Goal: Task Accomplishment & Management: Manage account settings

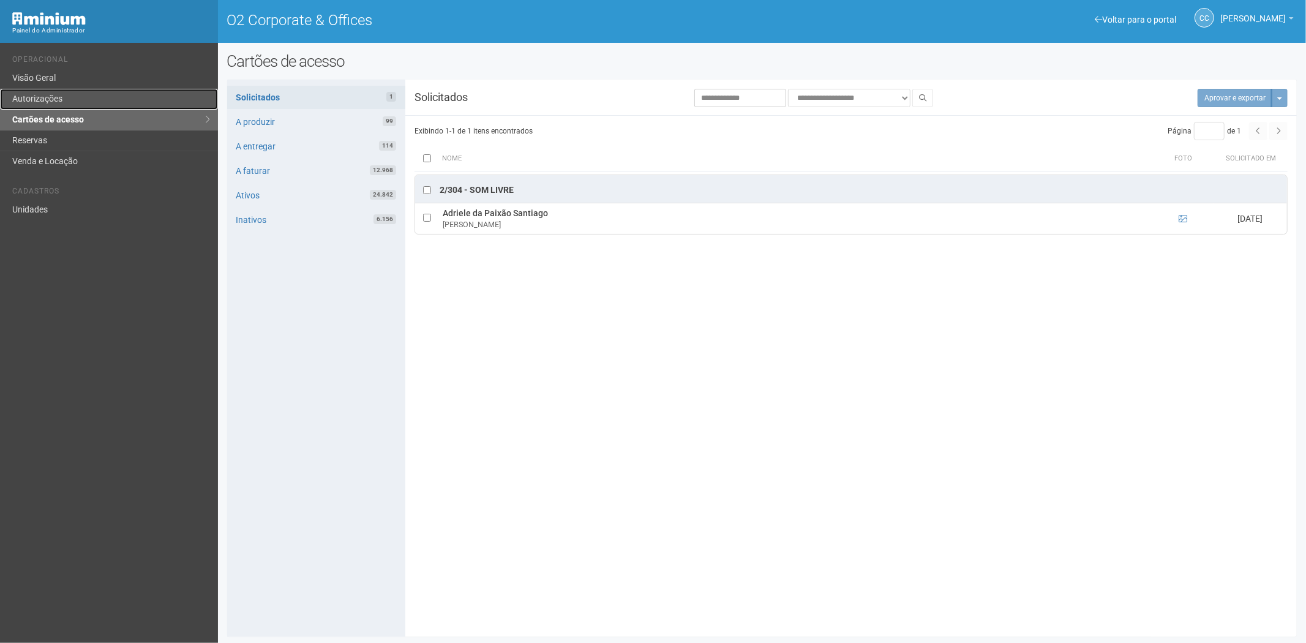
click at [103, 95] on link "Autorizações" at bounding box center [109, 99] width 218 height 21
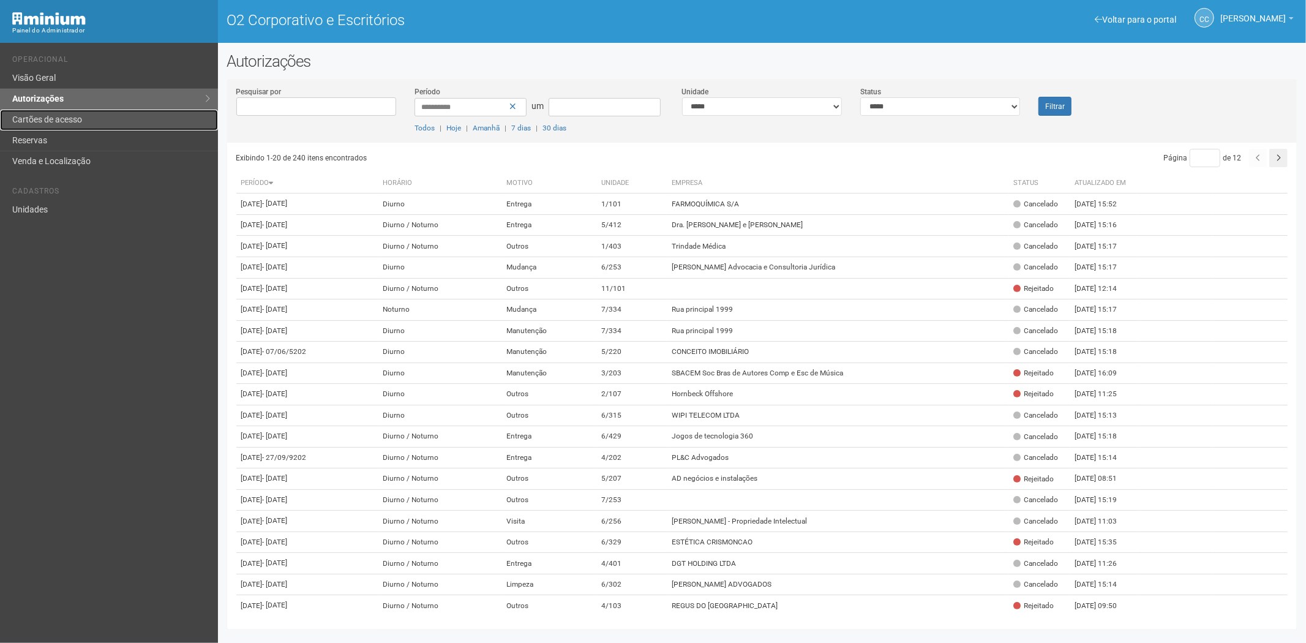
click at [75, 112] on link "Cartões de acesso" at bounding box center [109, 120] width 218 height 21
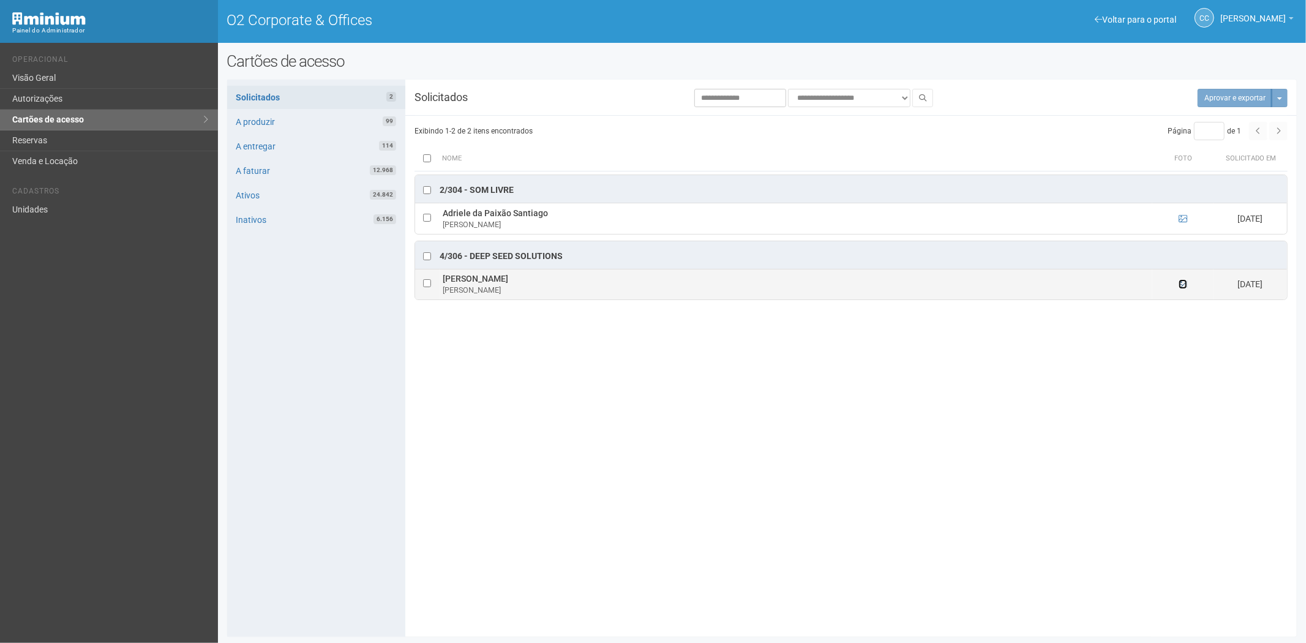
click at [1181, 288] on icon at bounding box center [1183, 284] width 9 height 9
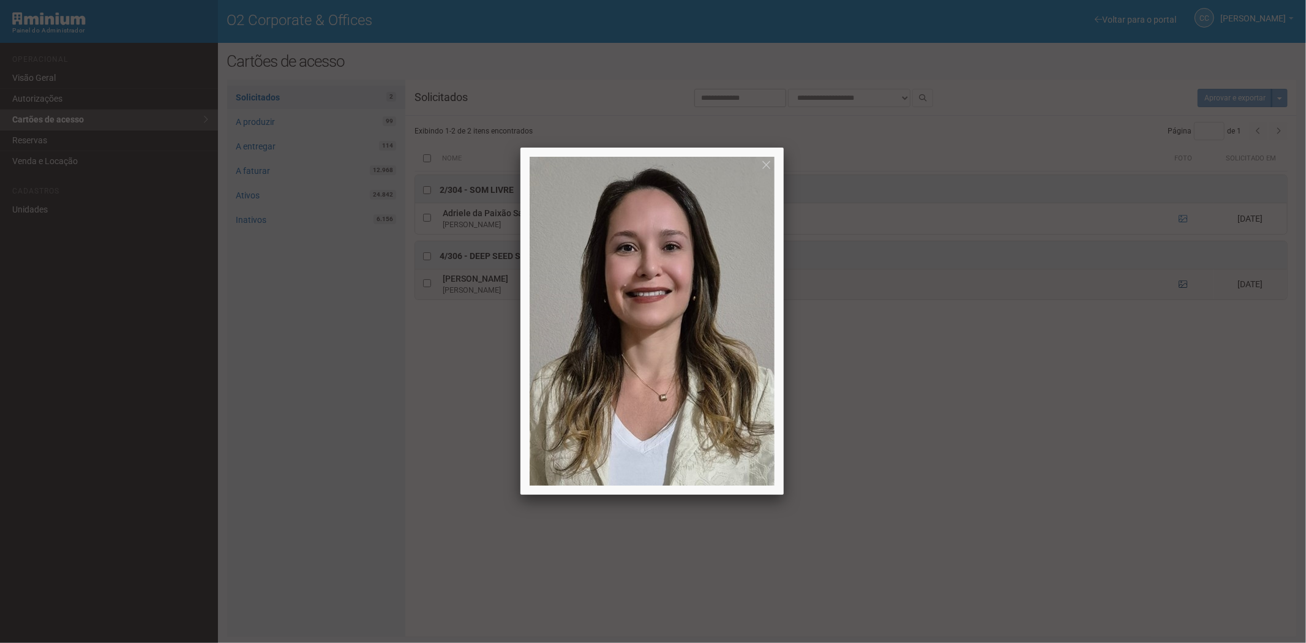
click at [1181, 289] on div at bounding box center [653, 321] width 1306 height 643
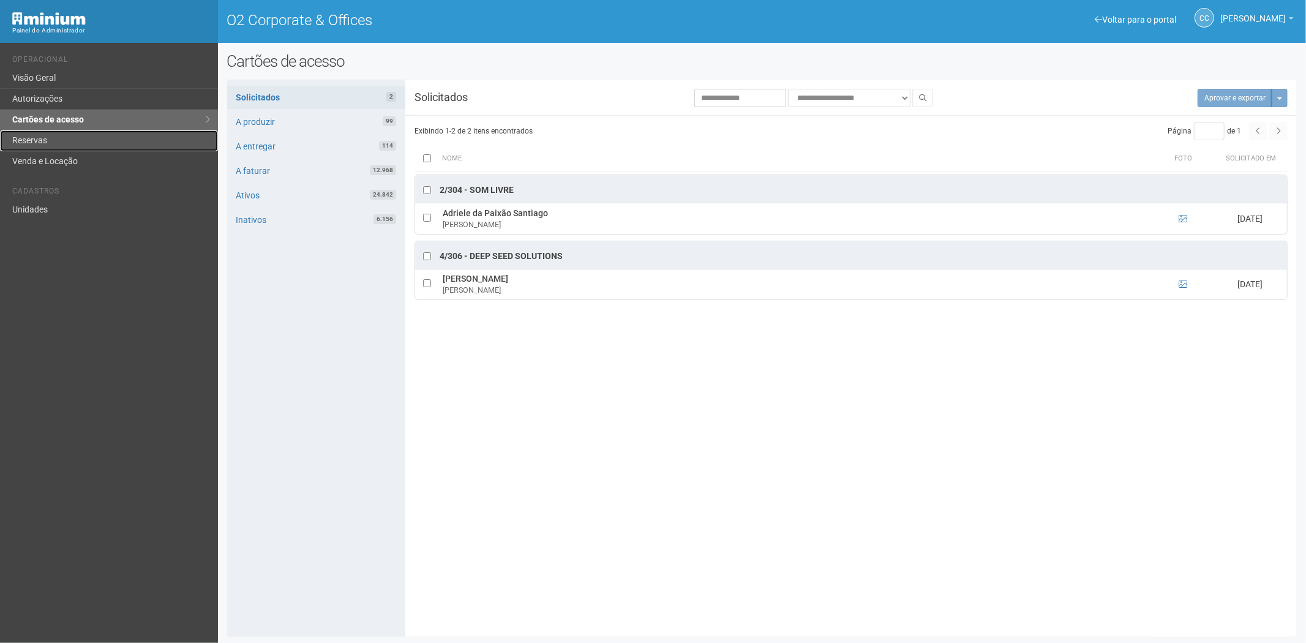
click at [53, 136] on link "Reservas" at bounding box center [109, 140] width 218 height 21
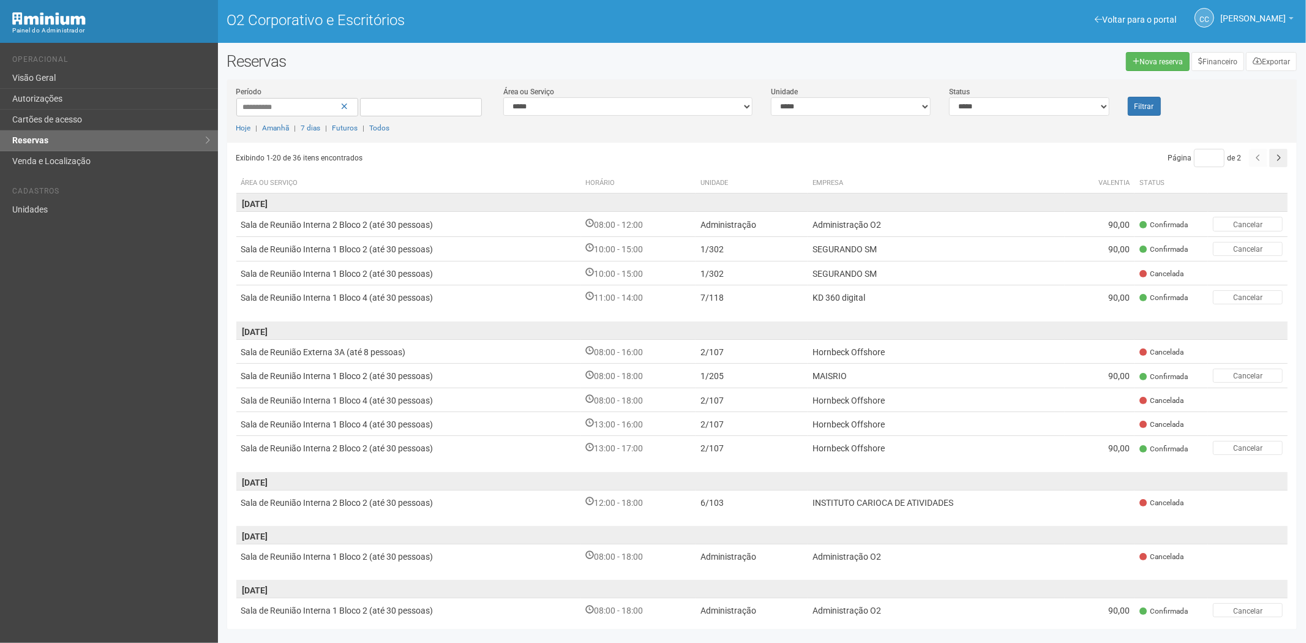
click at [147, 377] on div "Voltar para o portal Operacional Visão Geral Autorizações Cartões de acesso Res…" at bounding box center [109, 343] width 218 height 600
click at [65, 108] on ul "Operacional Visão Geral Autorizações Cartões de acesso Reservas Venda e Localiz…" at bounding box center [110, 109] width 197 height 126
click at [81, 113] on link "Cartões de acesso" at bounding box center [109, 120] width 218 height 21
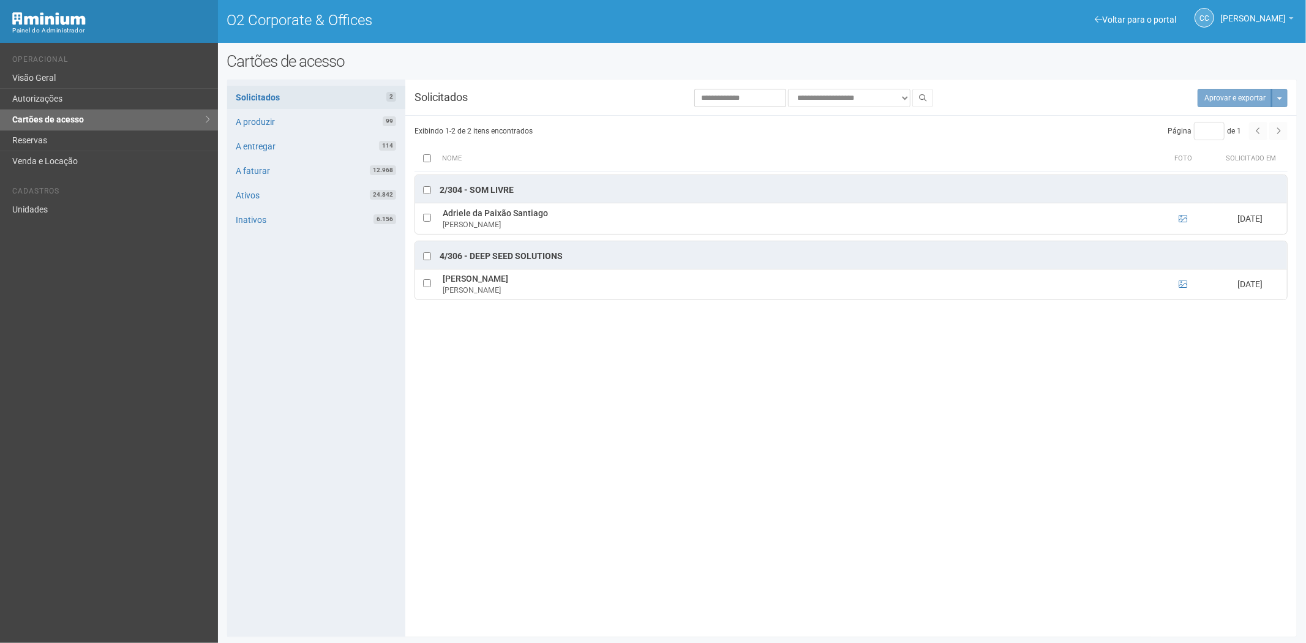
click at [27, 196] on li "Cadastros" at bounding box center [110, 193] width 197 height 13
click at [33, 206] on link "Unidades" at bounding box center [109, 210] width 218 height 20
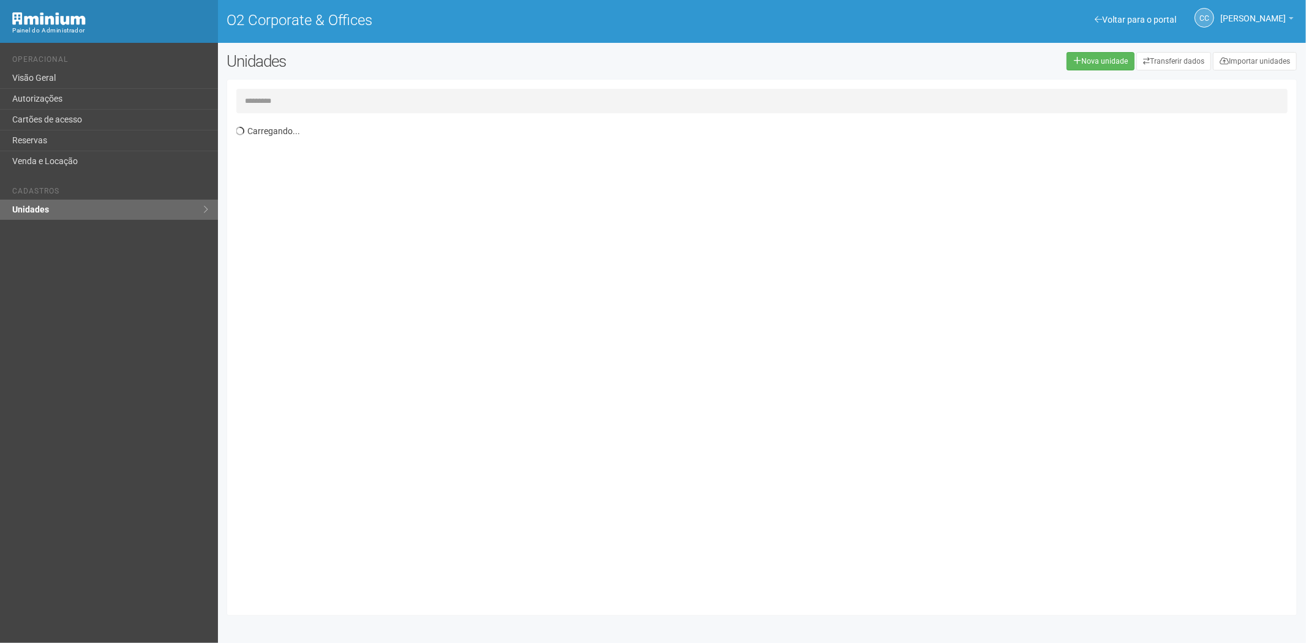
click at [315, 96] on input "text" at bounding box center [762, 101] width 1052 height 24
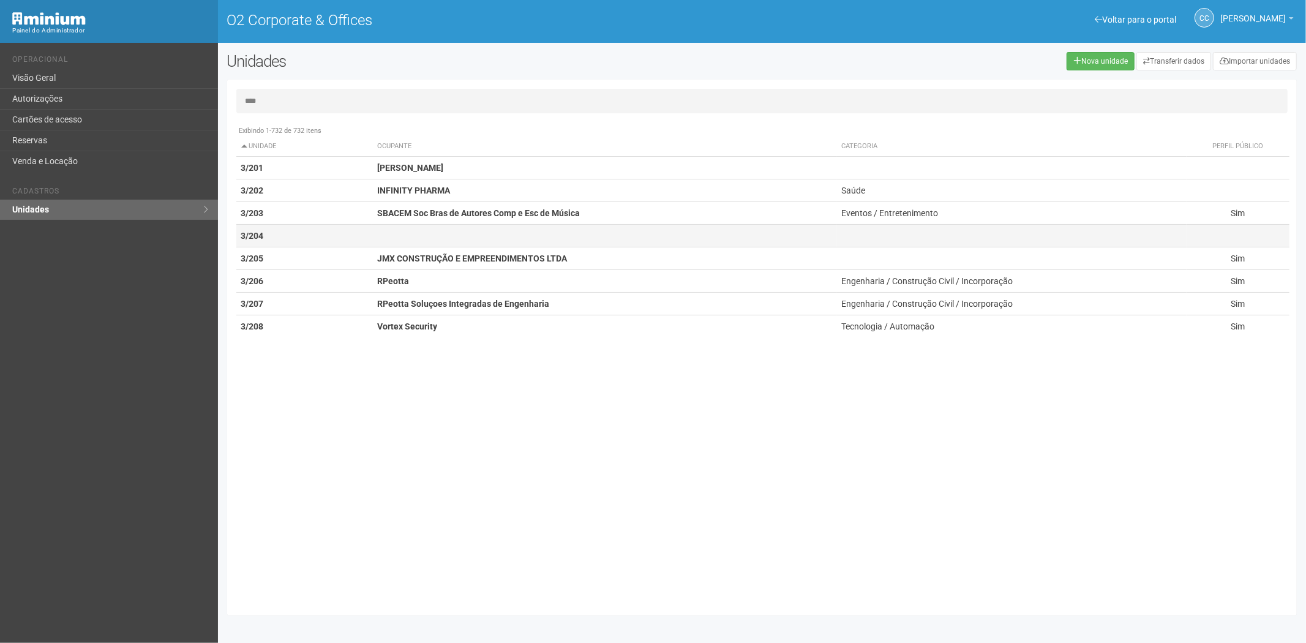
type input "****"
click at [274, 234] on td "3/204" at bounding box center [304, 236] width 137 height 23
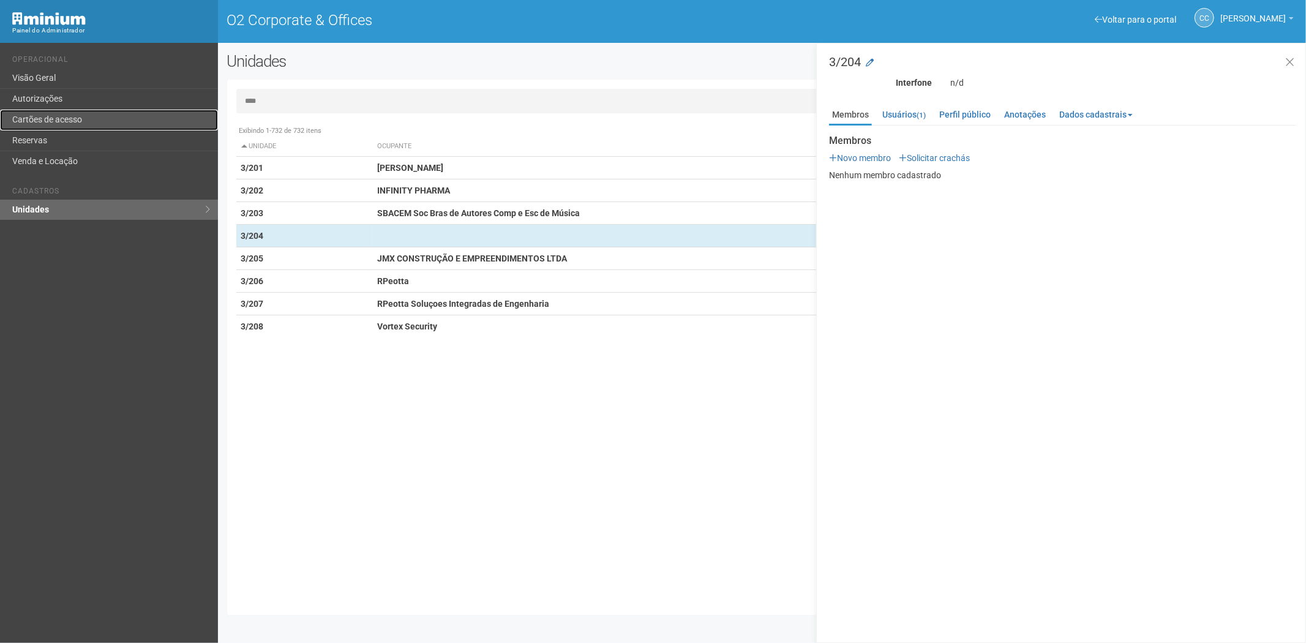
click at [28, 124] on link "Cartões de acesso" at bounding box center [109, 120] width 218 height 21
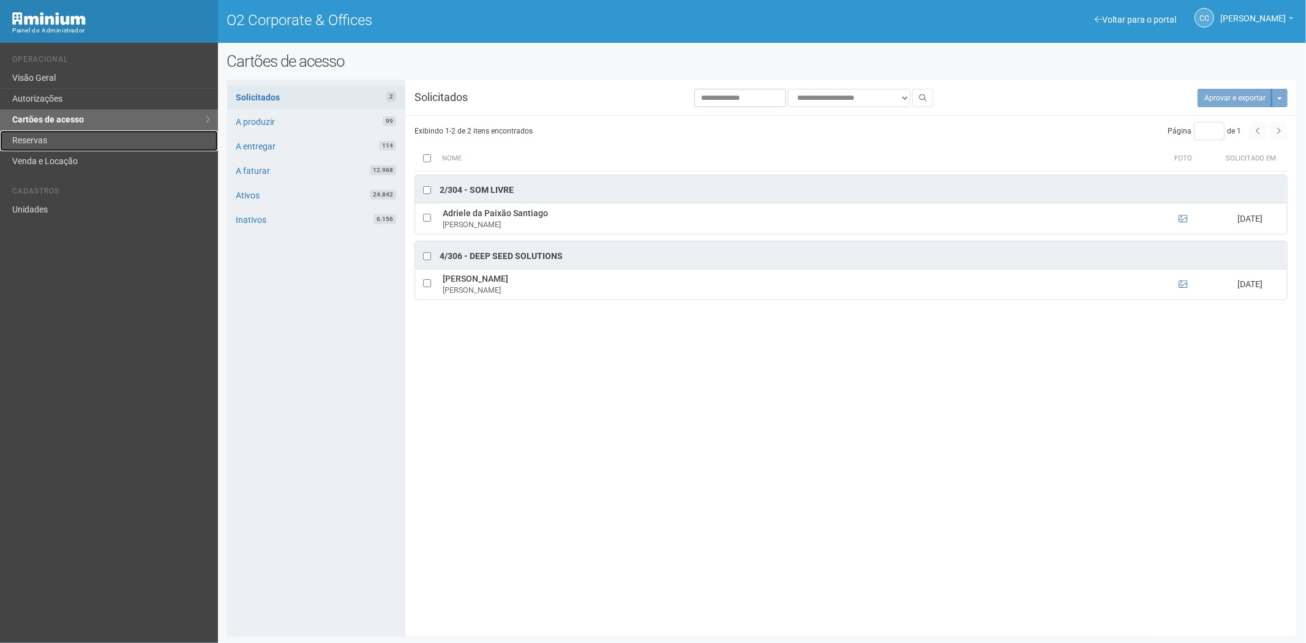
click at [40, 135] on link "Reservas" at bounding box center [109, 140] width 218 height 21
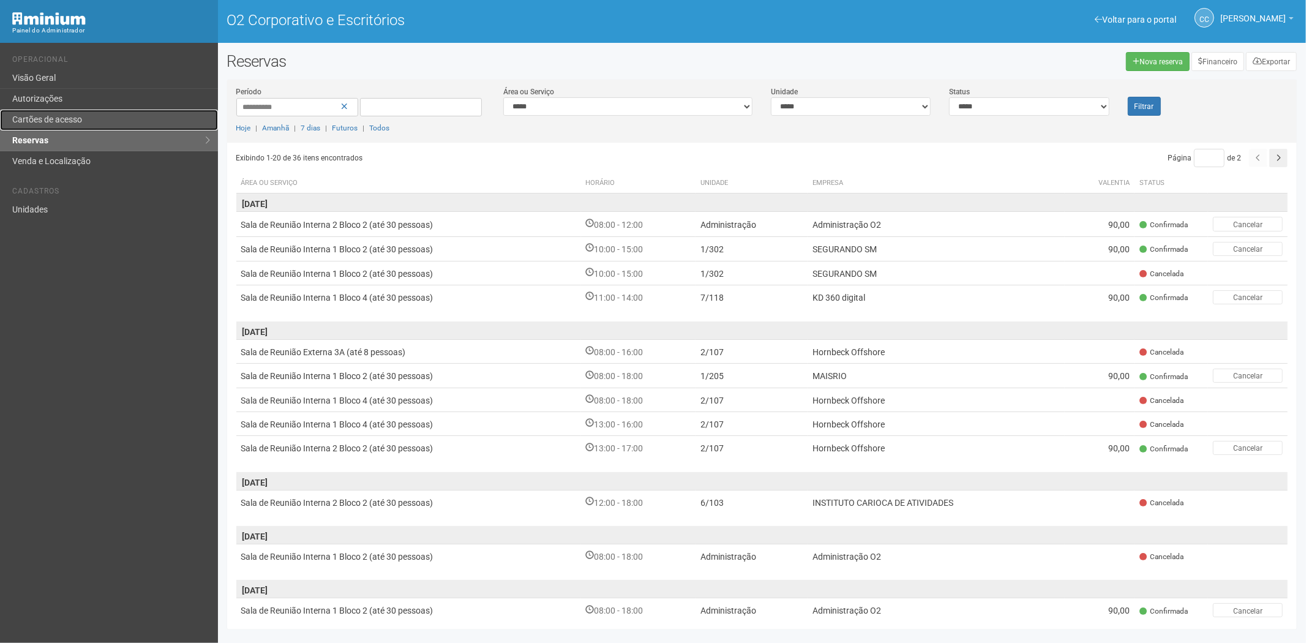
click at [94, 117] on link "Cartões de acesso" at bounding box center [109, 120] width 218 height 21
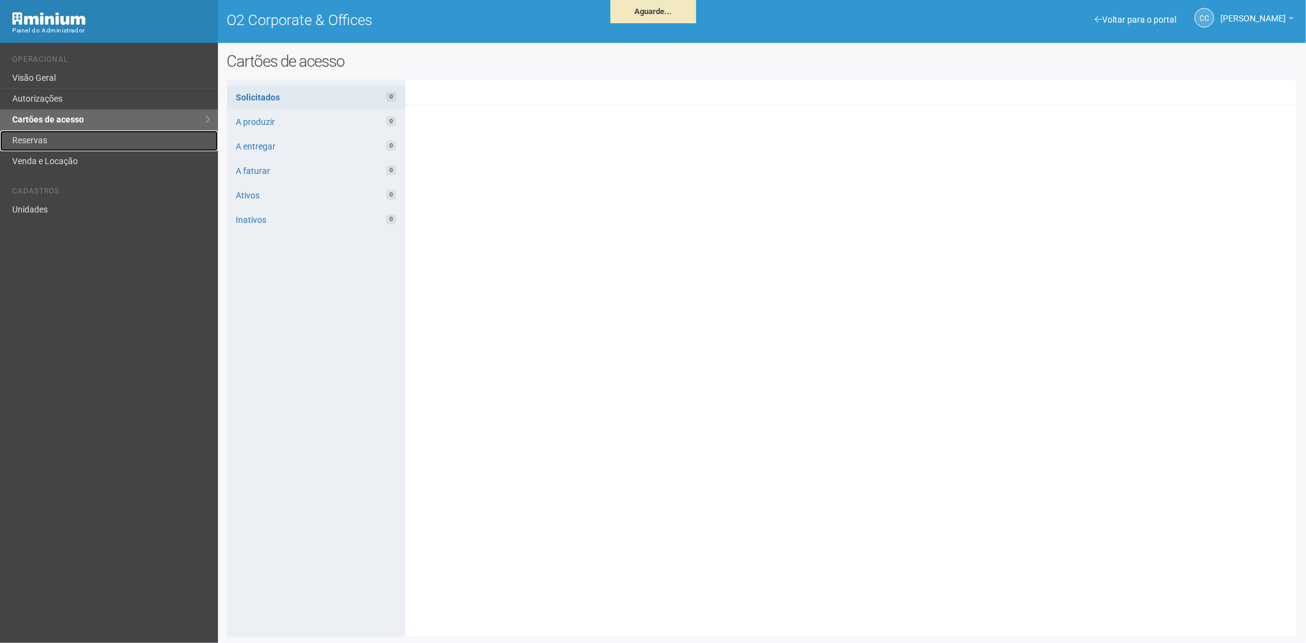
click at [51, 138] on link "Reservas" at bounding box center [109, 140] width 218 height 21
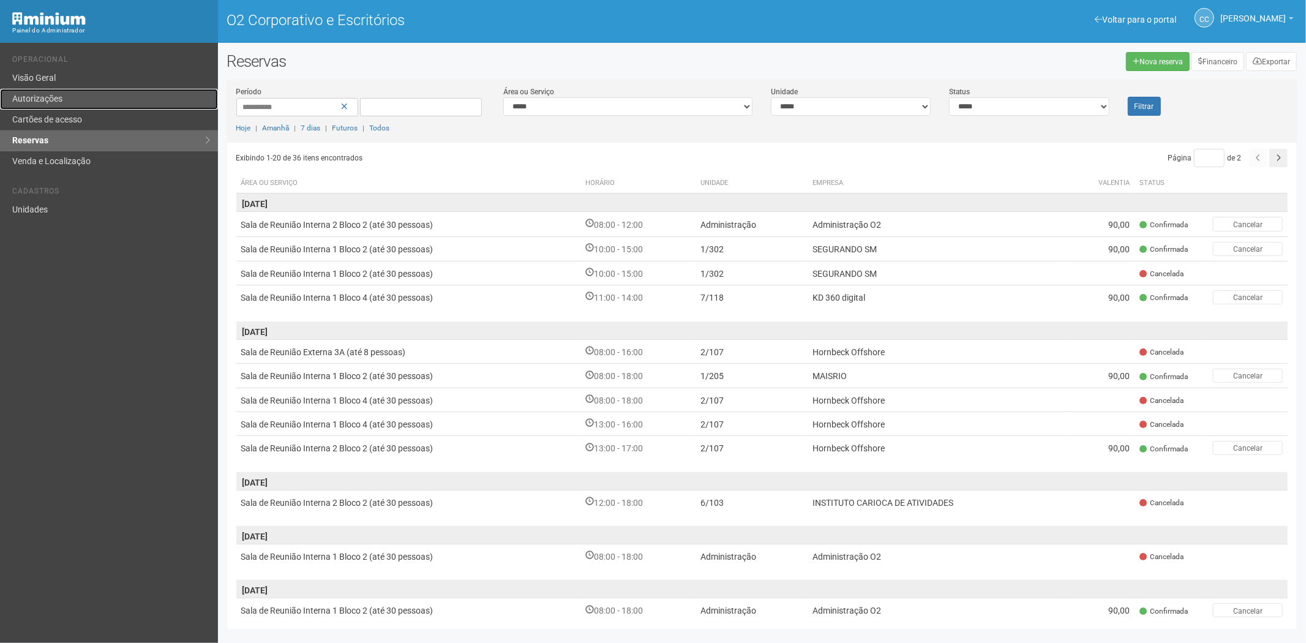
click at [32, 89] on link "Autorizações" at bounding box center [109, 99] width 218 height 21
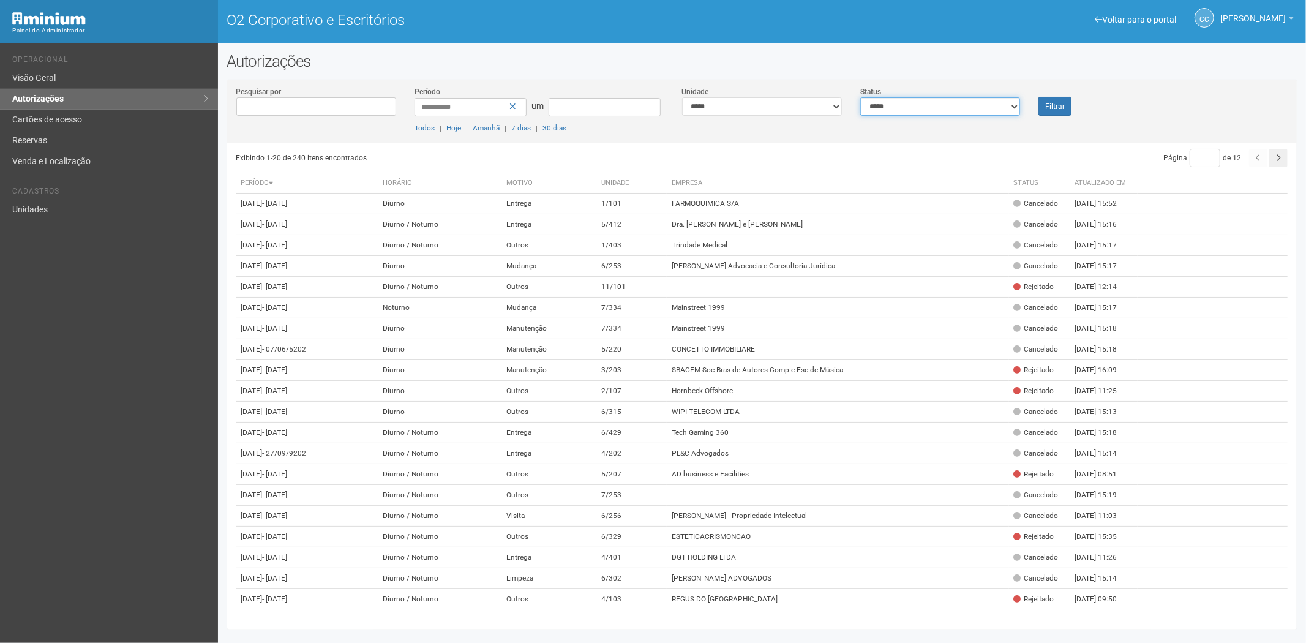
click at [947, 105] on select "**********" at bounding box center [941, 106] width 160 height 18
select select "*"
click at [861, 97] on select "**********" at bounding box center [941, 106] width 160 height 18
click at [1061, 105] on font "Filtrar" at bounding box center [1055, 106] width 20 height 9
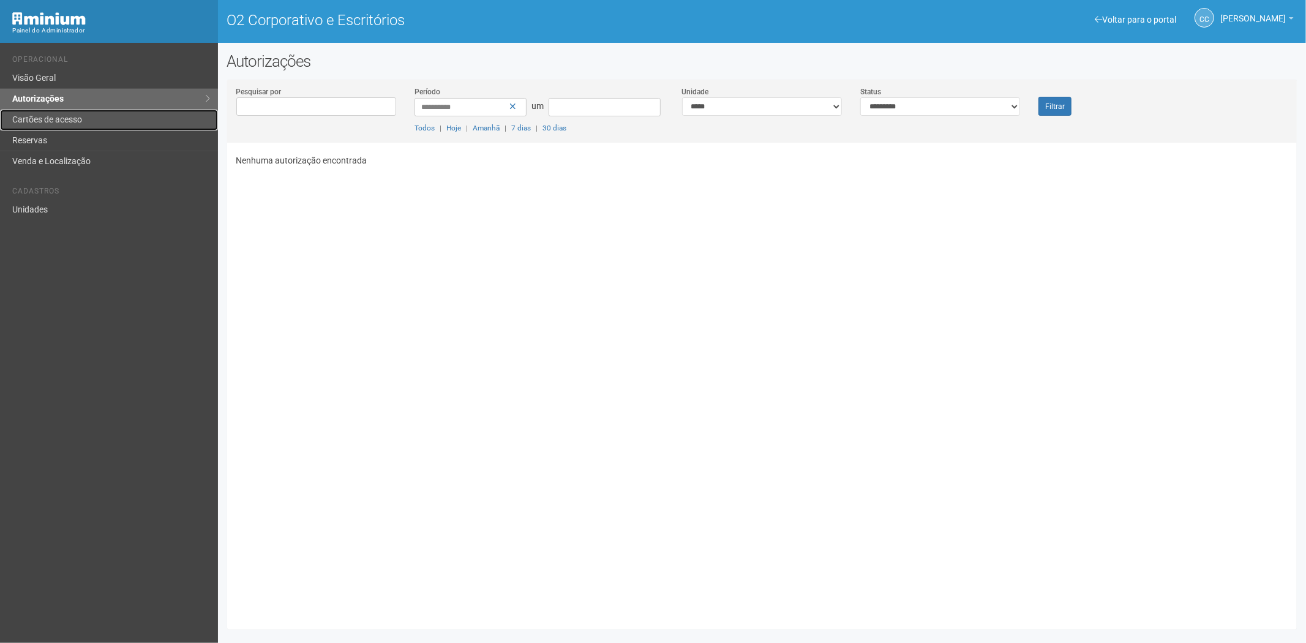
click at [66, 124] on font "Cartões de acesso" at bounding box center [47, 120] width 70 height 10
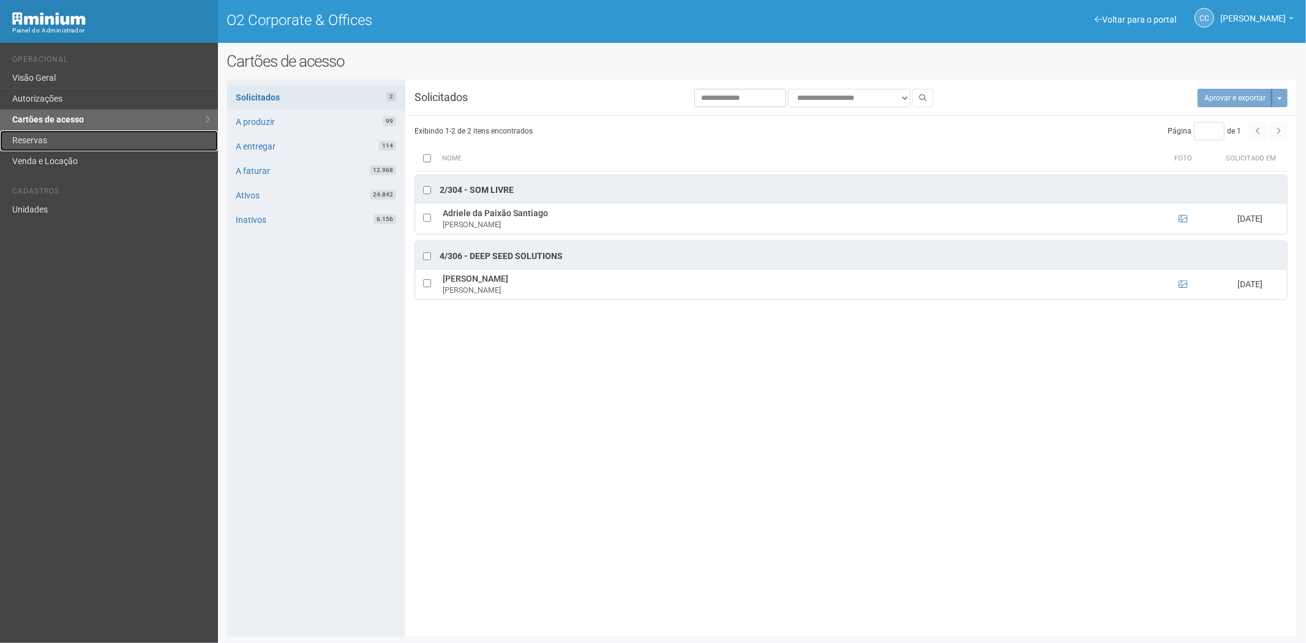
click at [40, 138] on link "Reservas" at bounding box center [109, 140] width 218 height 21
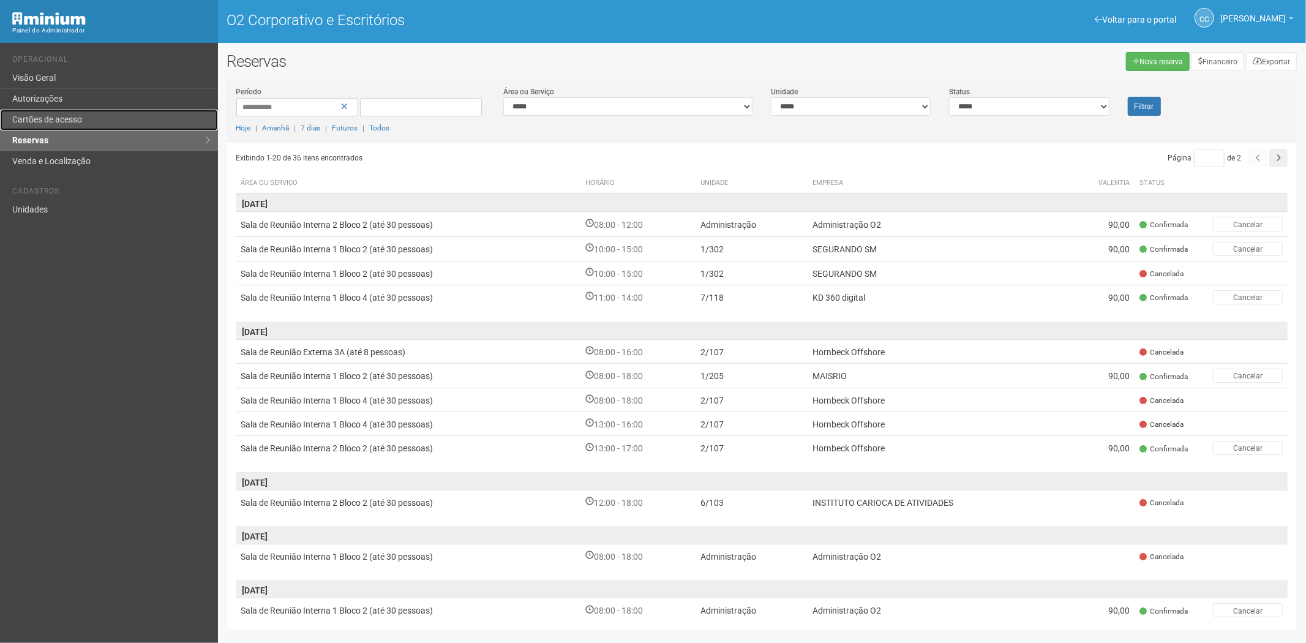
click at [47, 119] on font "Cartões de acesso" at bounding box center [47, 120] width 70 height 10
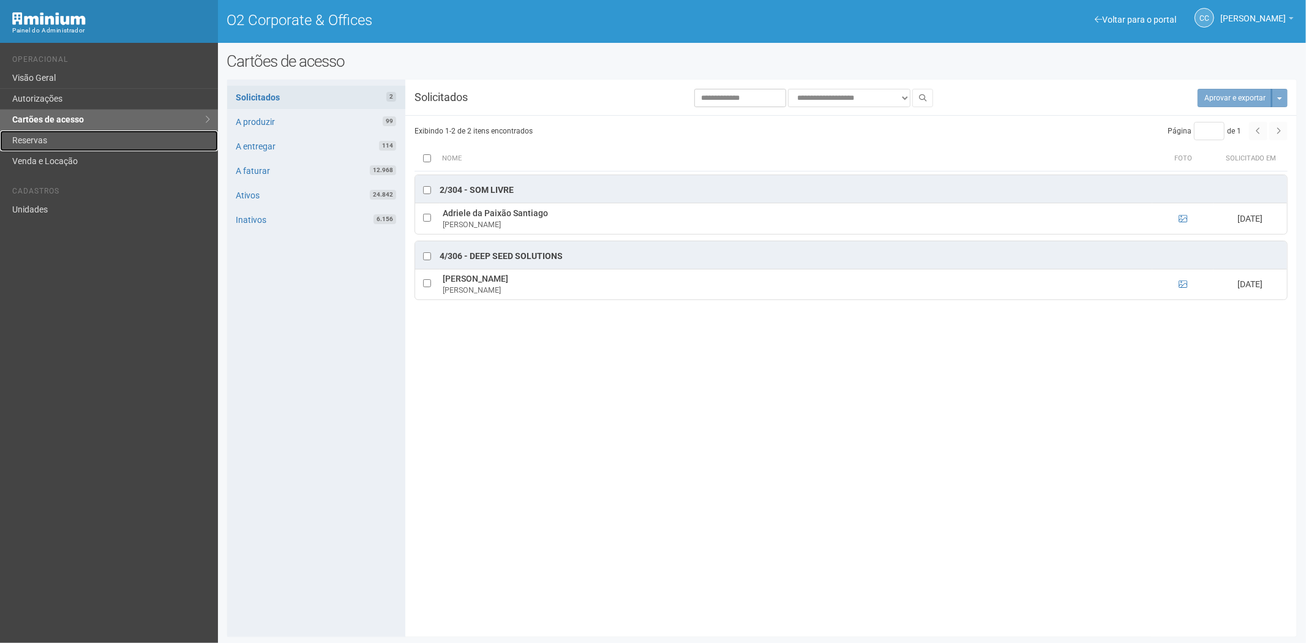
click at [50, 140] on link "Reservas" at bounding box center [109, 140] width 218 height 21
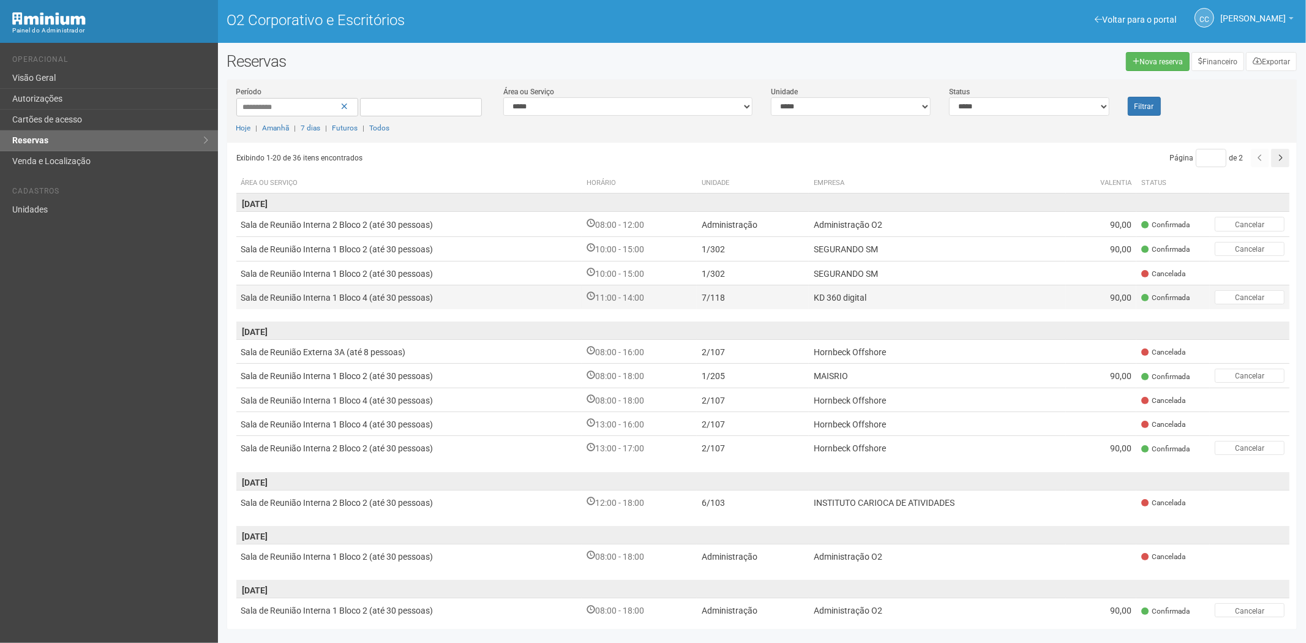
click at [955, 299] on td "KD 360 digital" at bounding box center [938, 297] width 258 height 24
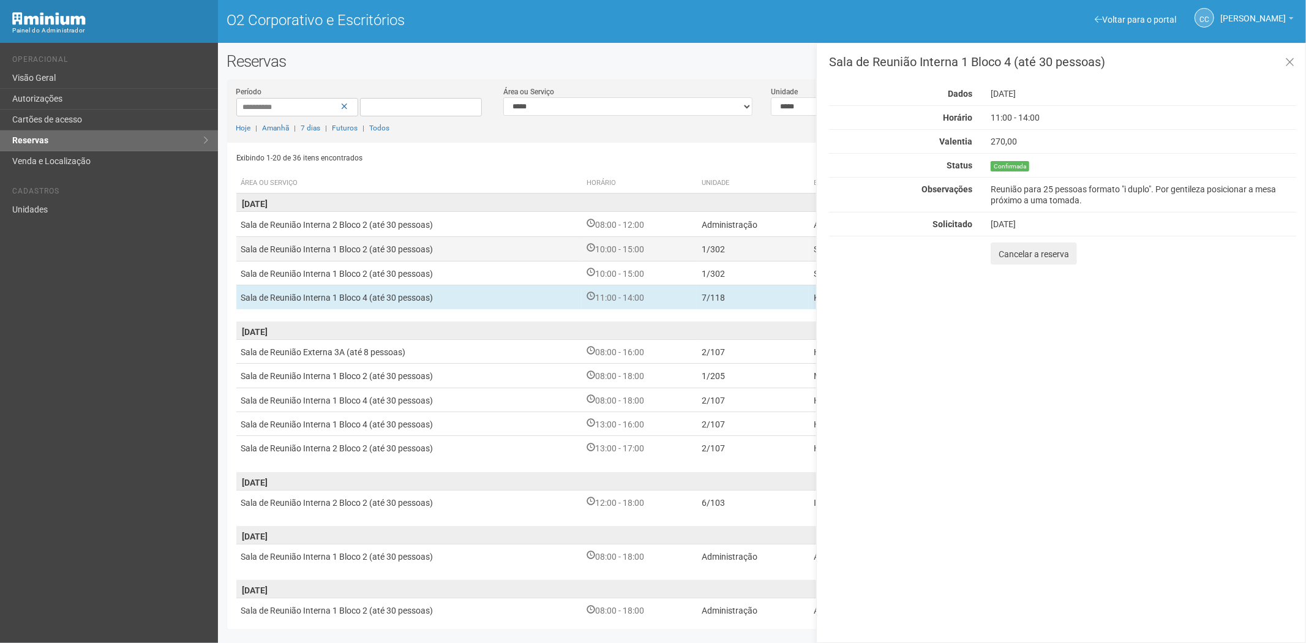
click at [719, 255] on td "1/302" at bounding box center [753, 248] width 112 height 24
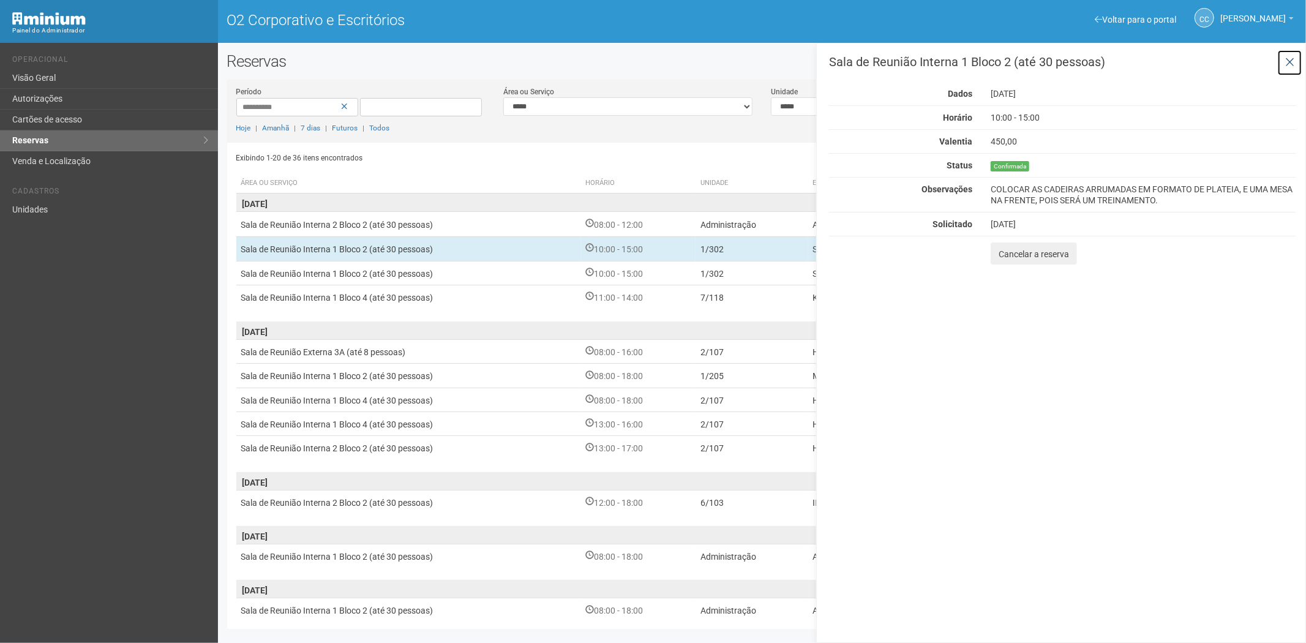
click at [1287, 59] on icon at bounding box center [1290, 62] width 9 height 12
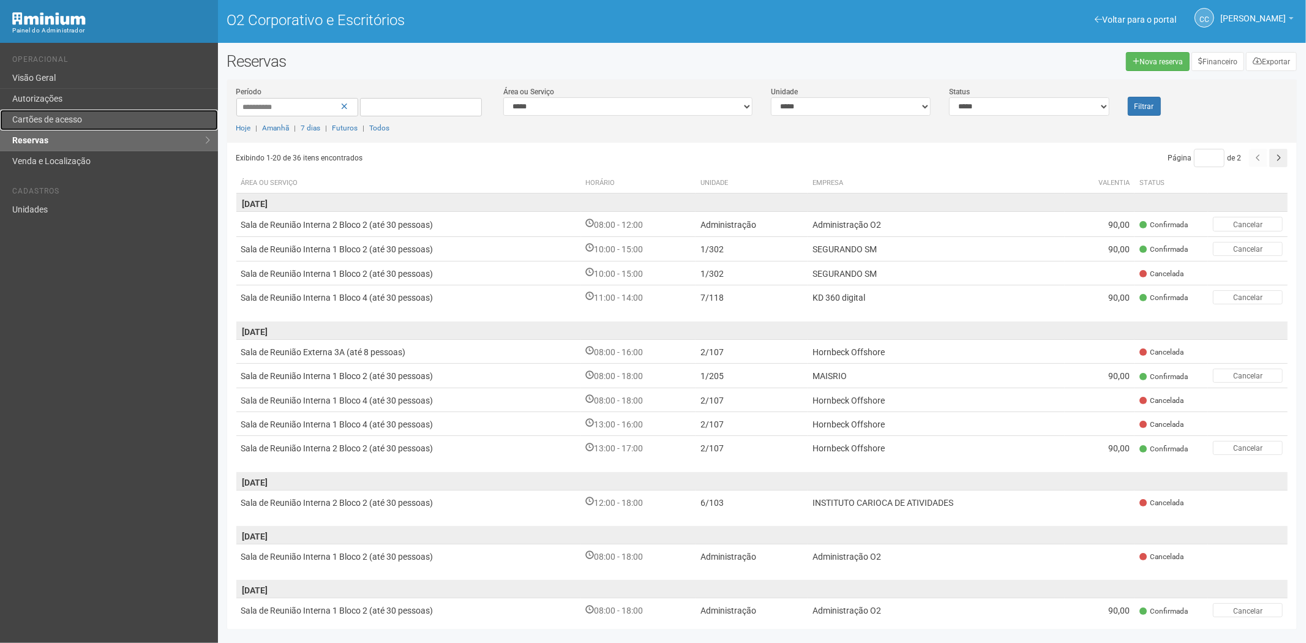
click at [95, 125] on link "Cartões de acesso" at bounding box center [109, 120] width 218 height 21
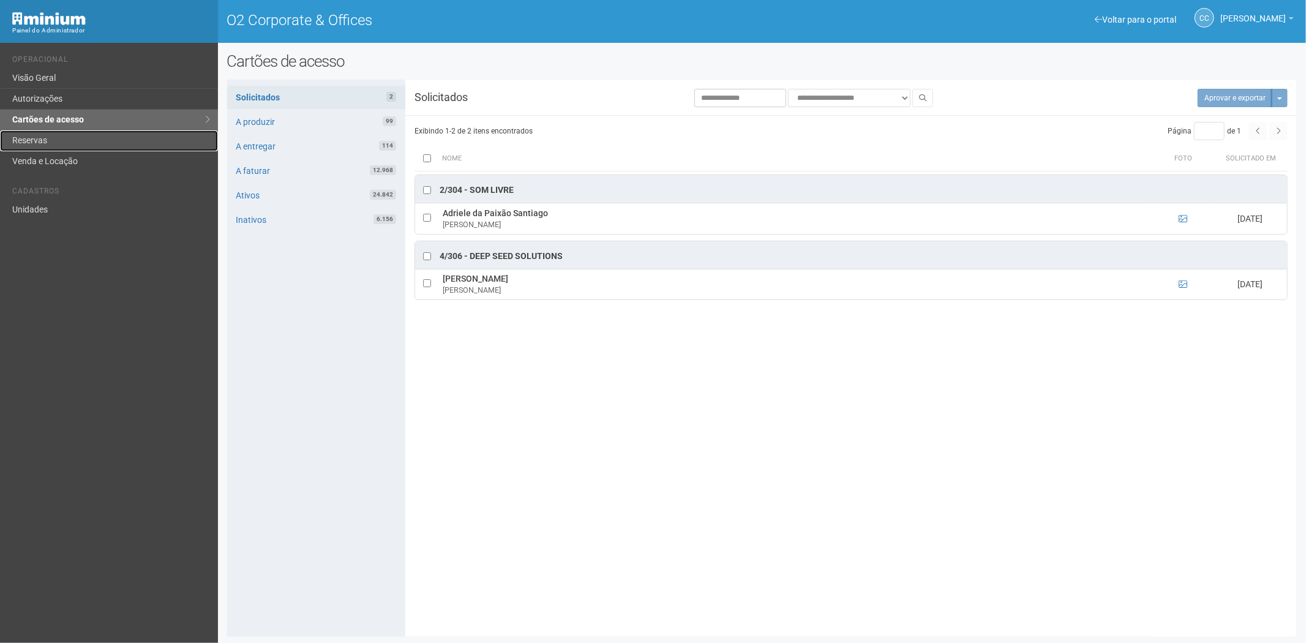
click at [56, 135] on link "Reservas" at bounding box center [109, 140] width 218 height 21
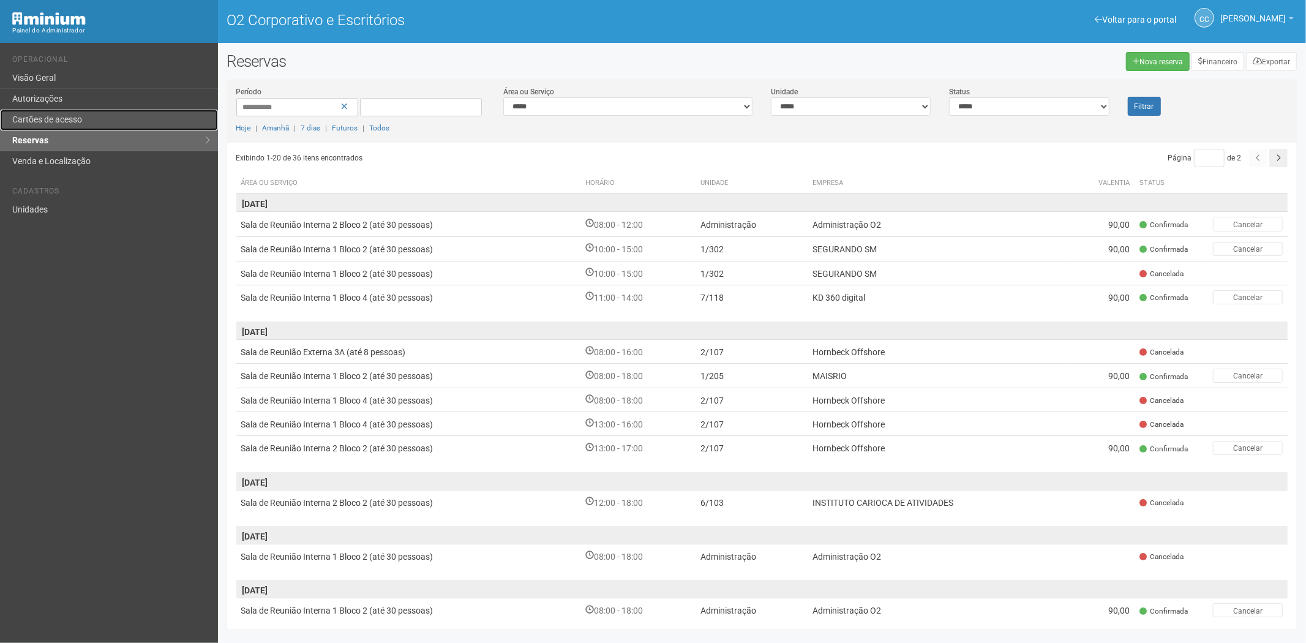
click at [83, 111] on link "Cartões de acesso" at bounding box center [109, 120] width 218 height 21
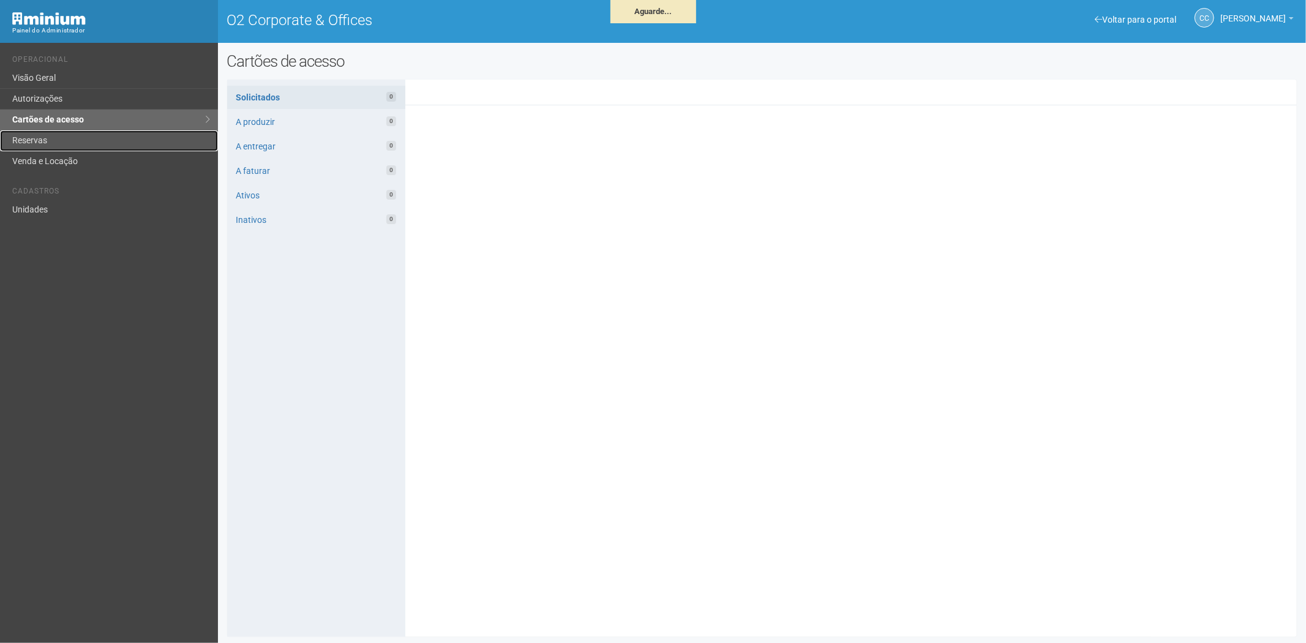
click at [44, 134] on link "Reservas" at bounding box center [109, 140] width 218 height 21
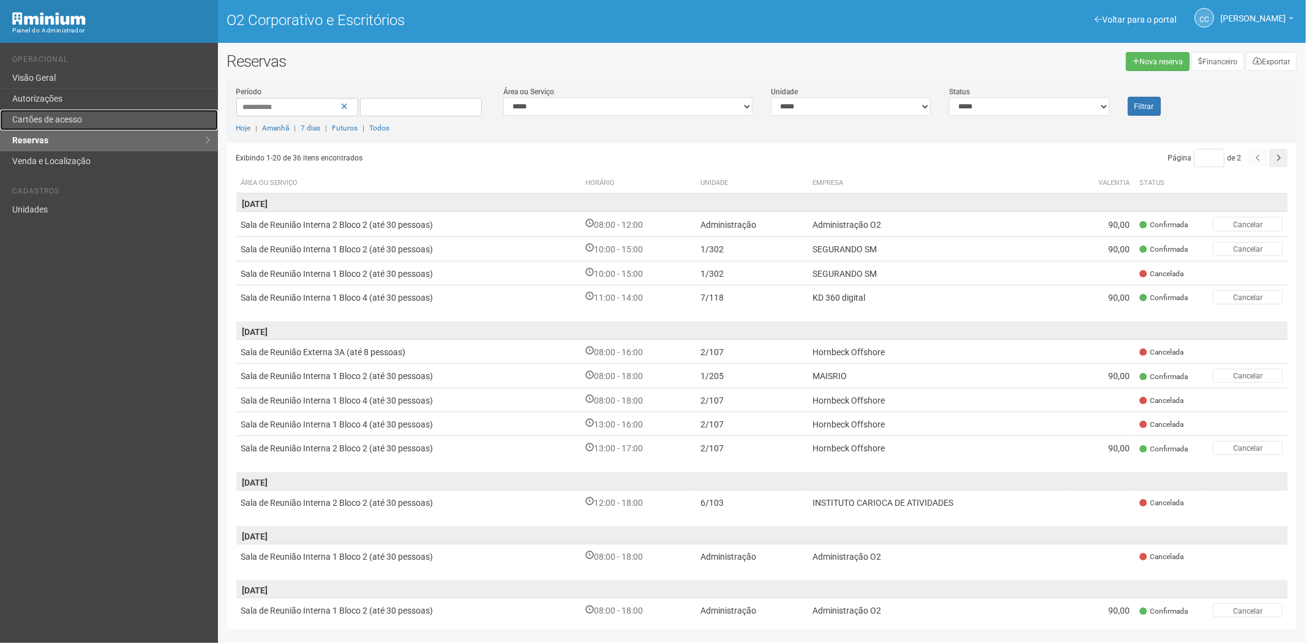
click at [108, 124] on link "Cartões de acesso" at bounding box center [109, 120] width 218 height 21
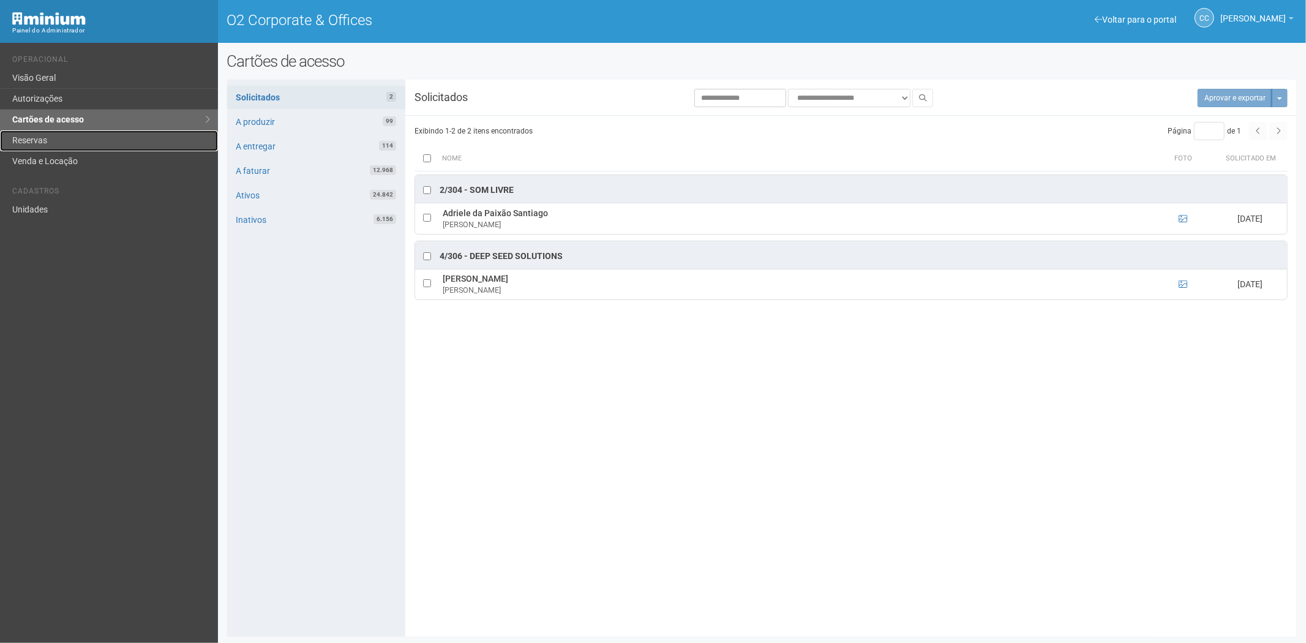
click at [92, 141] on link "Reservas" at bounding box center [109, 140] width 218 height 21
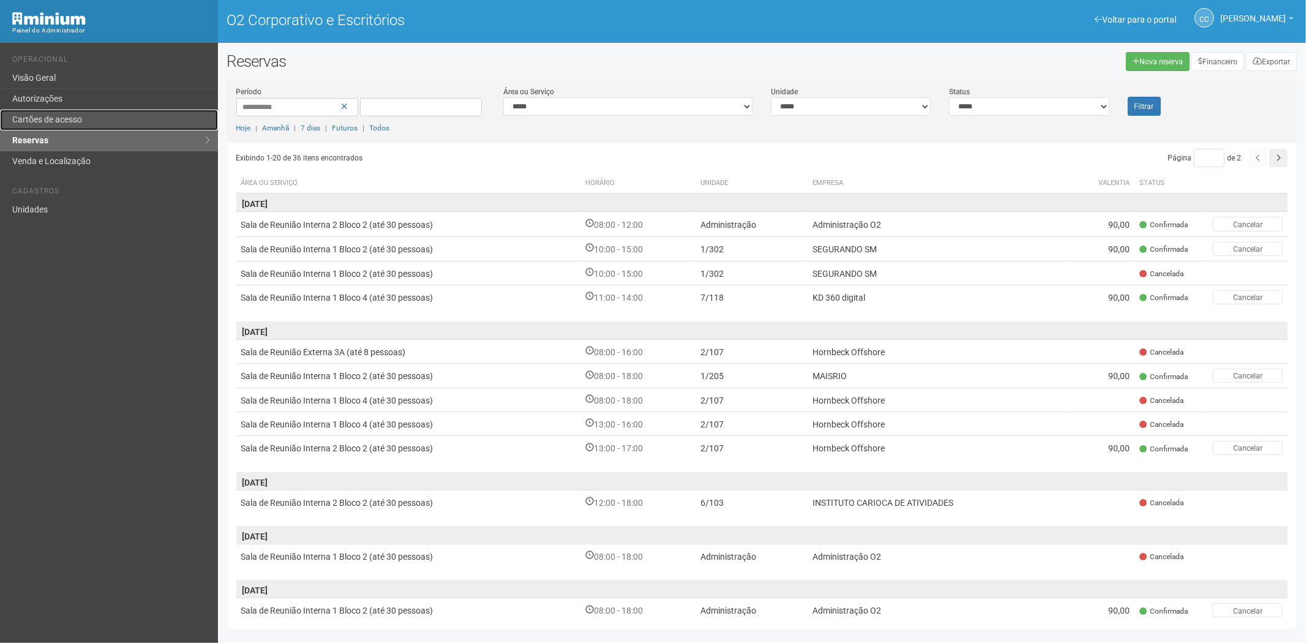
click at [75, 125] on link "Cartões de acesso" at bounding box center [109, 120] width 218 height 21
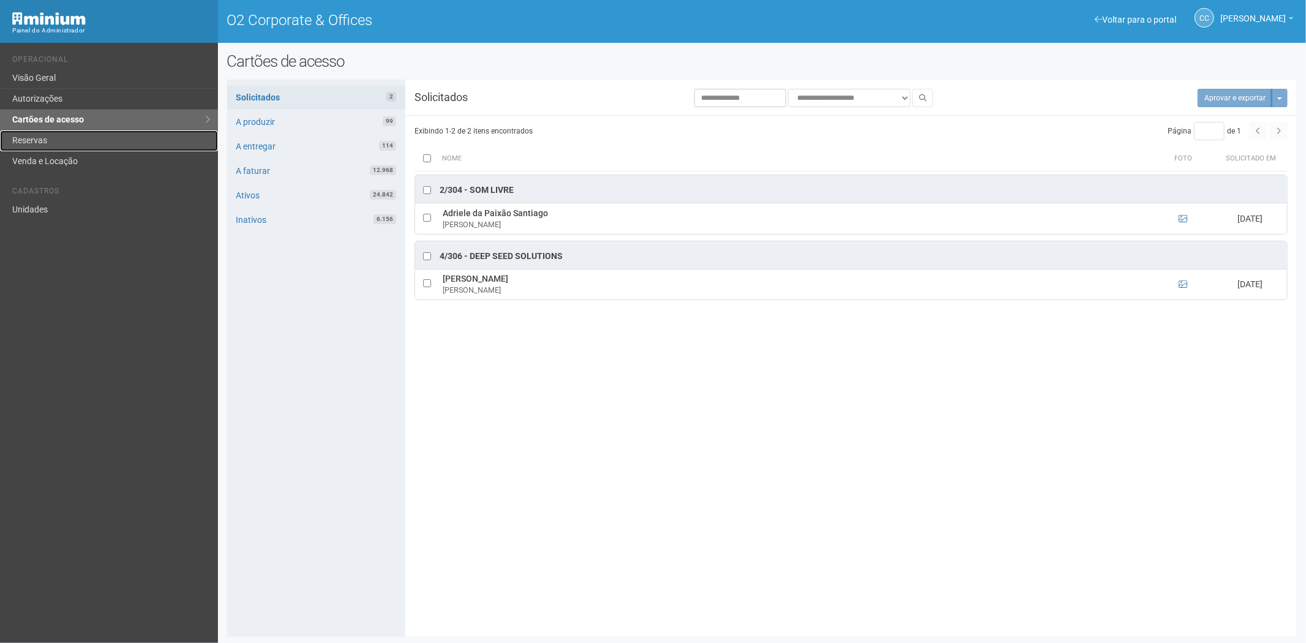
click at [70, 132] on link "Reservas" at bounding box center [109, 140] width 218 height 21
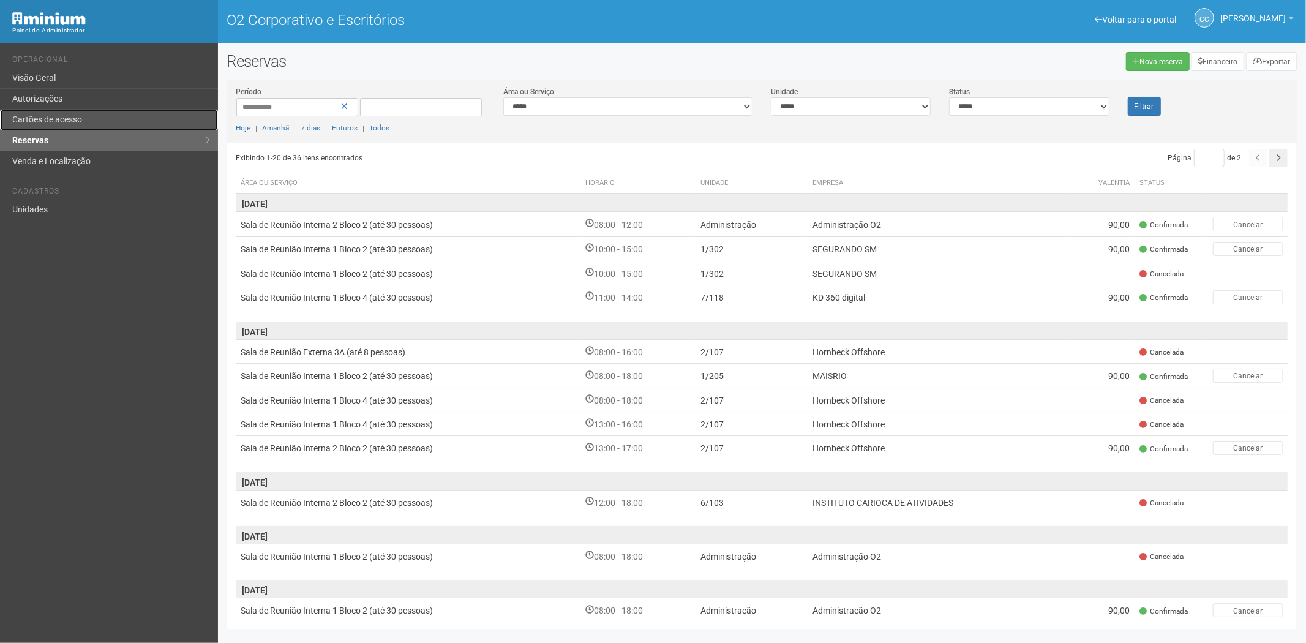
click at [95, 110] on link "Cartões de acesso" at bounding box center [109, 120] width 218 height 21
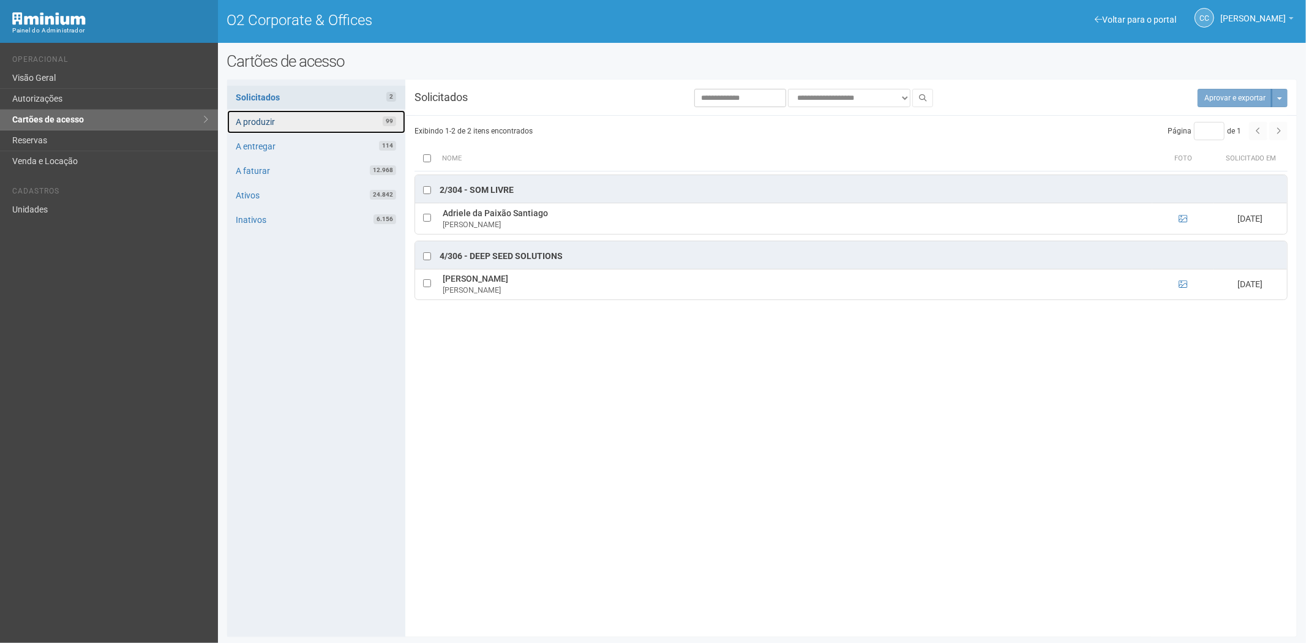
click at [343, 111] on link "A produzir 99" at bounding box center [316, 121] width 178 height 23
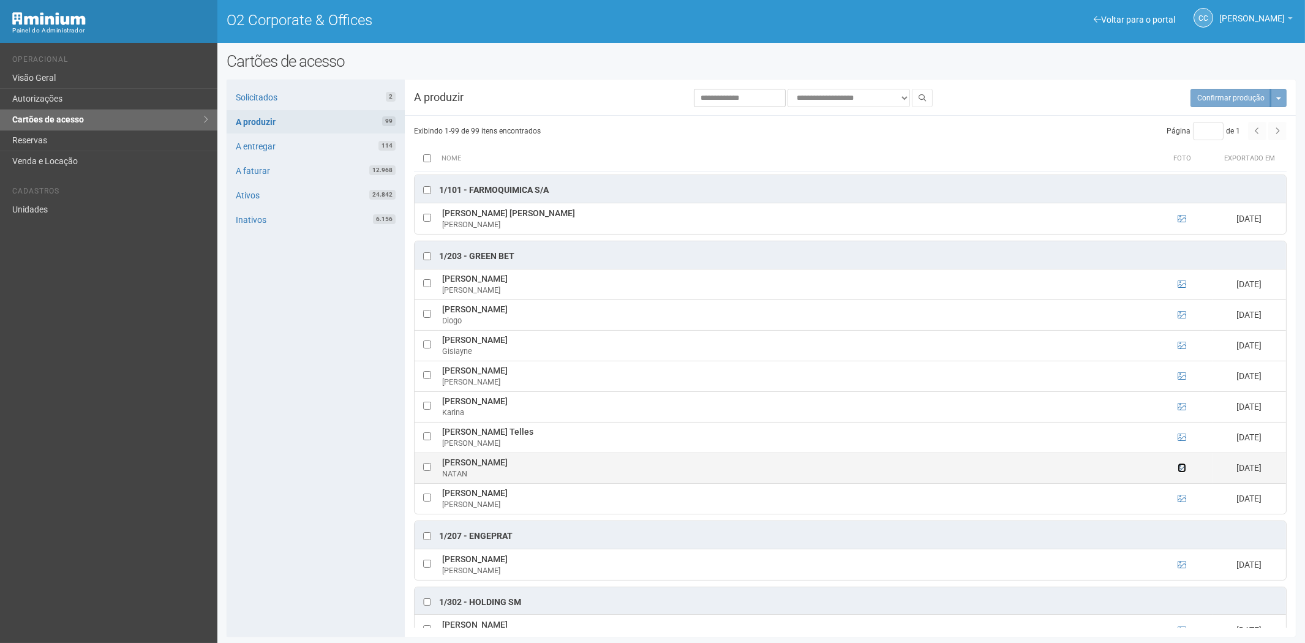
click at [1180, 467] on icon at bounding box center [1182, 468] width 9 height 9
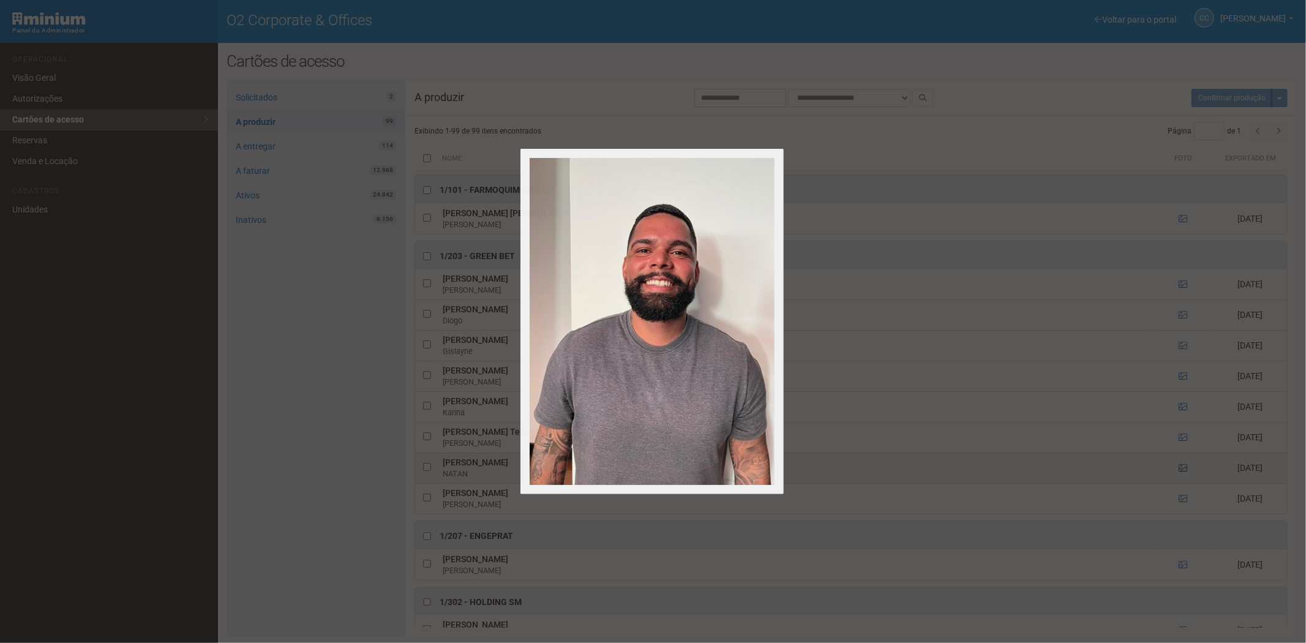
click at [1180, 467] on div at bounding box center [653, 321] width 1306 height 643
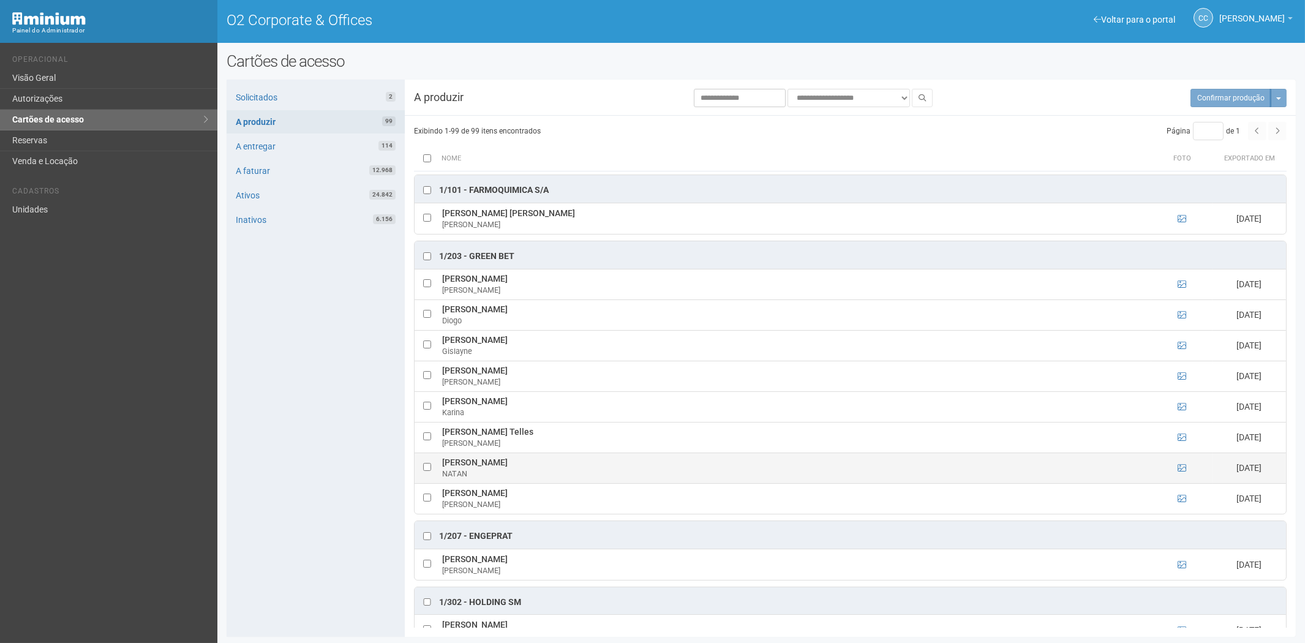
drag, startPoint x: 442, startPoint y: 463, endPoint x: 535, endPoint y: 464, distance: 93.1
click at [545, 465] on td "NATAN LUCAS TRIGUEIRO NATAN" at bounding box center [795, 468] width 712 height 31
copy td "NATAN LUCAS TRIGUEIRO"
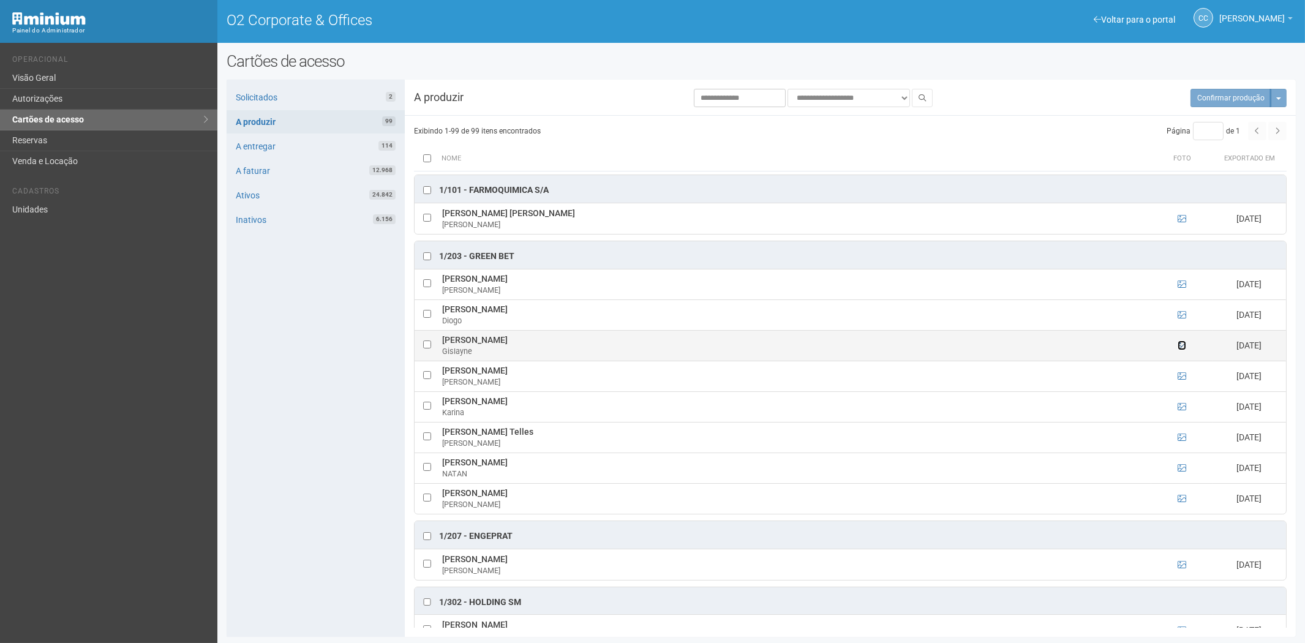
click at [1181, 344] on icon at bounding box center [1182, 345] width 9 height 9
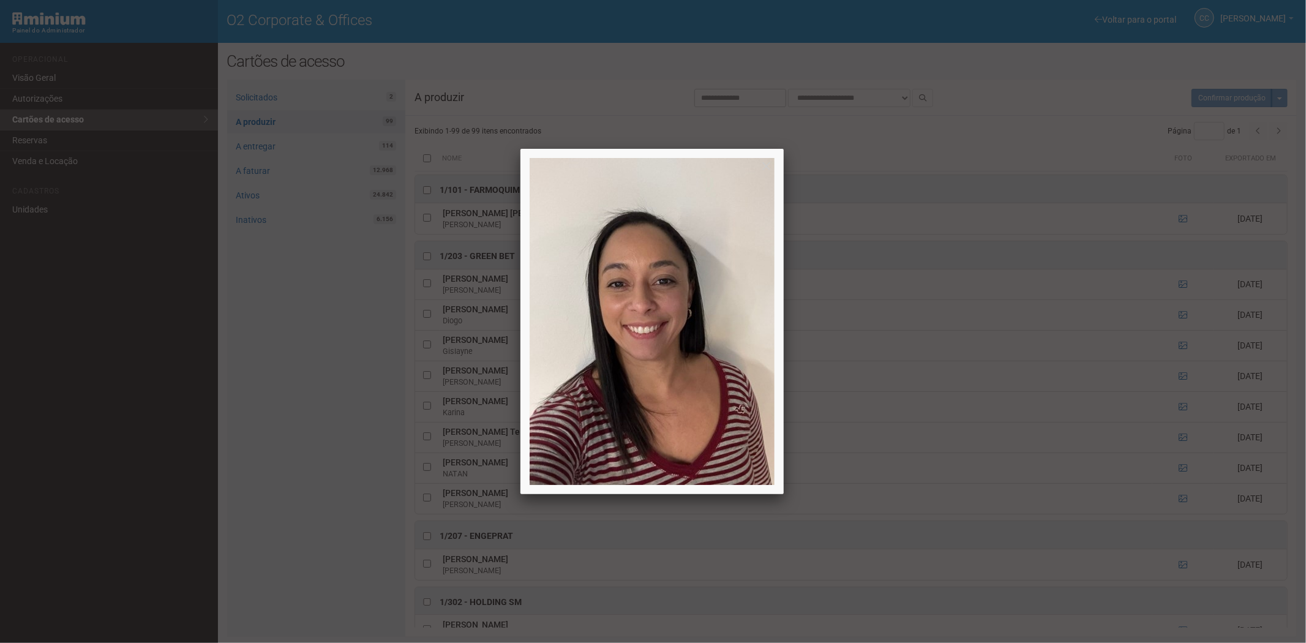
click at [1180, 346] on div at bounding box center [653, 321] width 1306 height 643
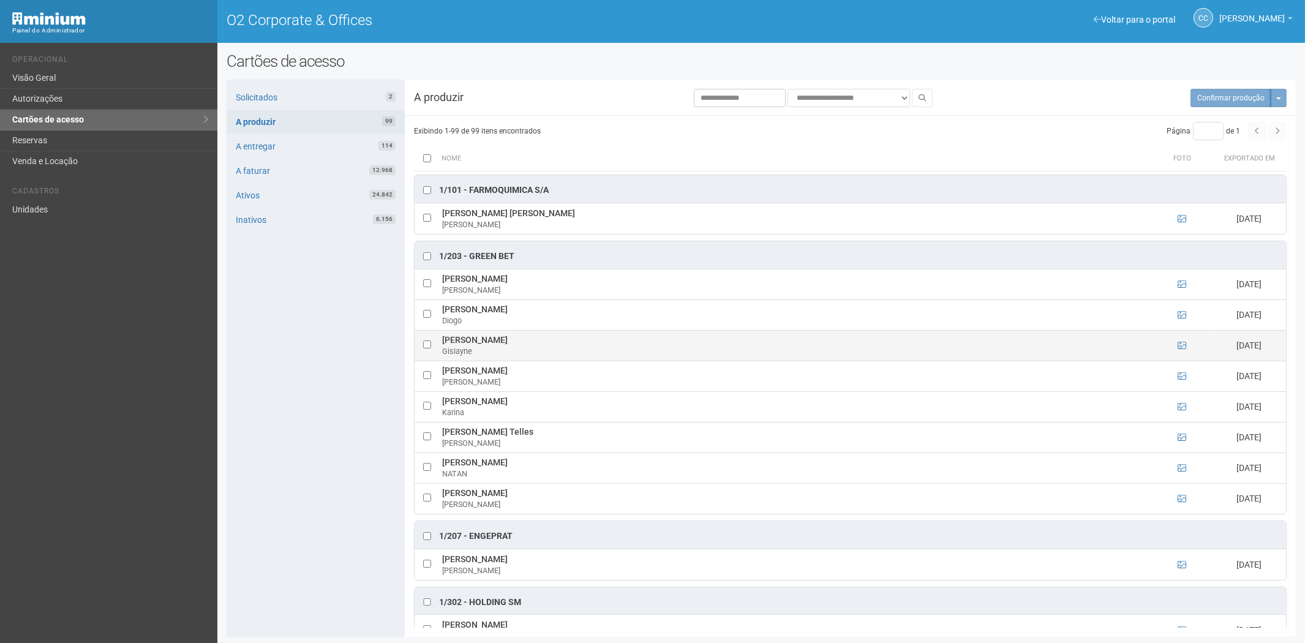
drag, startPoint x: 443, startPoint y: 341, endPoint x: 561, endPoint y: 343, distance: 118.2
click at [561, 343] on td "Gislayne Rangel Souza Suzano Gislayne" at bounding box center [795, 345] width 712 height 31
copy td "Gislayne Rangel Souza Suzano"
drag, startPoint x: 517, startPoint y: 255, endPoint x: 469, endPoint y: 259, distance: 47.9
click at [469, 259] on div "1/203 - Green Bet" at bounding box center [851, 255] width 872 height 28
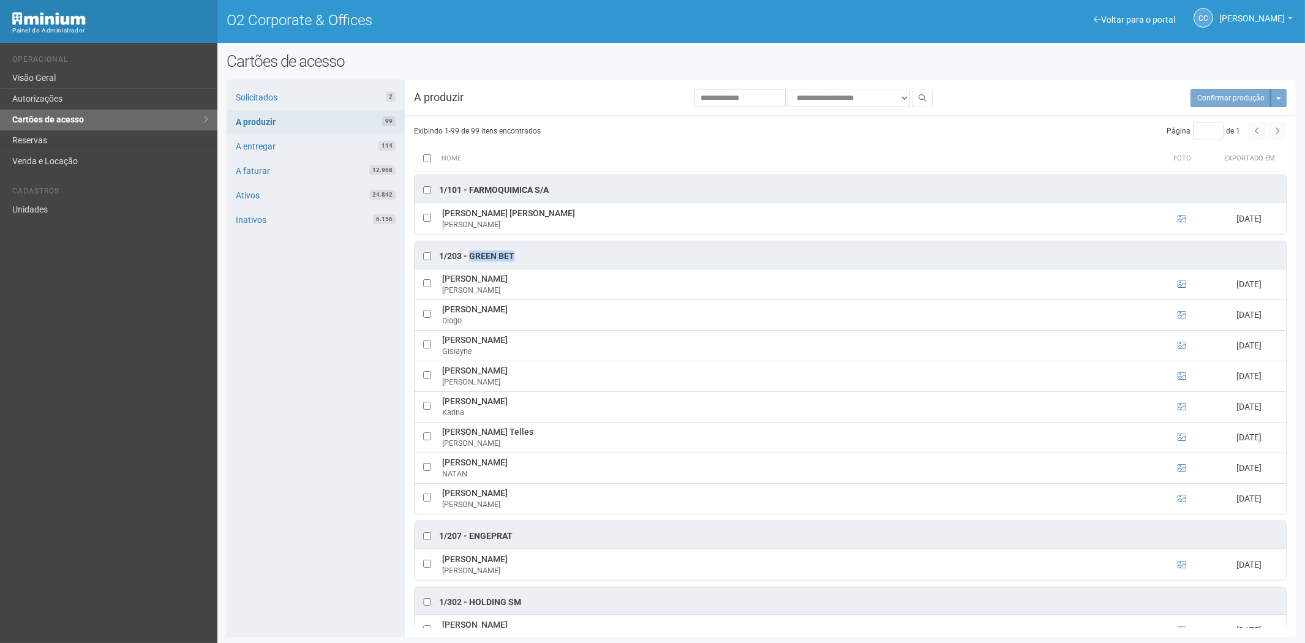
copy div "Green Bet"
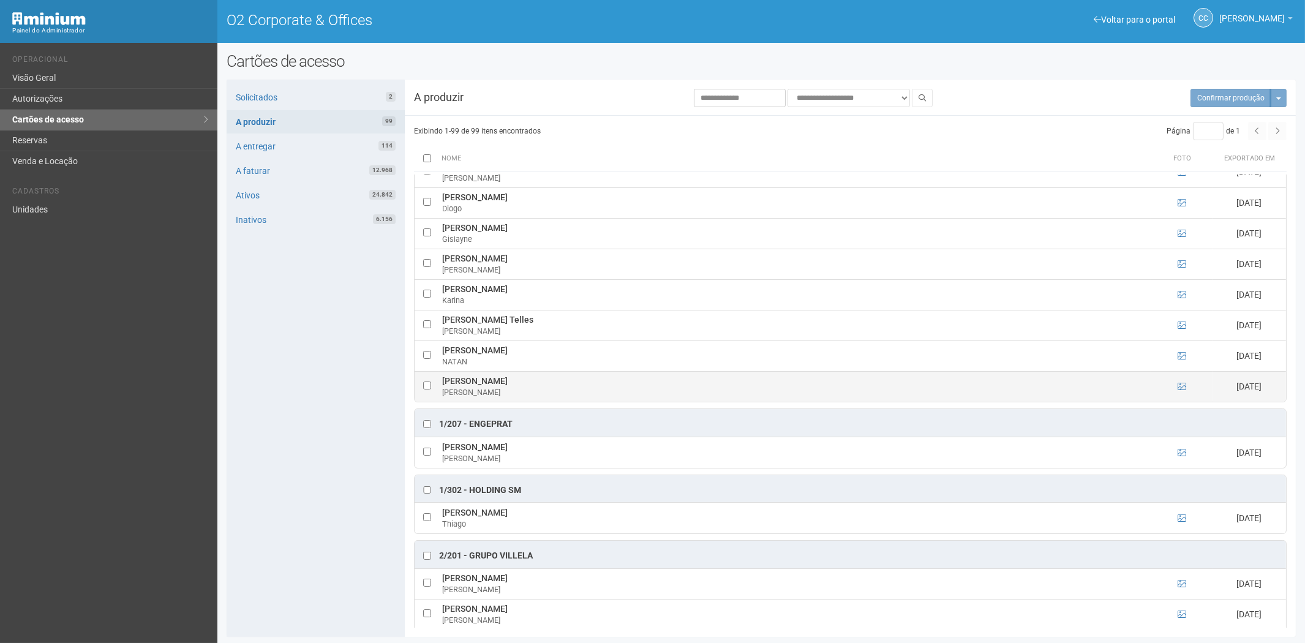
scroll to position [136, 0]
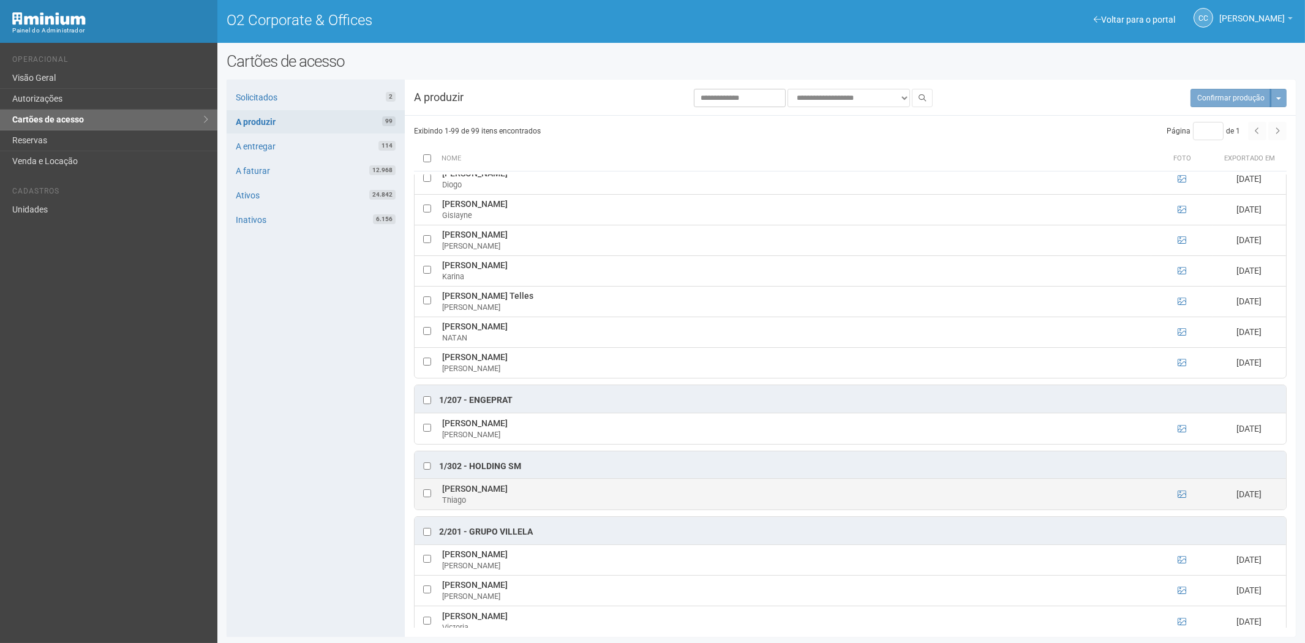
drag, startPoint x: 450, startPoint y: 488, endPoint x: 518, endPoint y: 492, distance: 67.5
click at [551, 491] on td "Thiago Rodrigues Correa Thiago" at bounding box center [795, 494] width 712 height 31
copy td "[PERSON_NAME]"
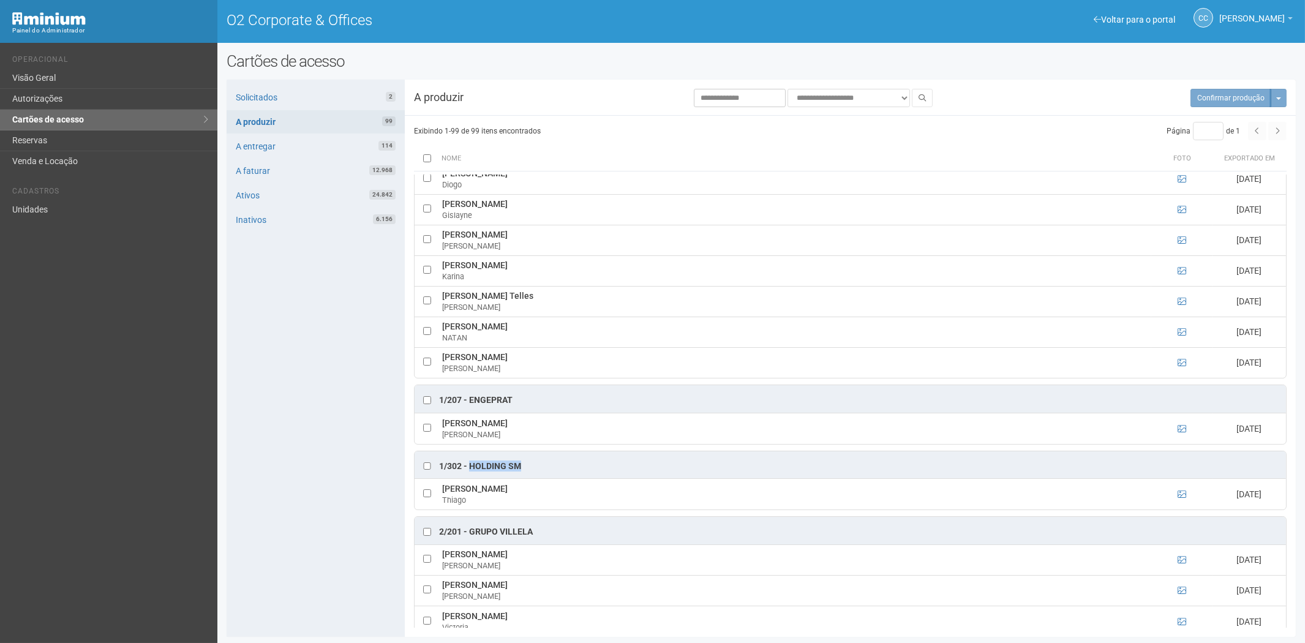
drag, startPoint x: 522, startPoint y: 462, endPoint x: 472, endPoint y: 467, distance: 49.9
click at [472, 467] on div "1/302 - HOLDING SM" at bounding box center [851, 465] width 872 height 28
copy div "HOLDING SM"
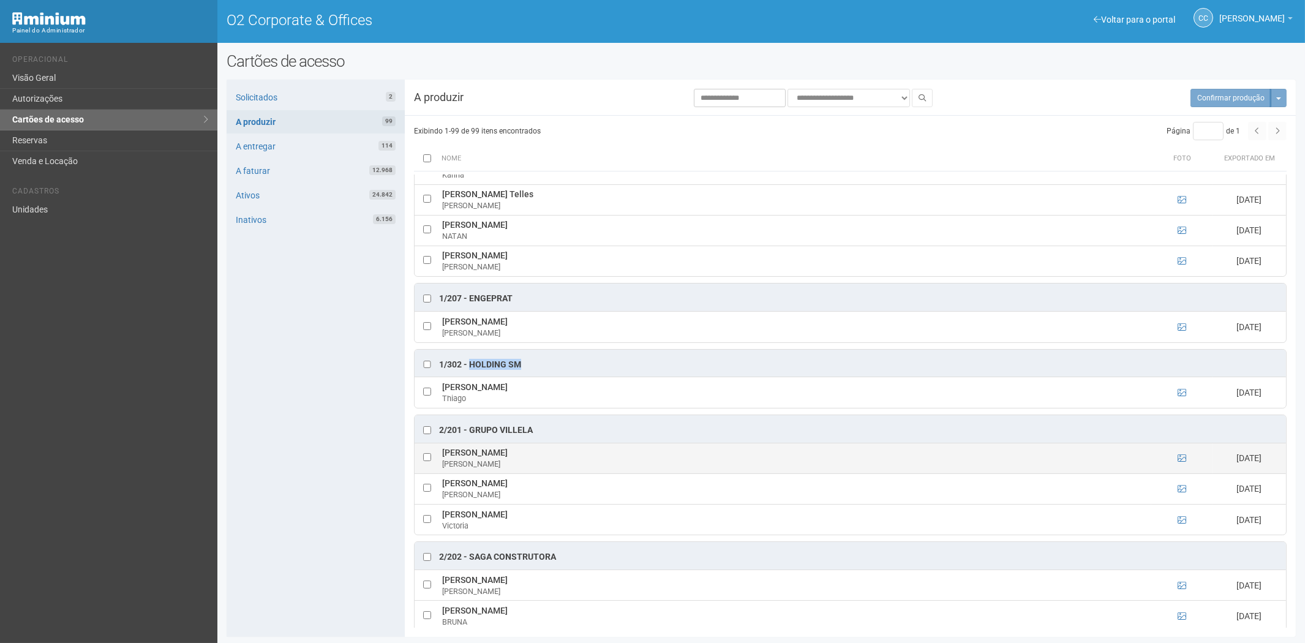
scroll to position [340, 0]
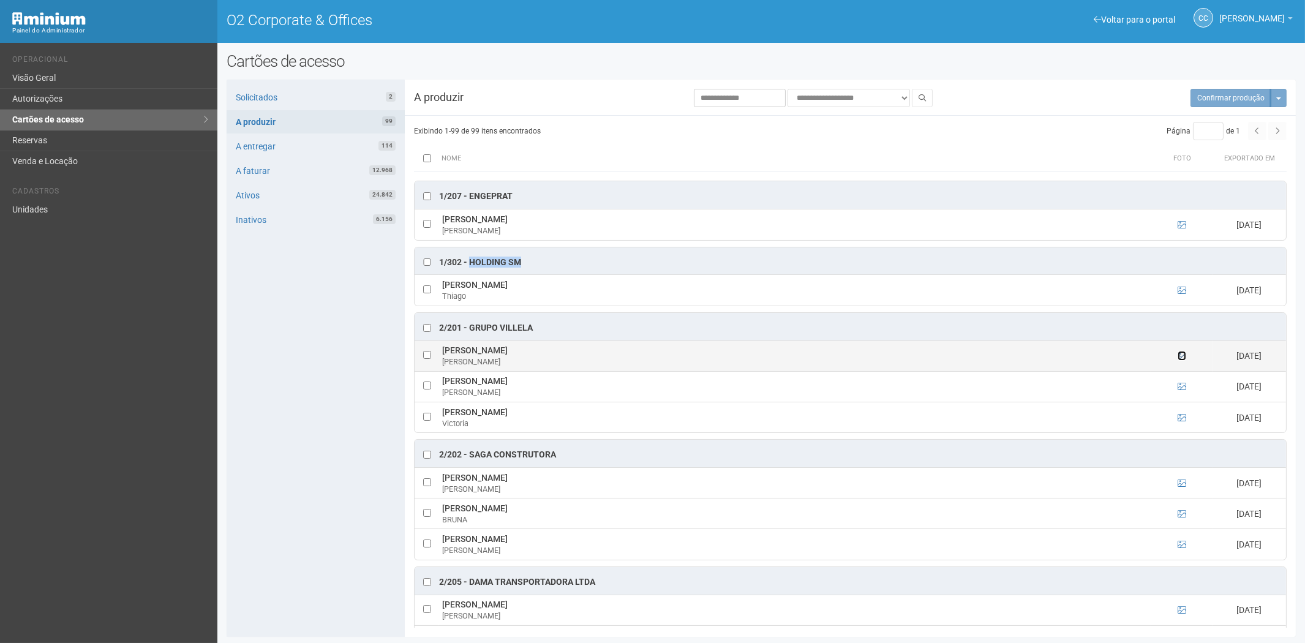
click at [1178, 360] on icon at bounding box center [1182, 356] width 9 height 9
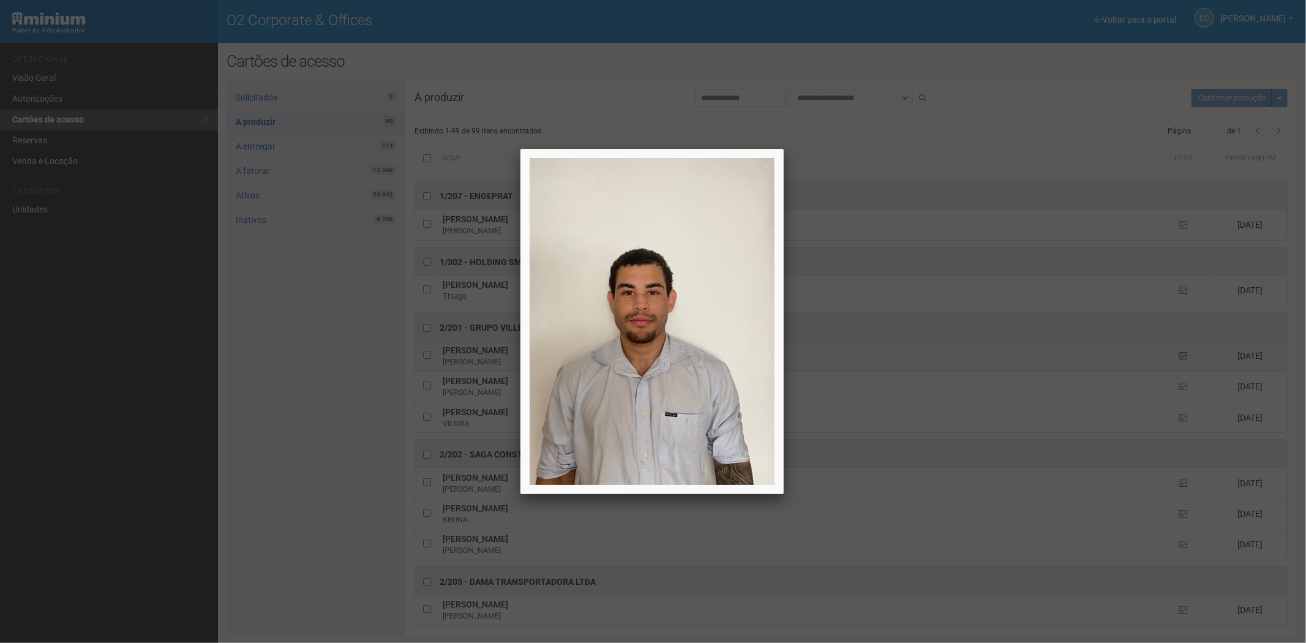
click at [1178, 361] on div at bounding box center [653, 321] width 1306 height 643
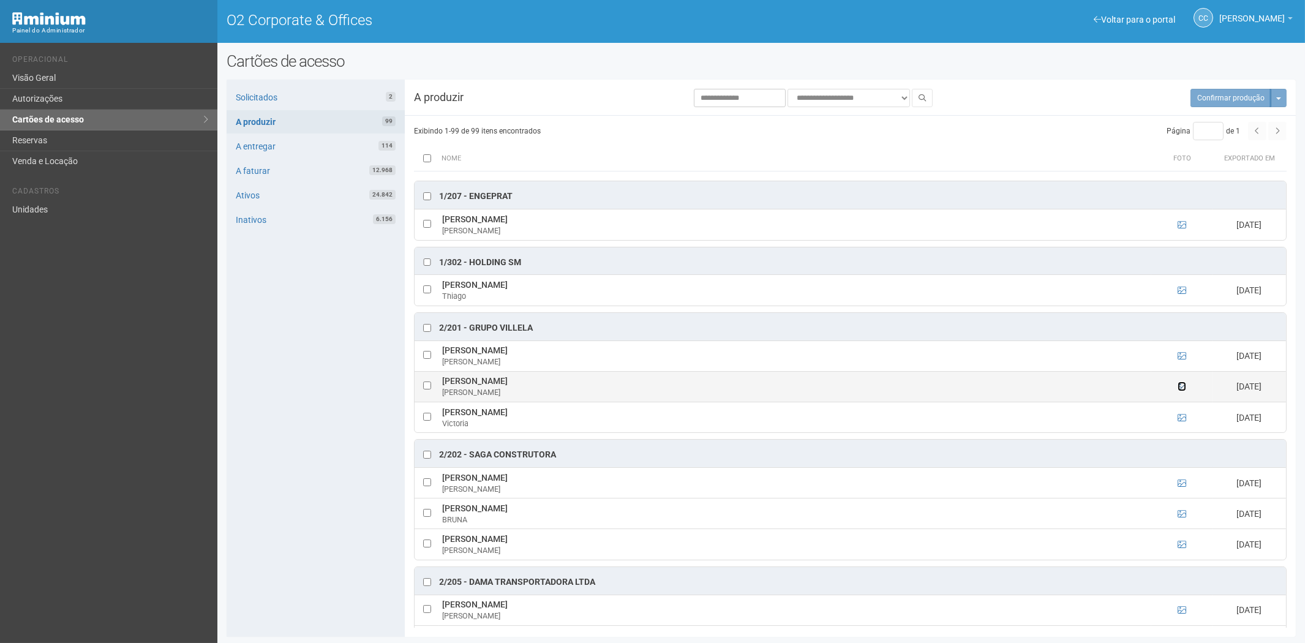
click at [1185, 391] on icon at bounding box center [1182, 386] width 9 height 9
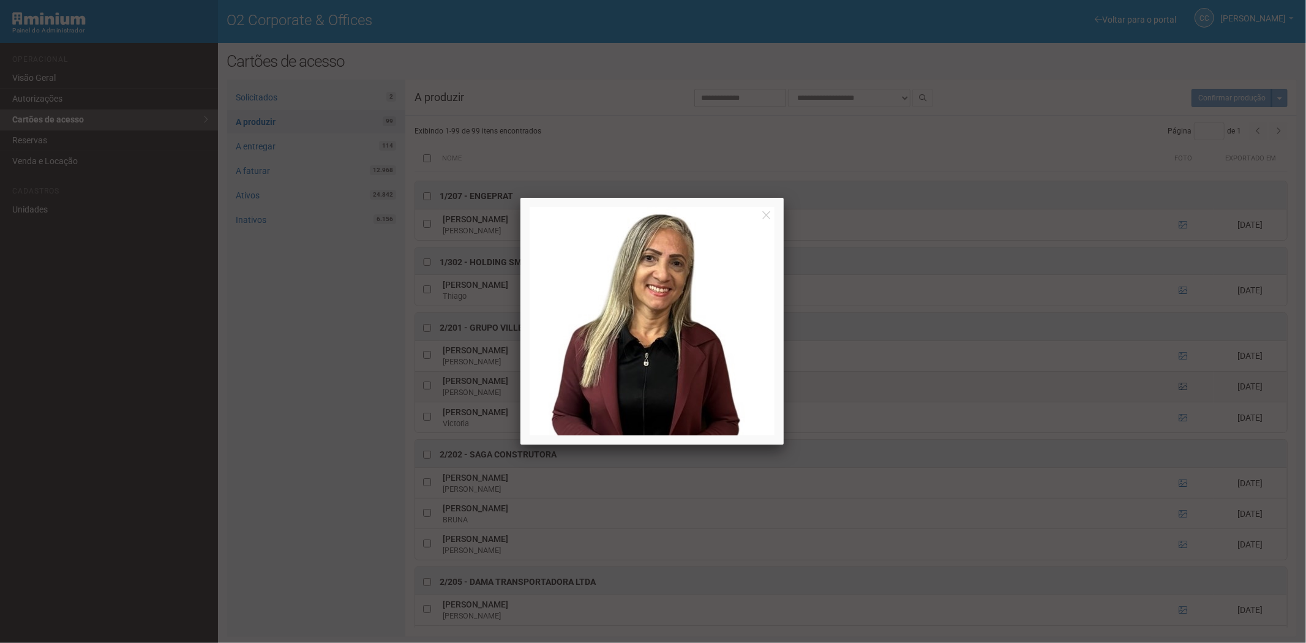
click at [1185, 391] on div at bounding box center [653, 321] width 1306 height 643
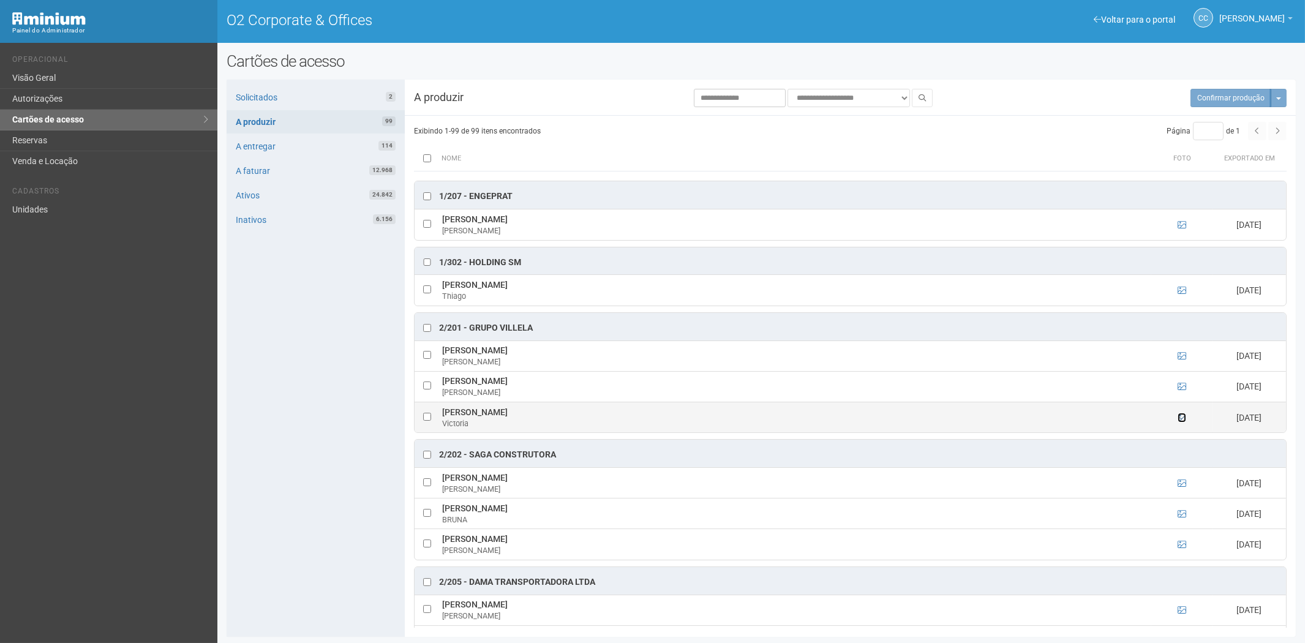
click at [1178, 417] on icon at bounding box center [1182, 417] width 9 height 9
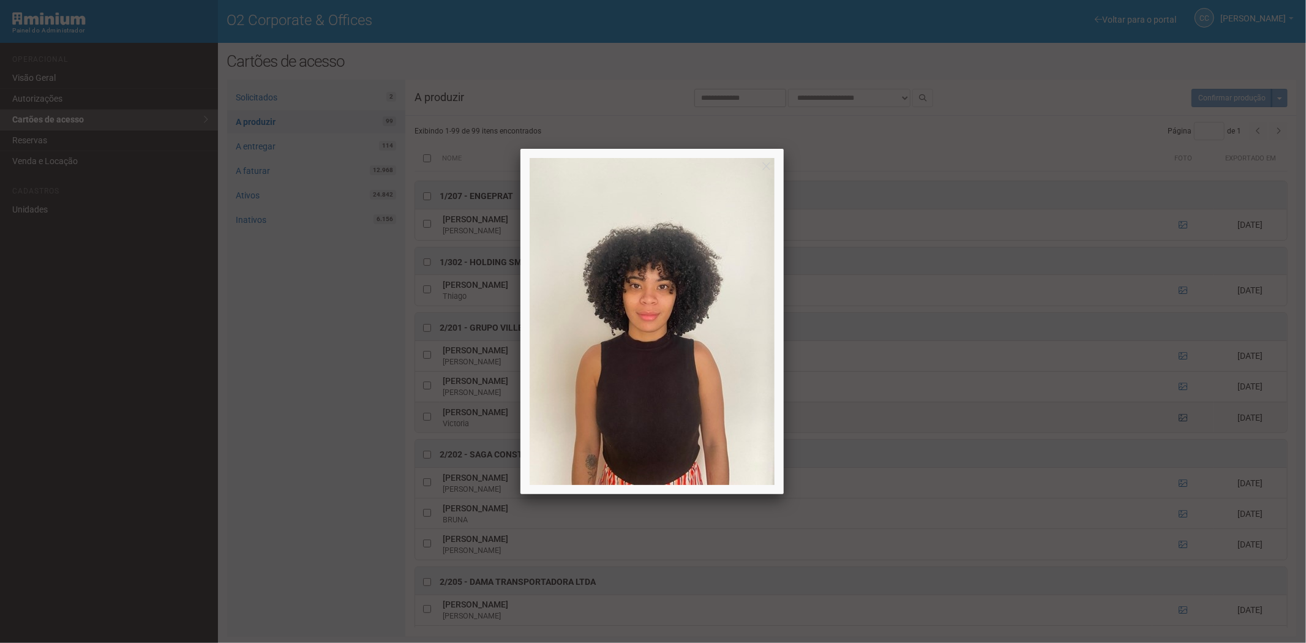
click at [1178, 417] on div at bounding box center [653, 321] width 1306 height 643
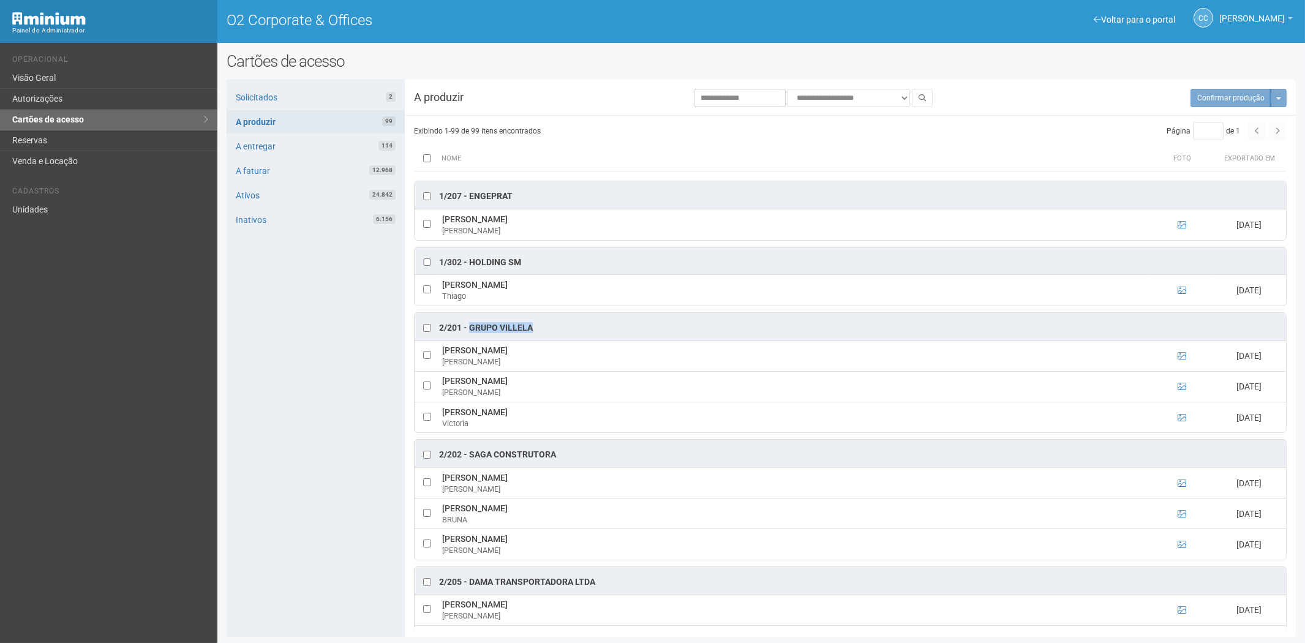
drag, startPoint x: 469, startPoint y: 328, endPoint x: 530, endPoint y: 333, distance: 61.4
click at [550, 331] on div "2/201 - GRUPO VILLELA" at bounding box center [851, 327] width 872 height 28
copy div "GRUPO VILLELA"
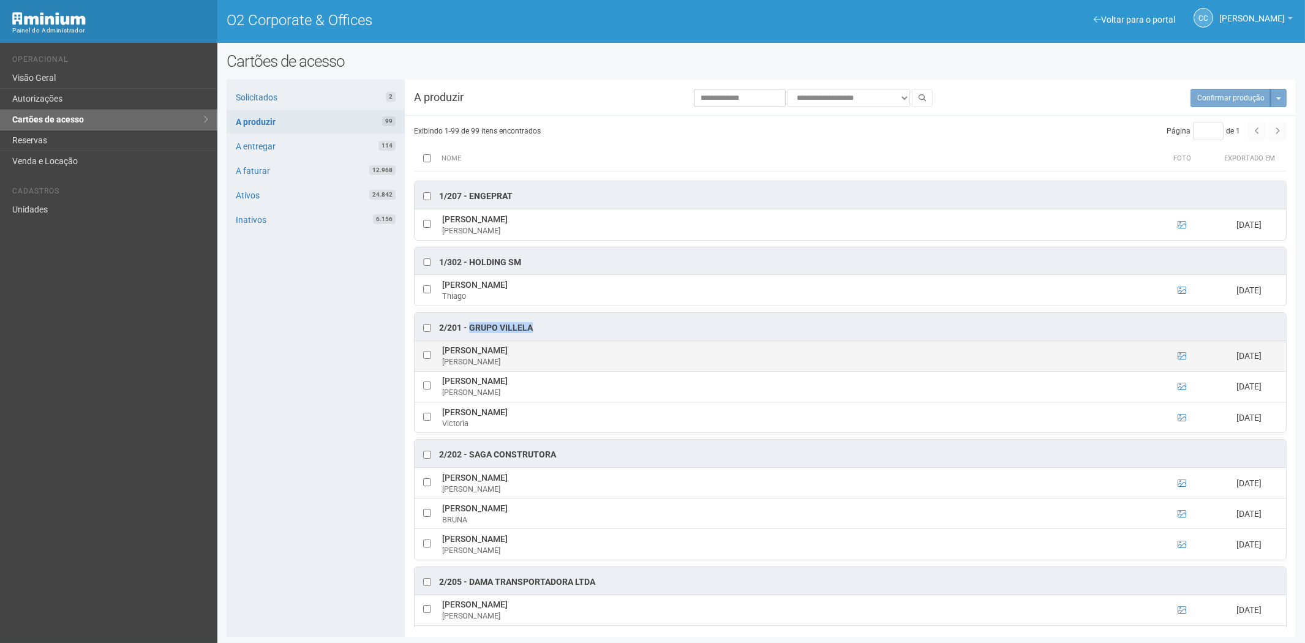
drag, startPoint x: 494, startPoint y: 353, endPoint x: 442, endPoint y: 355, distance: 52.1
click at [442, 355] on td "Gabriel Meira Gabriel" at bounding box center [795, 356] width 712 height 31
copy td "Gabriel Meira"
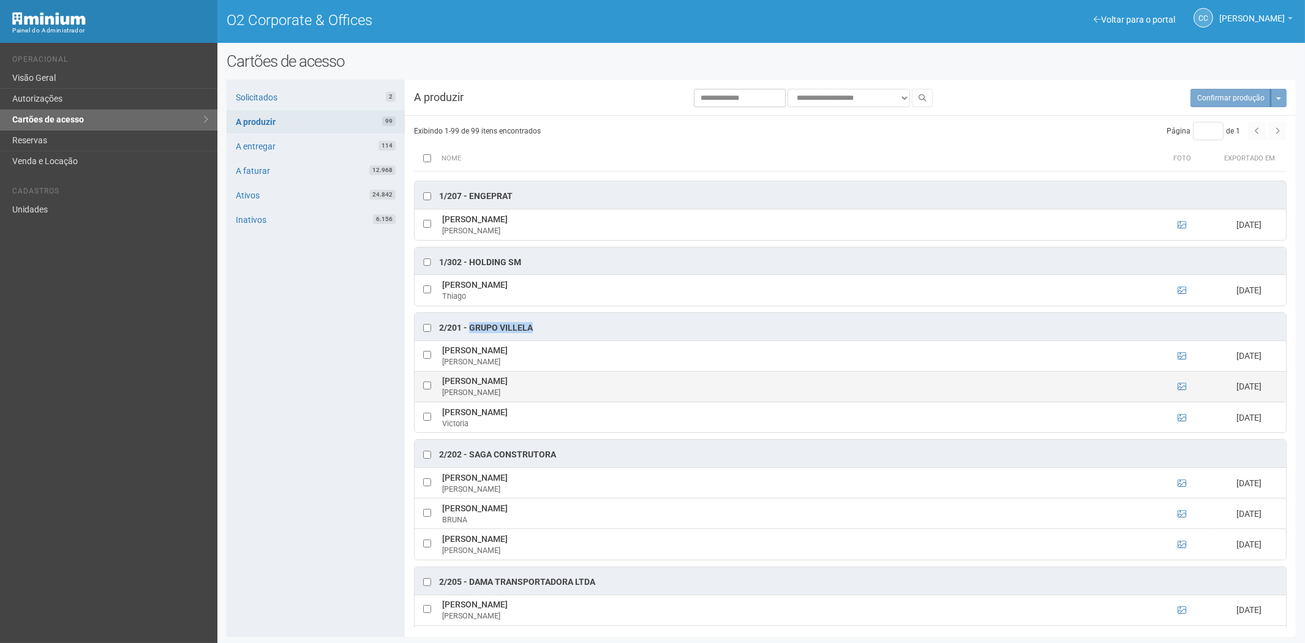
drag, startPoint x: 503, startPoint y: 384, endPoint x: 443, endPoint y: 386, distance: 60.1
click at [443, 386] on td "Simone Oliveira Simone" at bounding box center [795, 386] width 712 height 31
copy td "Simone Oliveira"
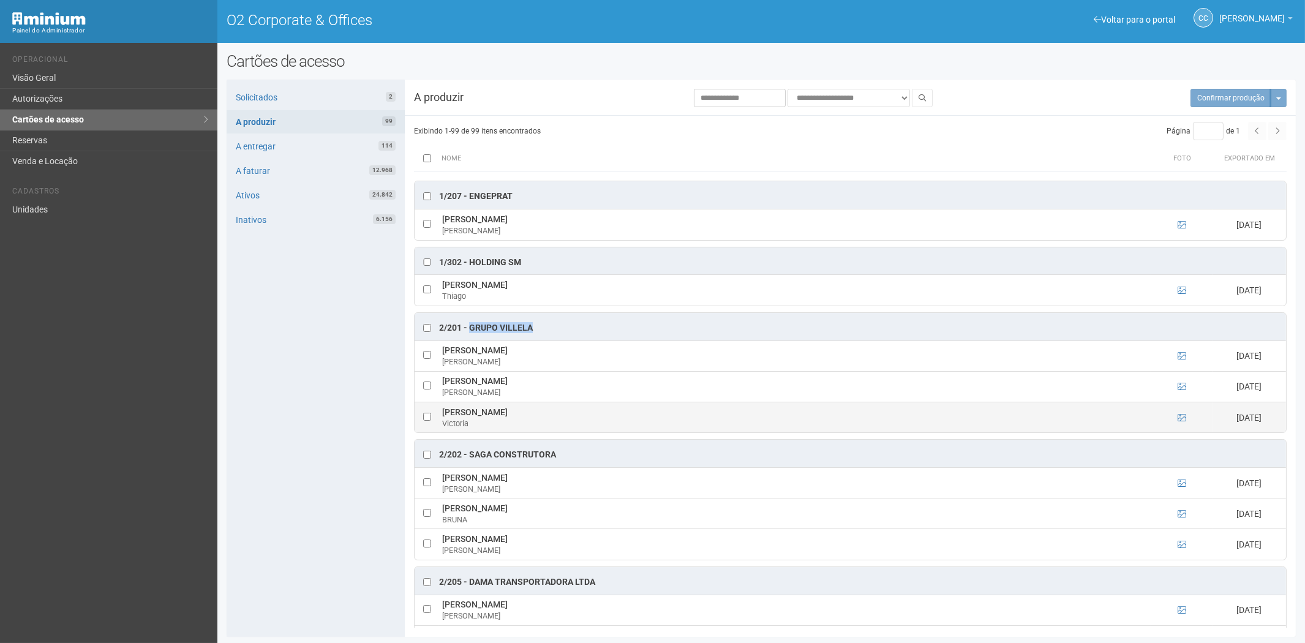
drag, startPoint x: 521, startPoint y: 413, endPoint x: 435, endPoint y: 415, distance: 85.1
click at [435, 415] on tr "Victoria Santiago Victoria 25/08/2025" at bounding box center [851, 417] width 872 height 31
copy tr "Victoria Santiago"
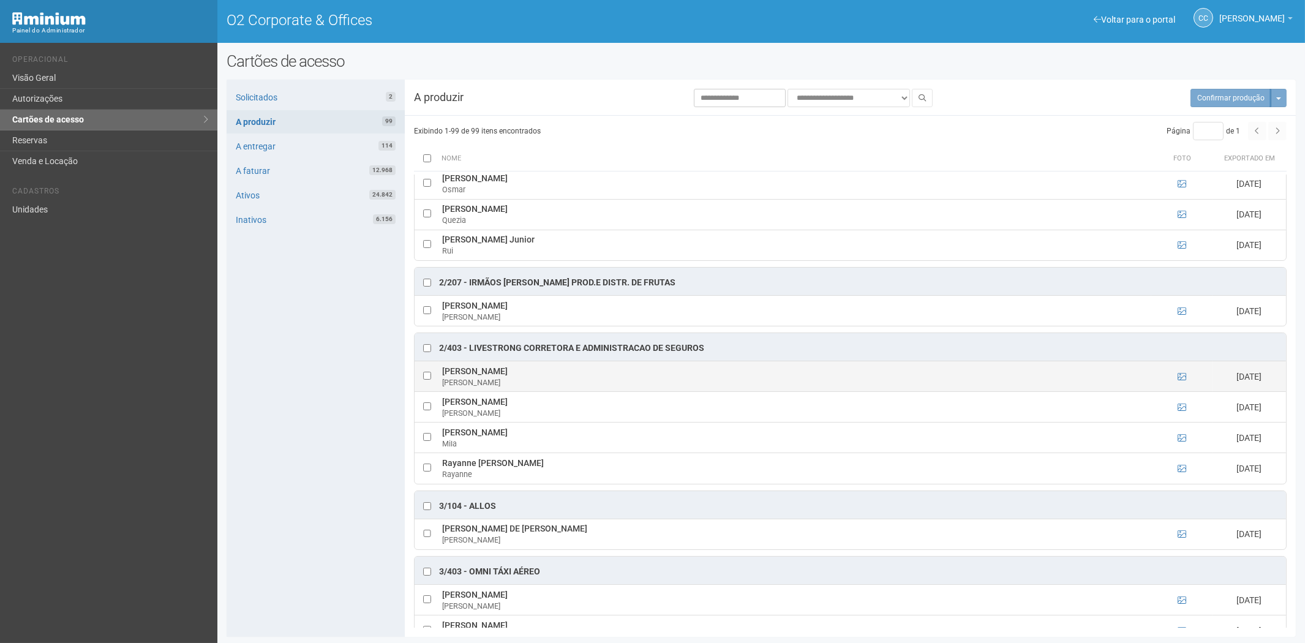
scroll to position [1361, 0]
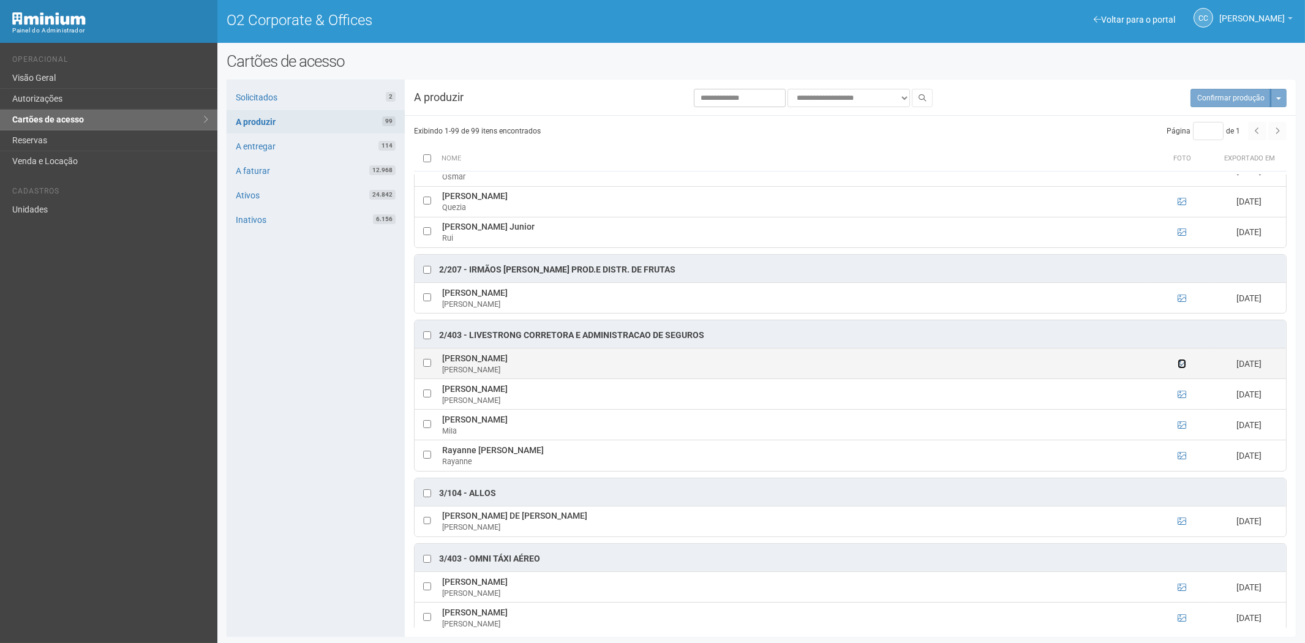
click at [1183, 368] on icon at bounding box center [1182, 364] width 9 height 9
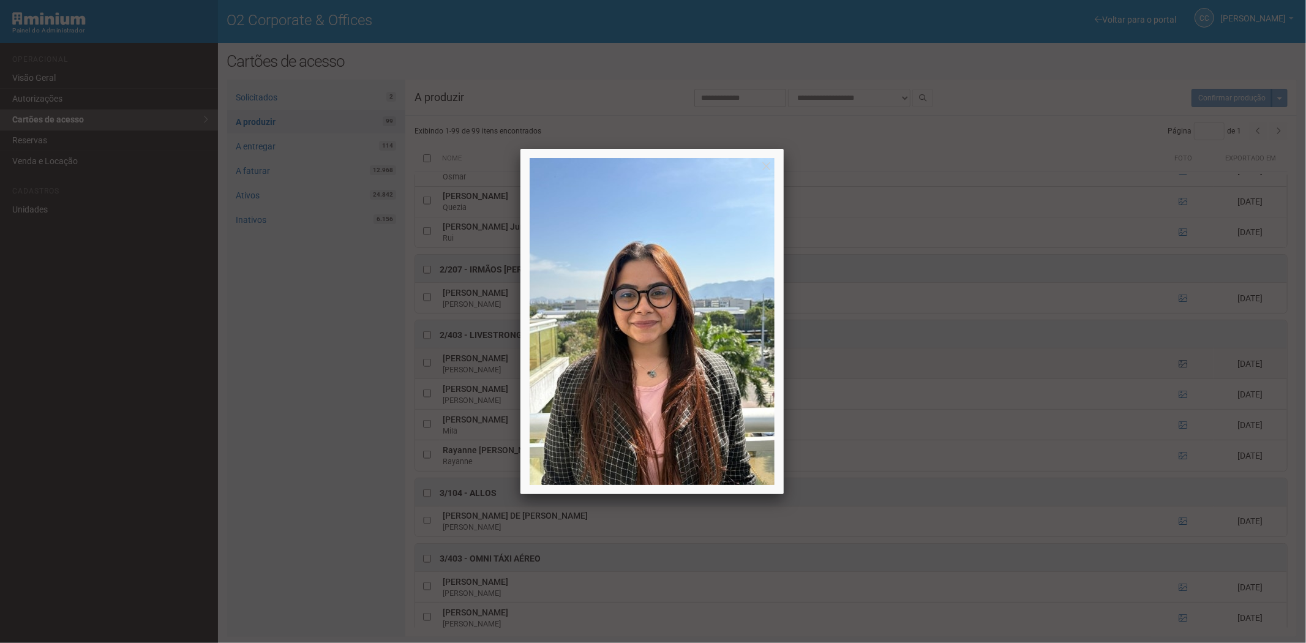
click at [1183, 369] on div at bounding box center [653, 321] width 1306 height 643
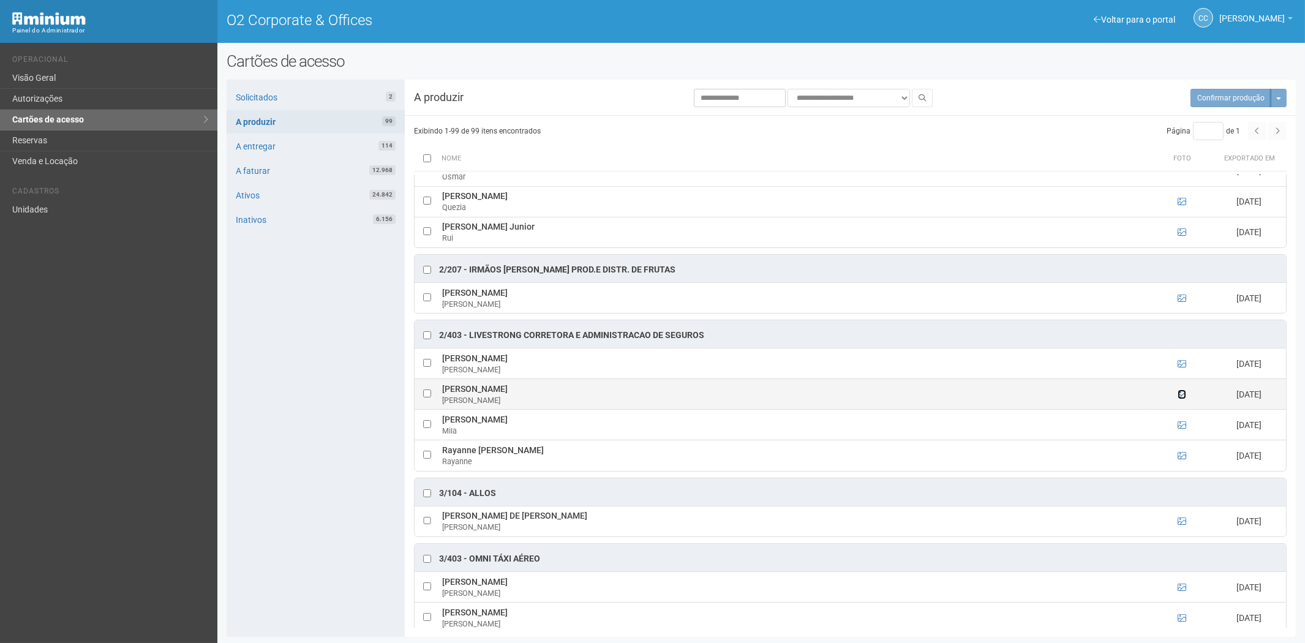
click at [1183, 399] on icon at bounding box center [1182, 394] width 9 height 9
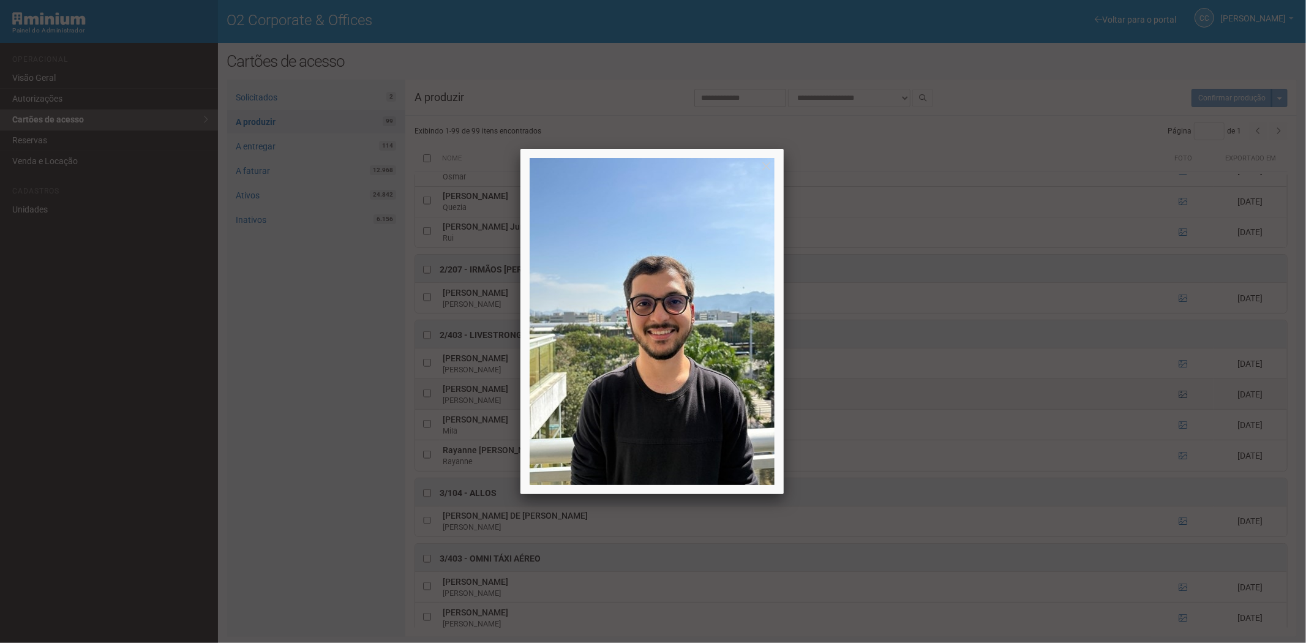
click at [1183, 400] on div at bounding box center [653, 321] width 1306 height 643
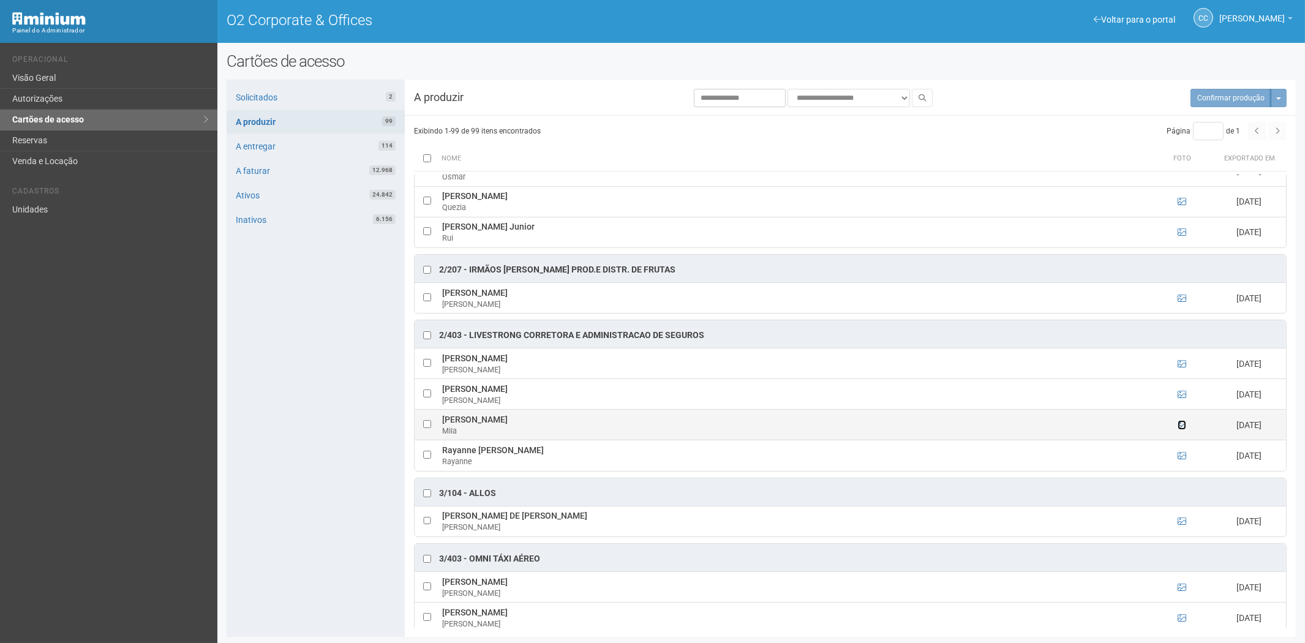
click at [1183, 429] on icon at bounding box center [1182, 425] width 9 height 9
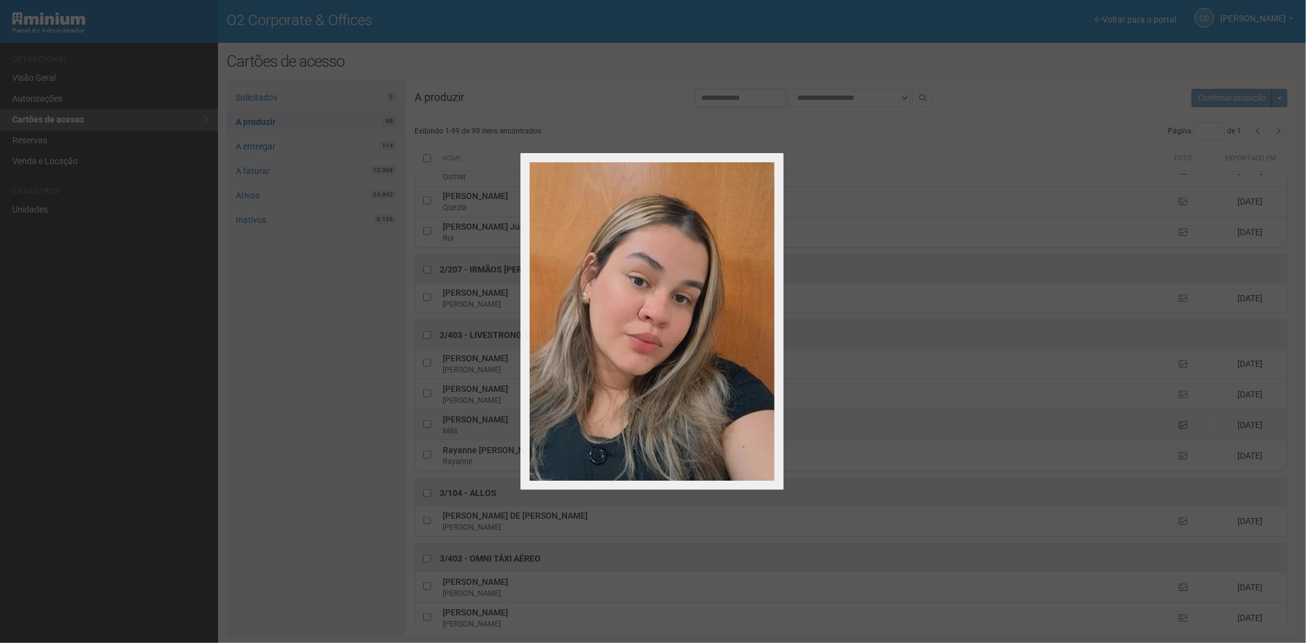
click at [1183, 429] on div at bounding box center [653, 321] width 1306 height 643
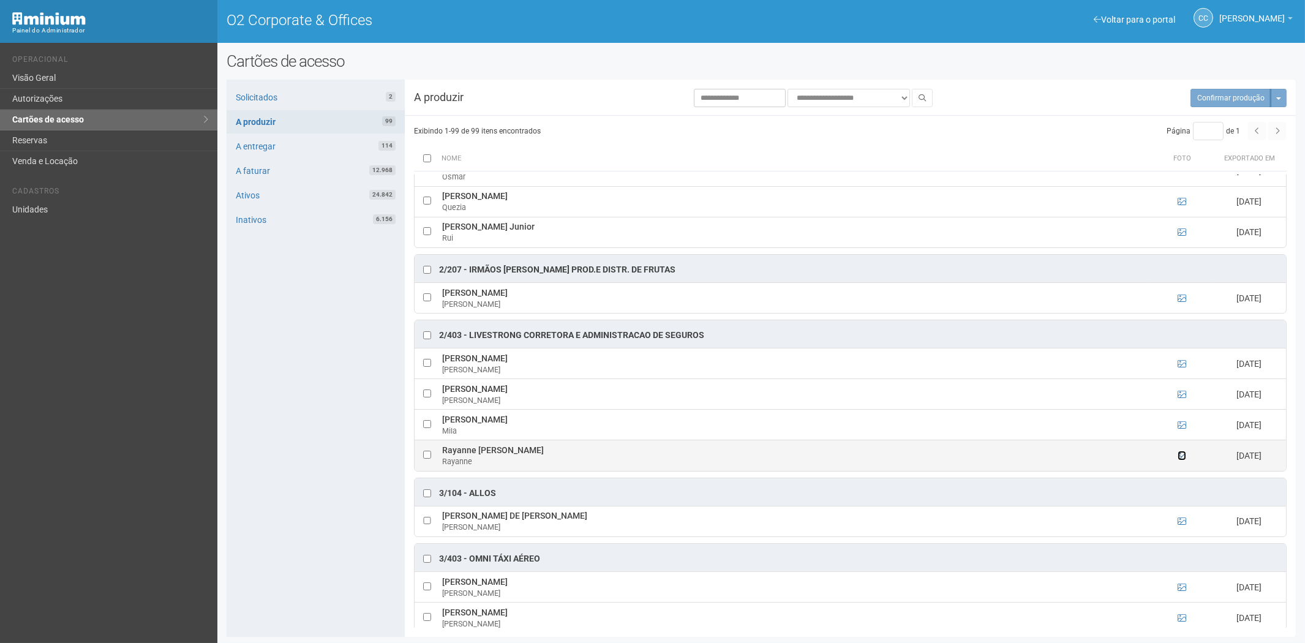
click at [1179, 460] on icon at bounding box center [1182, 455] width 9 height 9
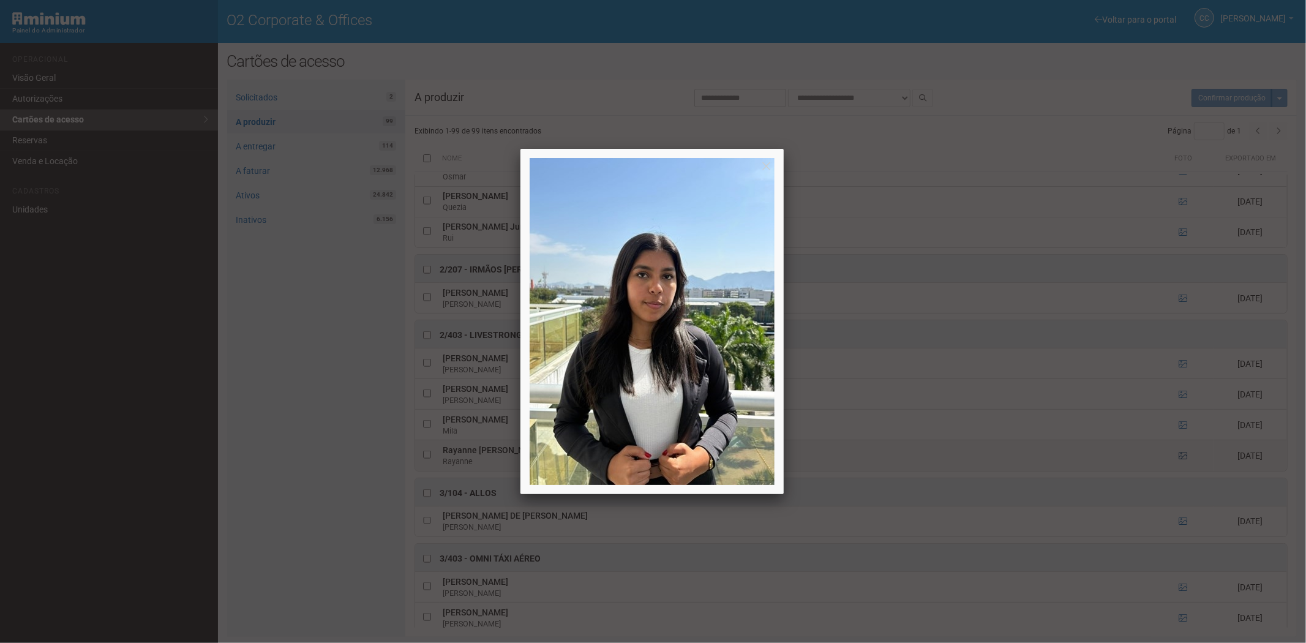
click at [1179, 461] on div at bounding box center [653, 321] width 1306 height 643
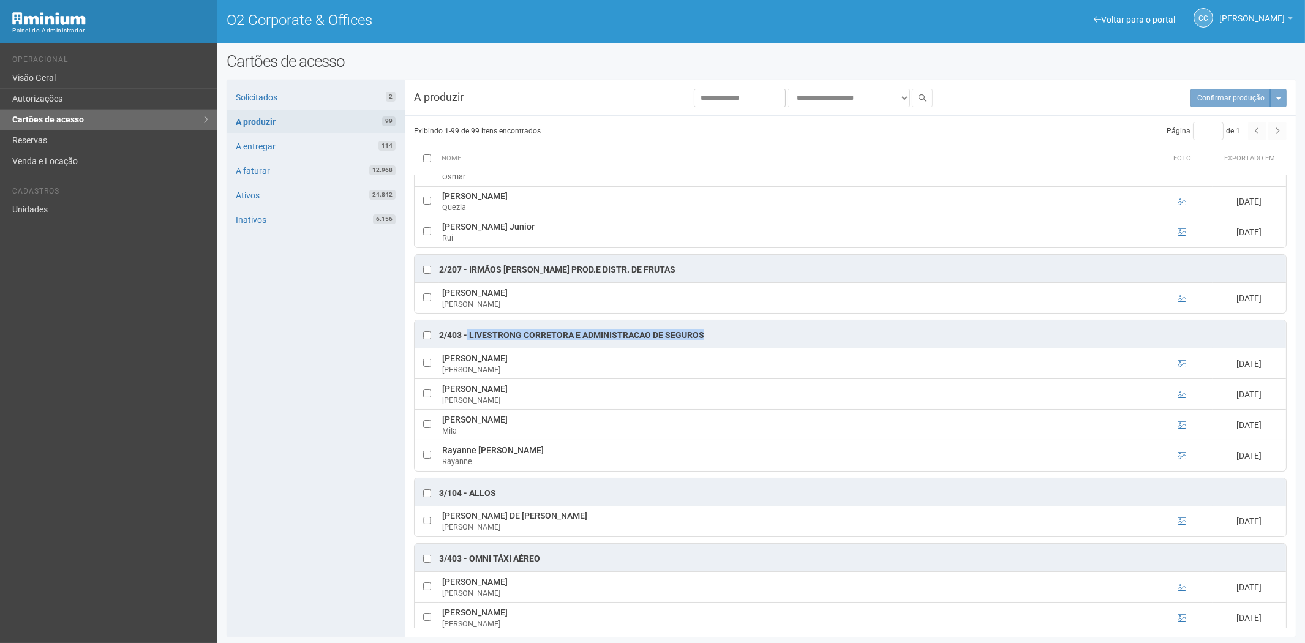
drag, startPoint x: 470, startPoint y: 336, endPoint x: 703, endPoint y: 333, distance: 232.8
click at [703, 333] on div "2/403 - LIVESTRONG CORRETORA E ADMINISTRACAO DE SEGUROS" at bounding box center [851, 334] width 872 height 28
copy div "LIVESTRONG CORRETORA E ADMINISTRACAO DE SEGUROS"
drag, startPoint x: 541, startPoint y: 364, endPoint x: 442, endPoint y: 364, distance: 99.2
click at [442, 364] on td "Helena de Alencar Santos Helena" at bounding box center [795, 363] width 712 height 31
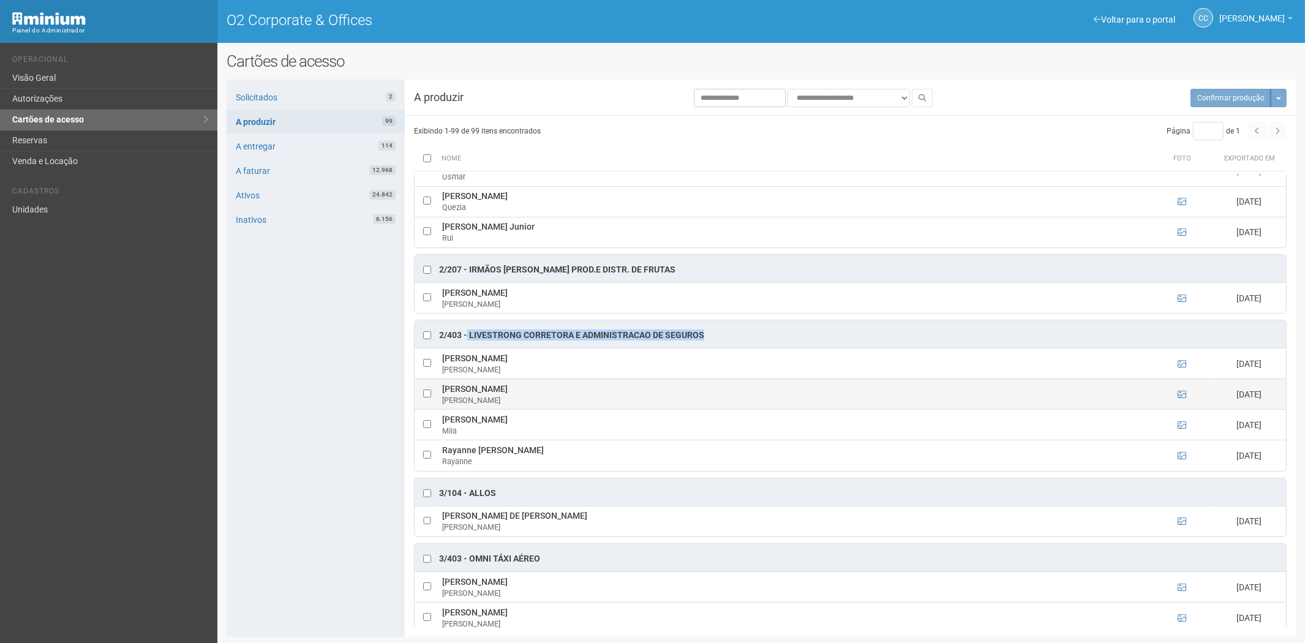
drag, startPoint x: 555, startPoint y: 401, endPoint x: 440, endPoint y: 395, distance: 115.3
click at [440, 395] on td "João Gabriel Farias Santos João" at bounding box center [795, 394] width 712 height 31
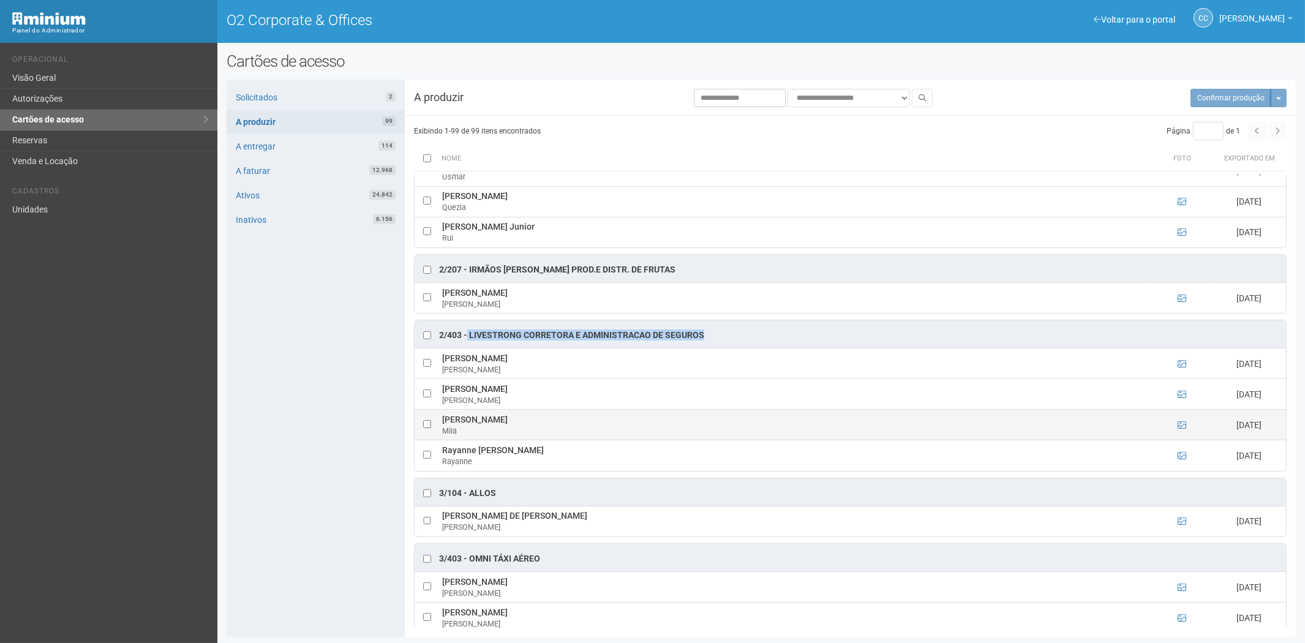
drag, startPoint x: 578, startPoint y: 427, endPoint x: 441, endPoint y: 427, distance: 137.2
click at [441, 427] on td "Mila Luiza Bezerra do Nascimento Mila" at bounding box center [795, 425] width 712 height 31
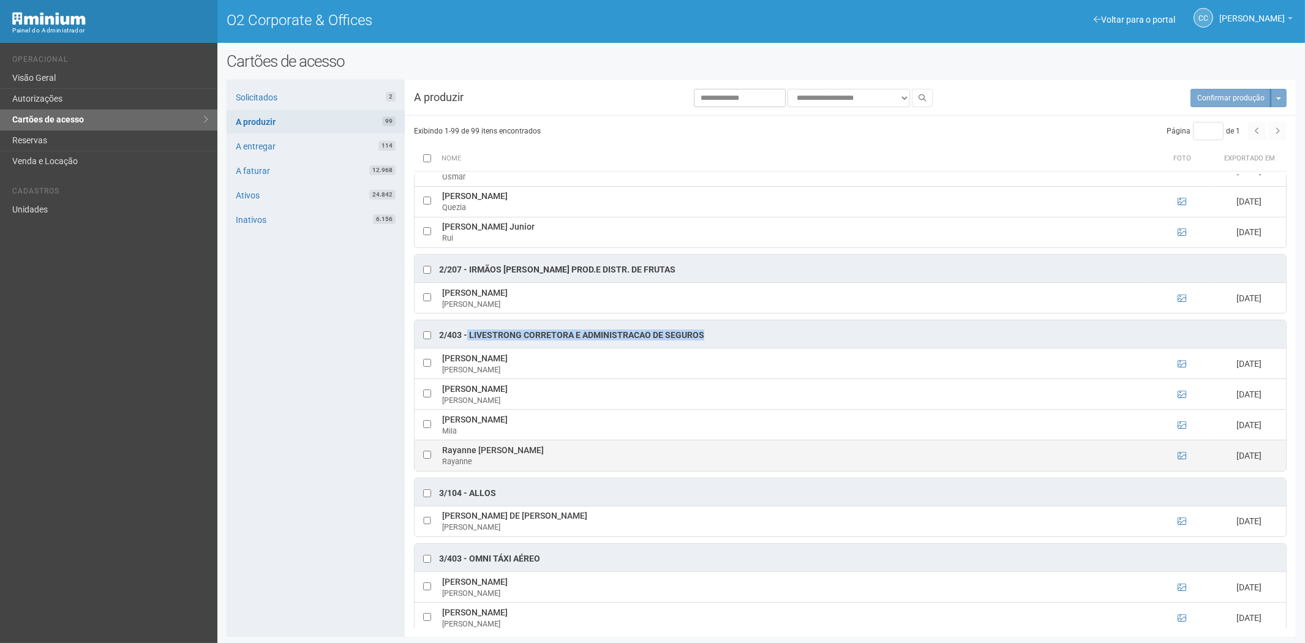
drag, startPoint x: 539, startPoint y: 458, endPoint x: 442, endPoint y: 461, distance: 97.4
click at [442, 461] on td "Rayanne Dodd Golçalves Rayanne" at bounding box center [795, 455] width 712 height 31
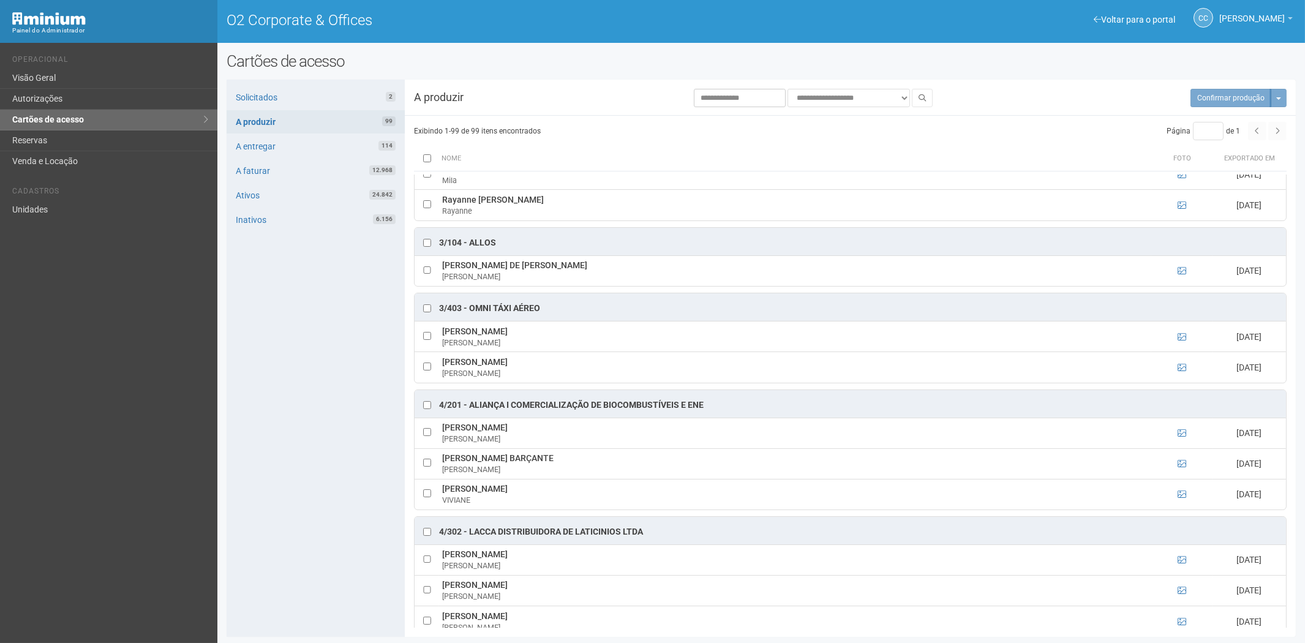
scroll to position [1701, 0]
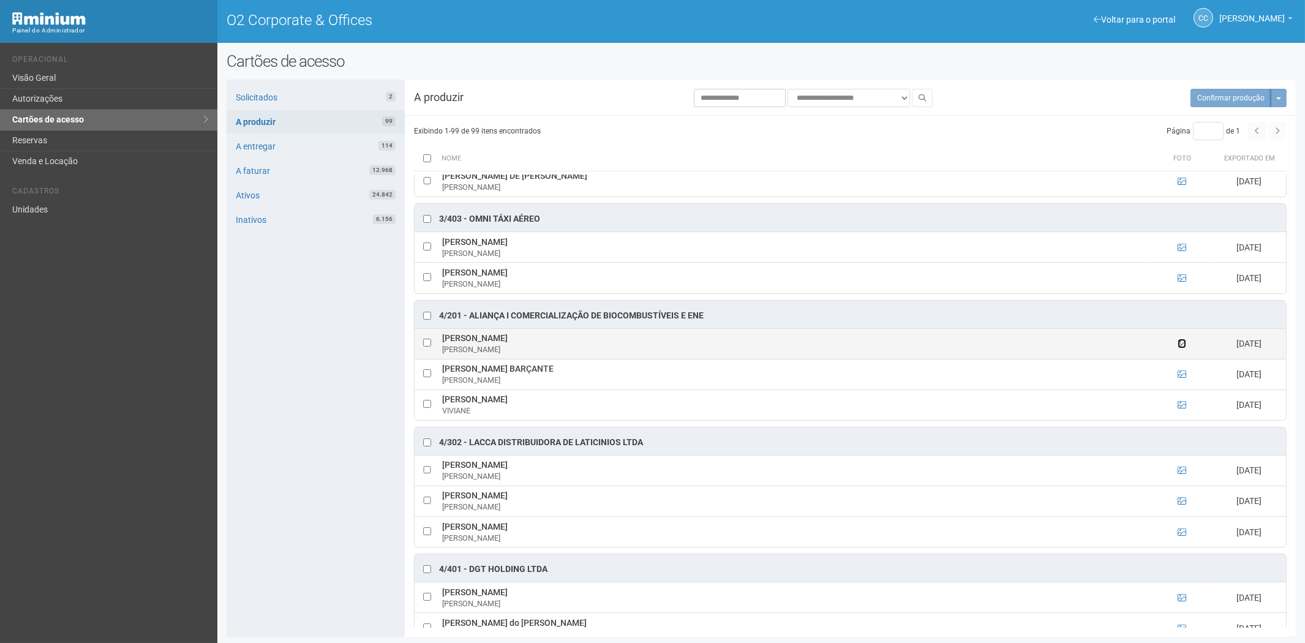
click at [1180, 348] on icon at bounding box center [1182, 343] width 9 height 9
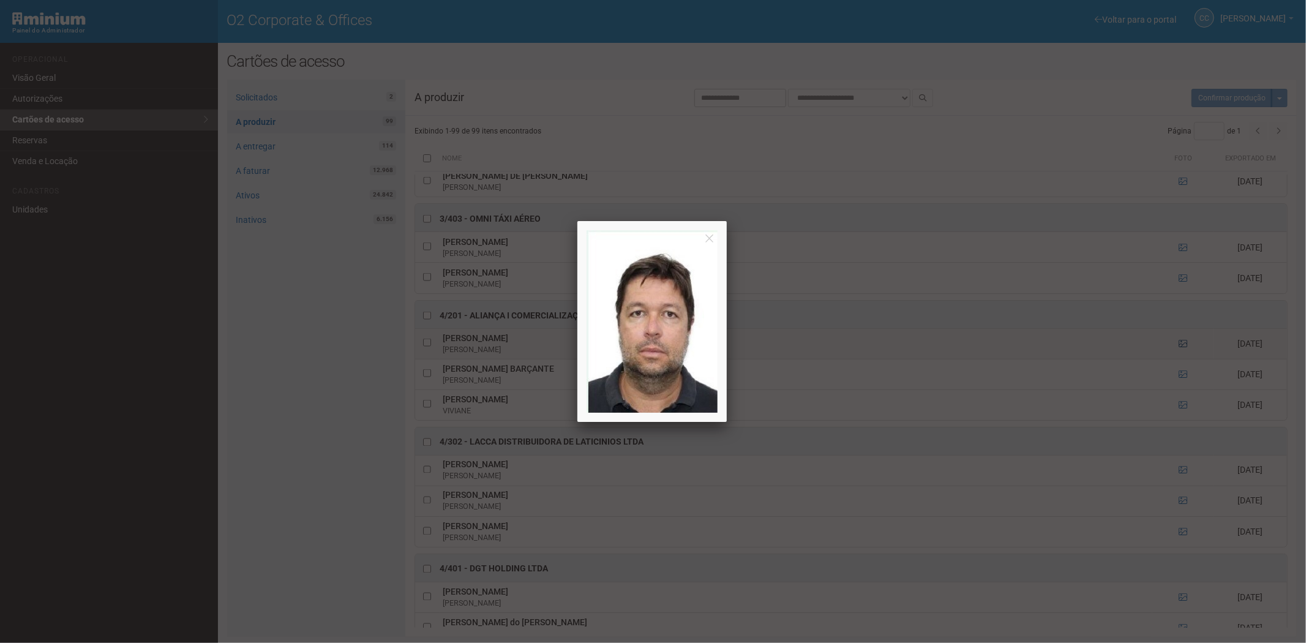
click at [1180, 350] on div at bounding box center [653, 321] width 1306 height 643
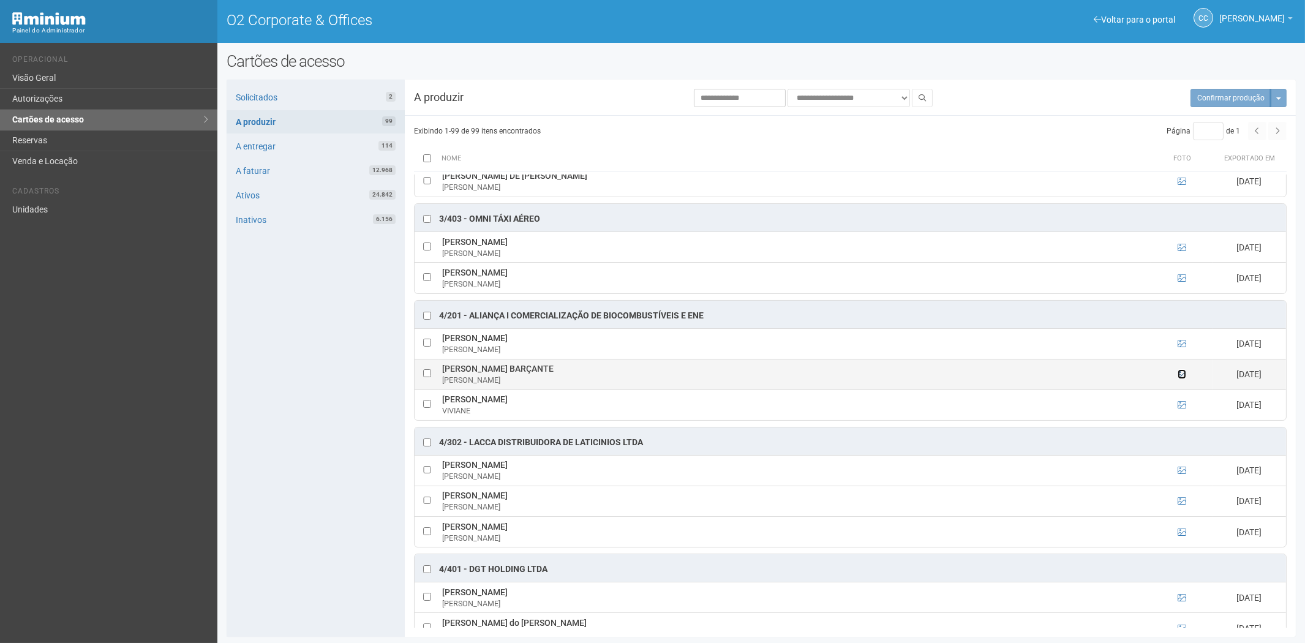
click at [1181, 379] on icon at bounding box center [1182, 374] width 9 height 9
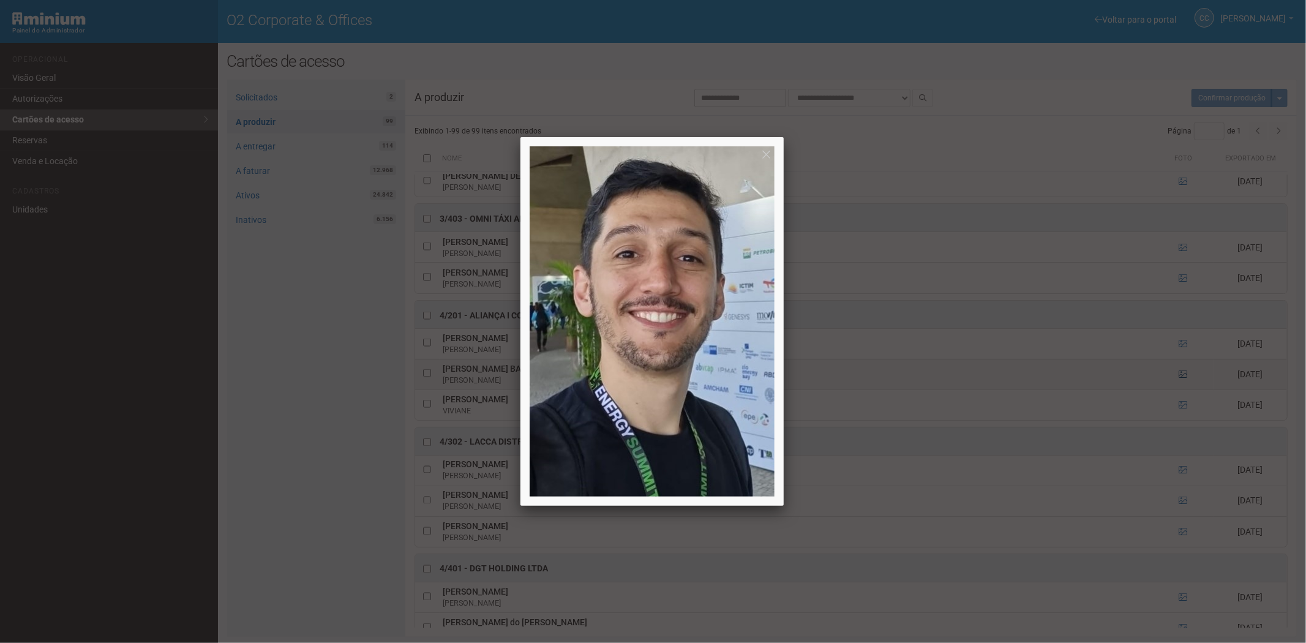
click at [1181, 380] on div at bounding box center [653, 321] width 1306 height 643
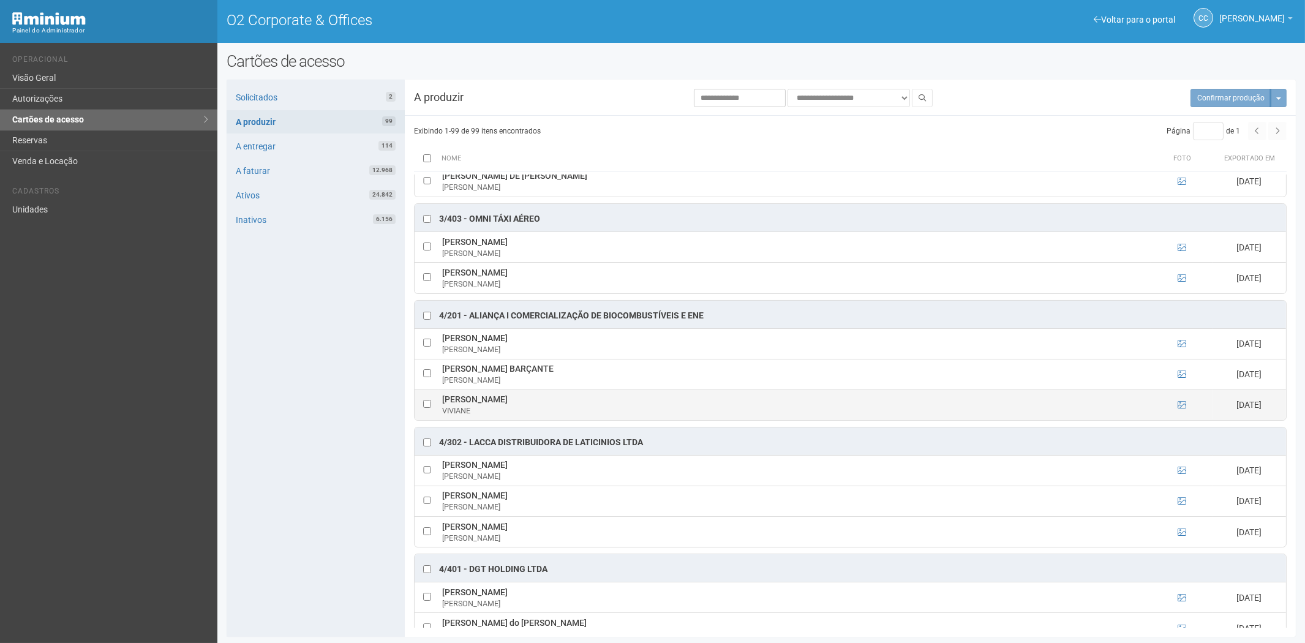
click at [1178, 406] on td at bounding box center [1181, 405] width 61 height 31
click at [1180, 409] on icon at bounding box center [1182, 405] width 9 height 9
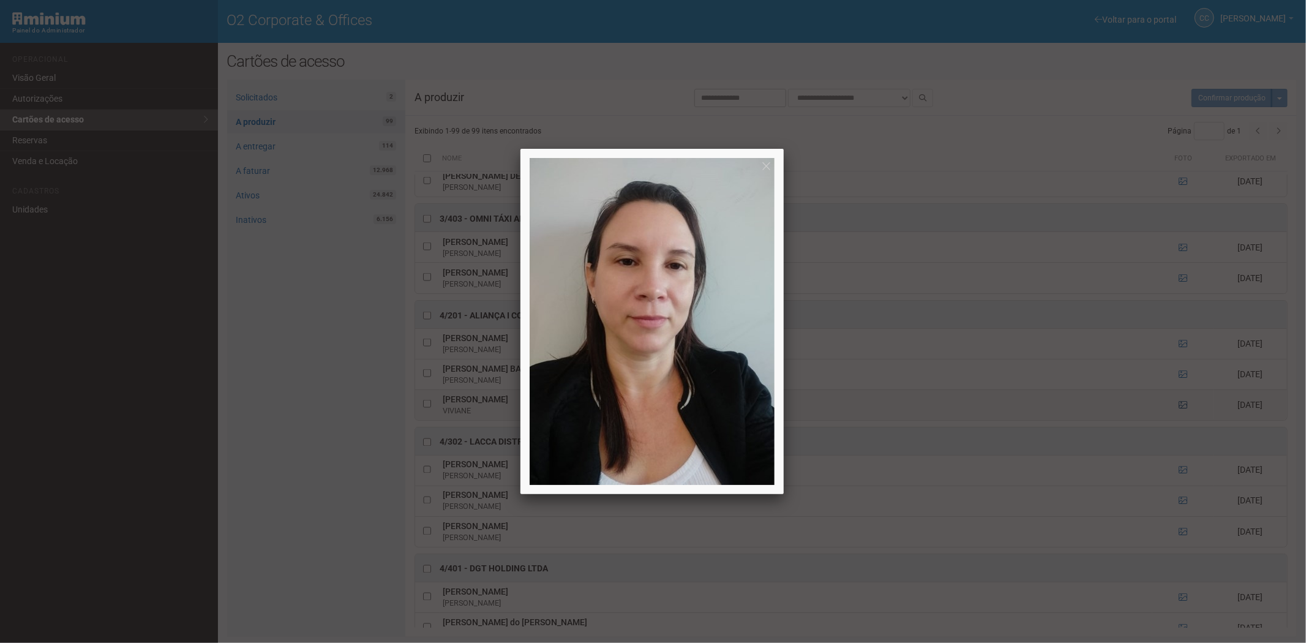
click at [1180, 414] on div at bounding box center [653, 321] width 1306 height 643
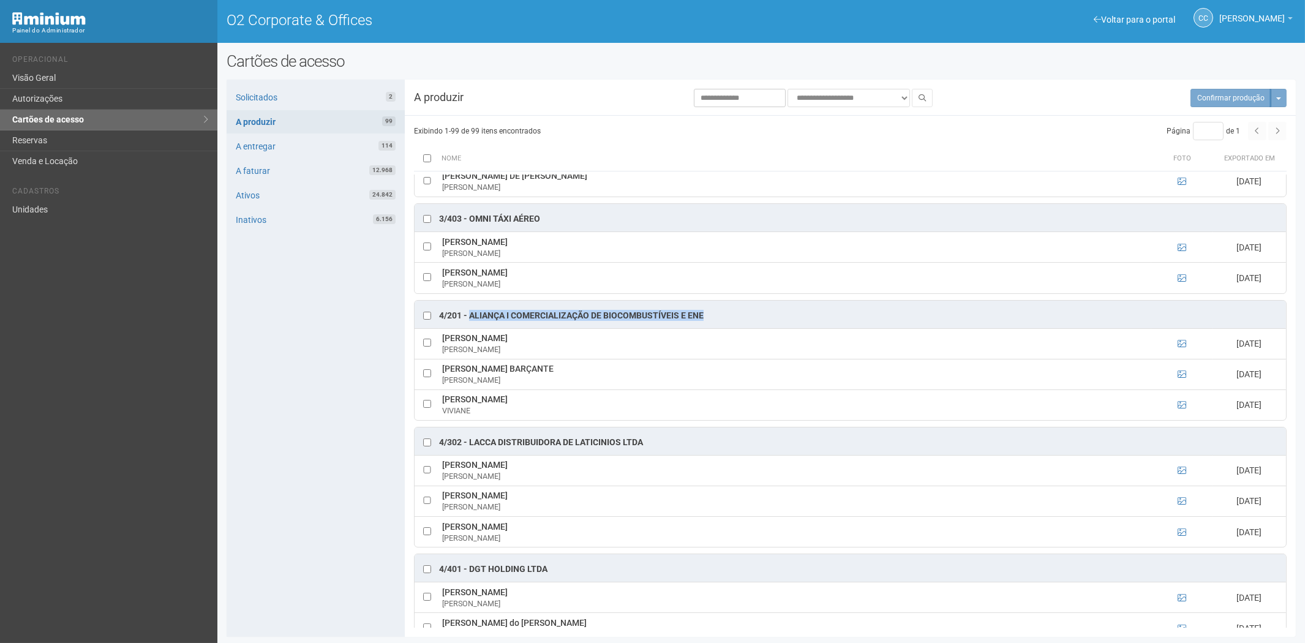
drag, startPoint x: 469, startPoint y: 322, endPoint x: 704, endPoint y: 322, distance: 235.2
click at [704, 322] on div "4/201 - ALIANÇA I COMERCIALIZAÇÃO DE BIOCOMBUSTÍVEIS E ENE" at bounding box center [571, 316] width 265 height 12
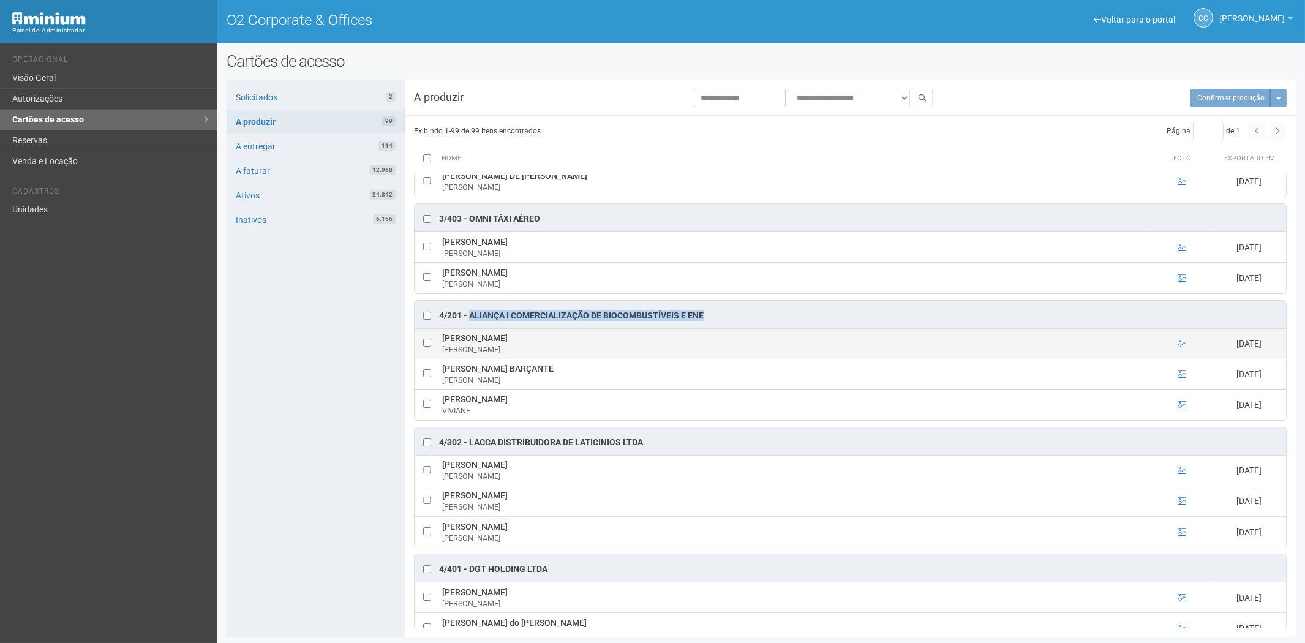
drag, startPoint x: 584, startPoint y: 343, endPoint x: 439, endPoint y: 348, distance: 145.2
click at [439, 348] on td "MARCELO HASSELMANN STANIZIO MARCELO" at bounding box center [795, 343] width 712 height 31
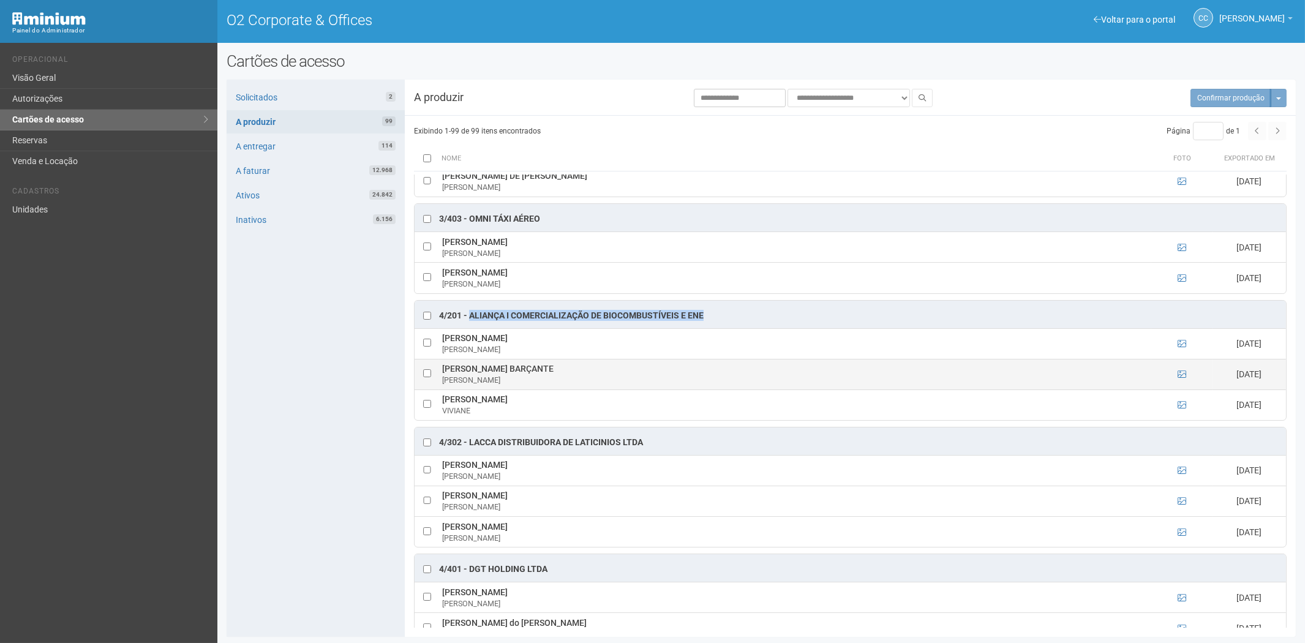
drag, startPoint x: 601, startPoint y: 369, endPoint x: 443, endPoint y: 379, distance: 158.9
click at [443, 379] on td "MAURICIO FELIX DE SOUZA BARÇANTE MAURICIO" at bounding box center [795, 374] width 712 height 31
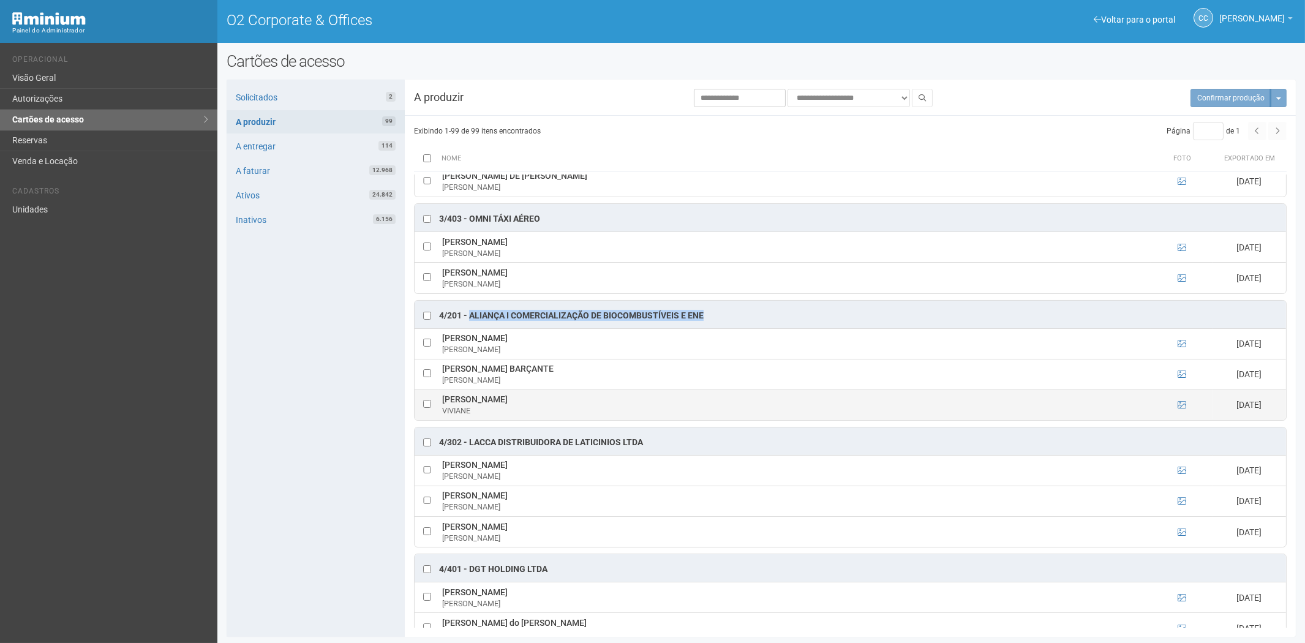
drag, startPoint x: 566, startPoint y: 406, endPoint x: 444, endPoint y: 407, distance: 121.9
click at [444, 407] on td "VIVIANE MONTEIRO DE BRITO VIVIANE" at bounding box center [795, 405] width 712 height 31
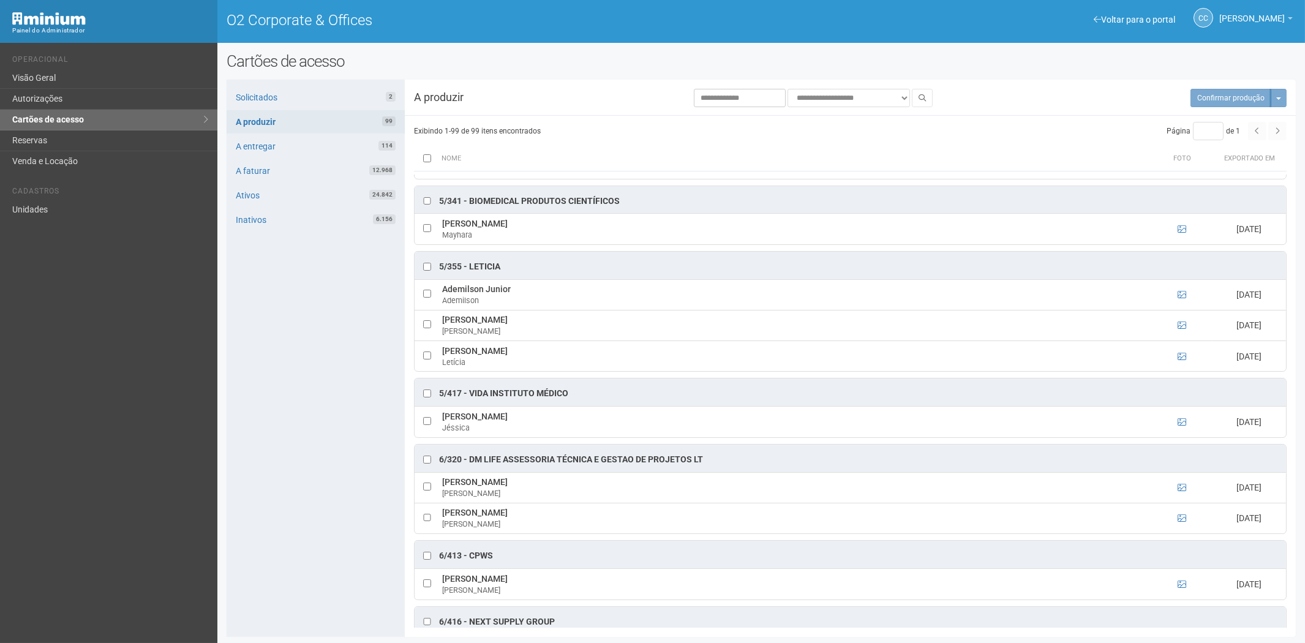
scroll to position [3198, 0]
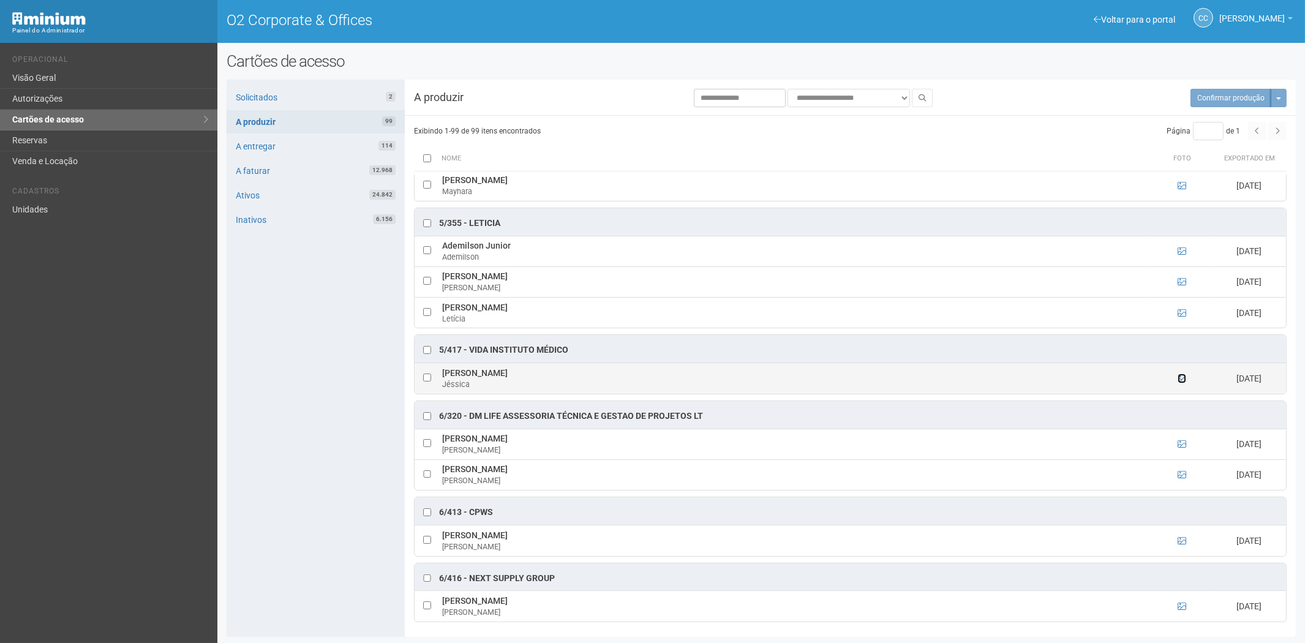
click at [1183, 383] on icon at bounding box center [1182, 378] width 9 height 9
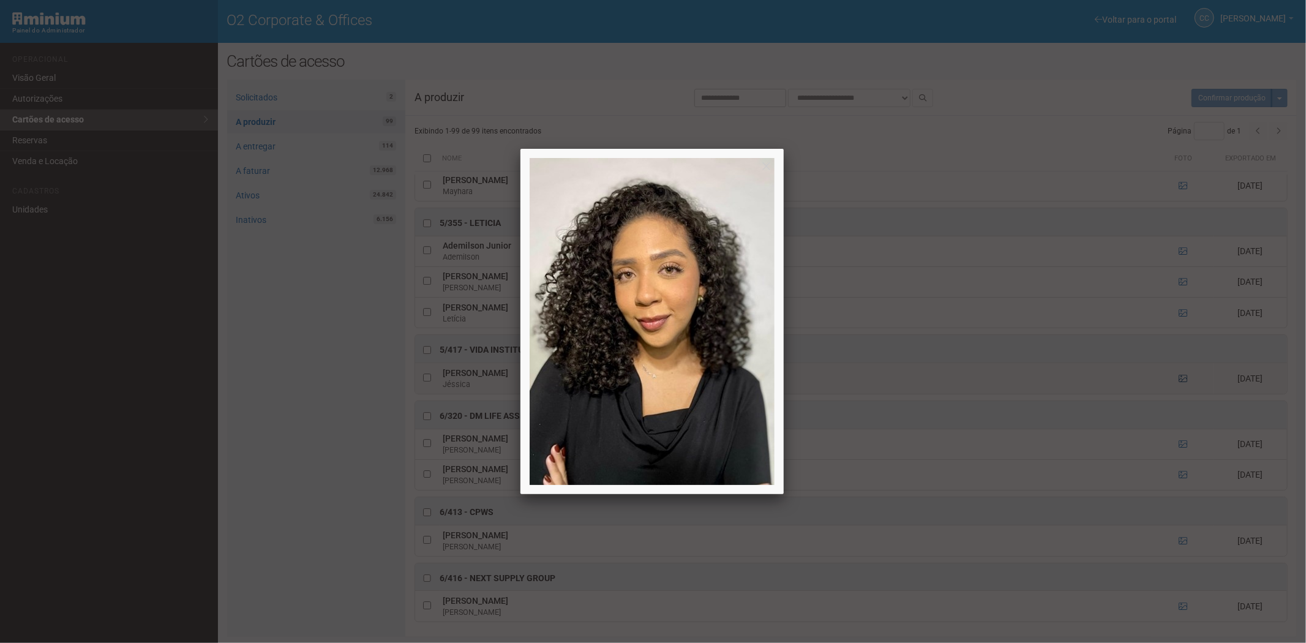
click at [1183, 388] on div at bounding box center [653, 321] width 1306 height 643
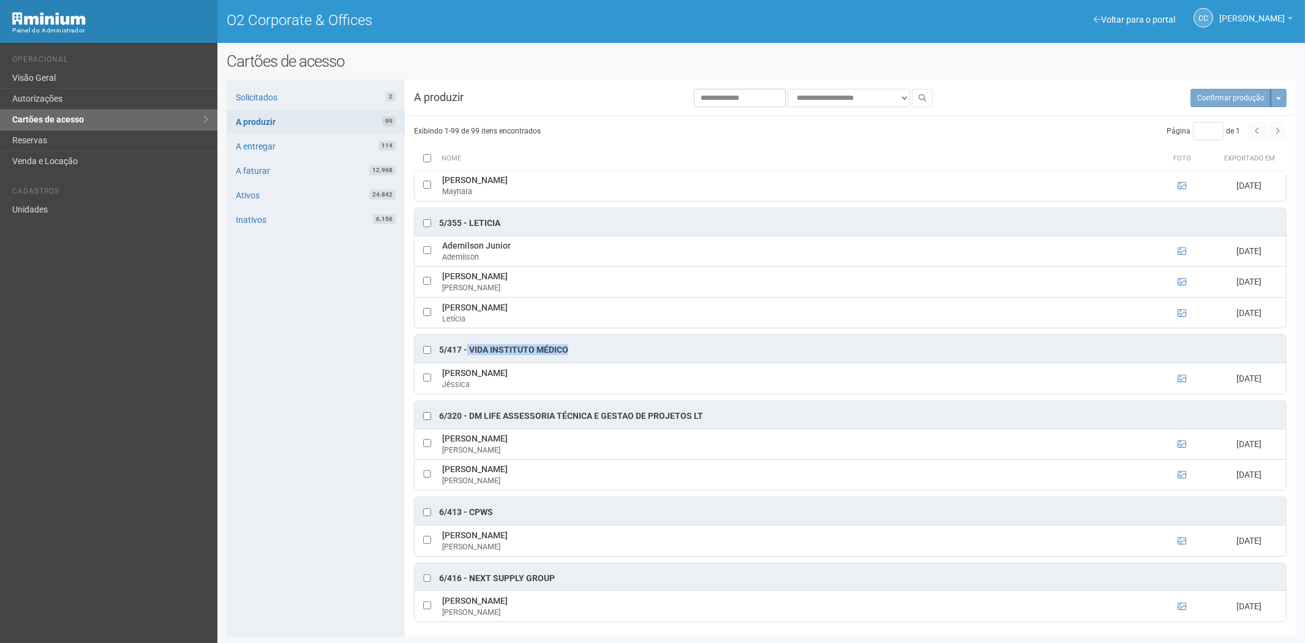
drag, startPoint x: 480, startPoint y: 362, endPoint x: 570, endPoint y: 362, distance: 90.6
click at [570, 362] on div "5/417 - Vida Instituto Médico" at bounding box center [851, 349] width 872 height 28
drag, startPoint x: 528, startPoint y: 383, endPoint x: 441, endPoint y: 390, distance: 87.2
click at [441, 390] on td "Jéssica Souza Faria Jéssica" at bounding box center [795, 378] width 712 height 31
drag, startPoint x: 714, startPoint y: 427, endPoint x: 472, endPoint y: 431, distance: 242.0
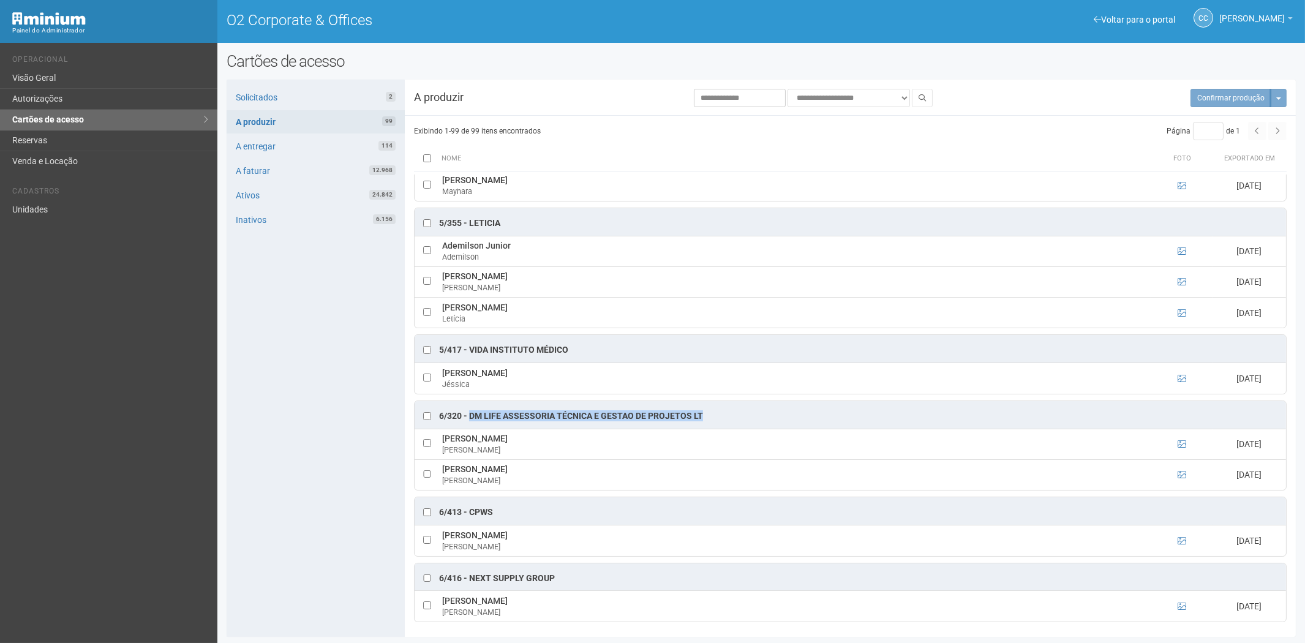
click at [470, 429] on div "6/320 - DM Life Assessoria Técnica e Gestao de Projetos Lt" at bounding box center [851, 415] width 872 height 28
click at [1180, 448] on icon at bounding box center [1182, 444] width 9 height 9
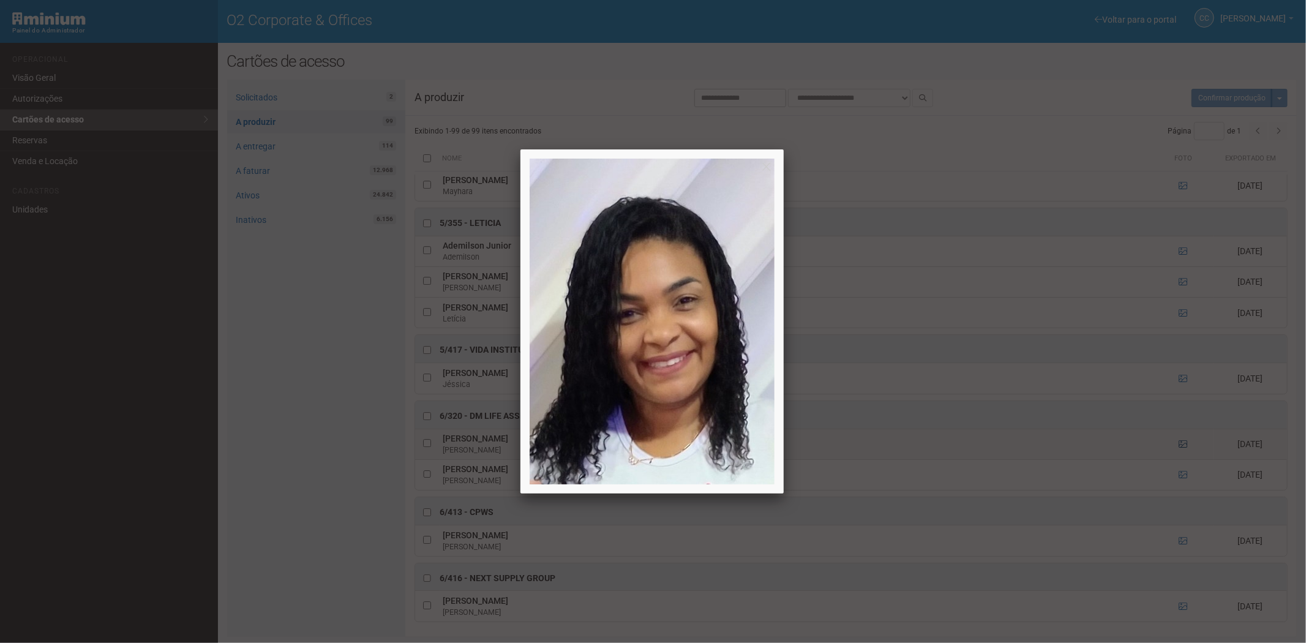
click at [1180, 457] on div at bounding box center [653, 321] width 1306 height 643
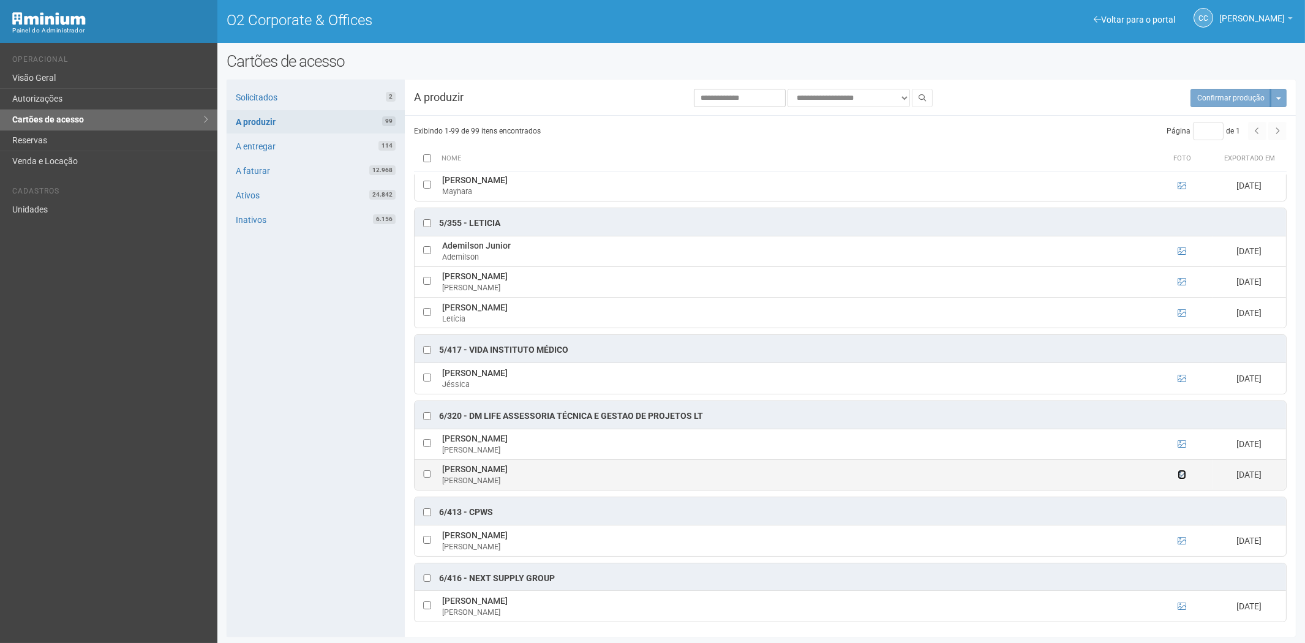
click at [1183, 479] on icon at bounding box center [1182, 474] width 9 height 9
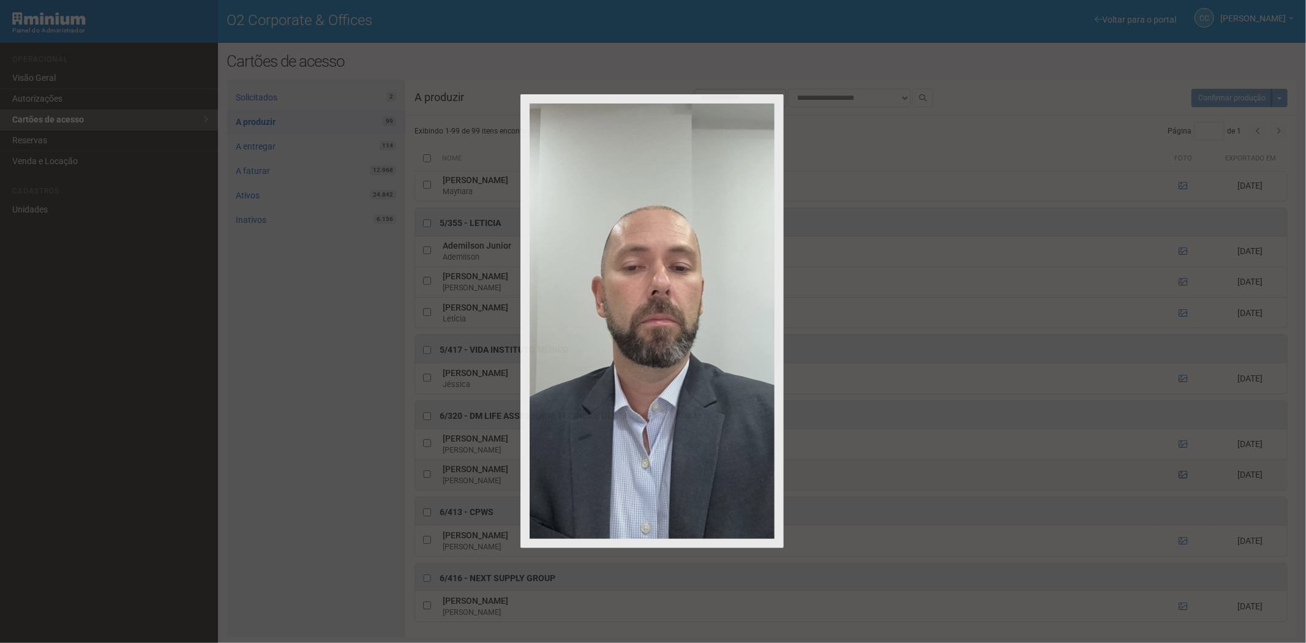
click at [1183, 485] on div at bounding box center [653, 321] width 1306 height 643
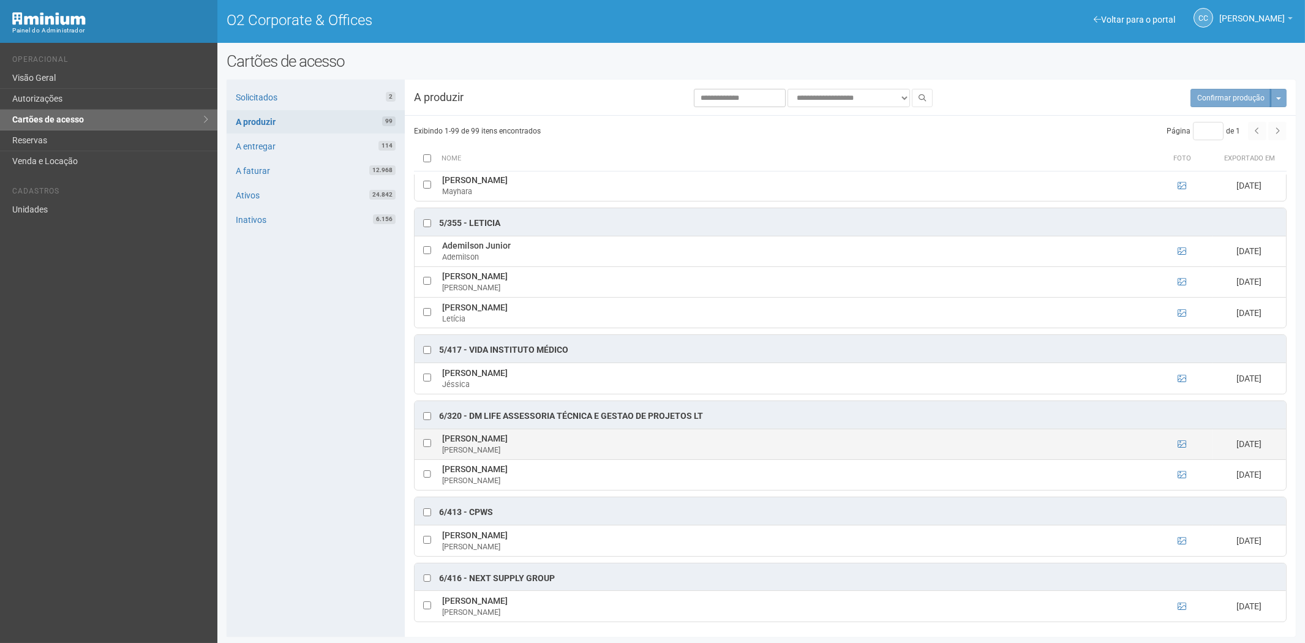
drag, startPoint x: 447, startPoint y: 451, endPoint x: 543, endPoint y: 451, distance: 95.5
click at [543, 451] on td "Adriana Pires dos Santos Adriana" at bounding box center [795, 444] width 712 height 31
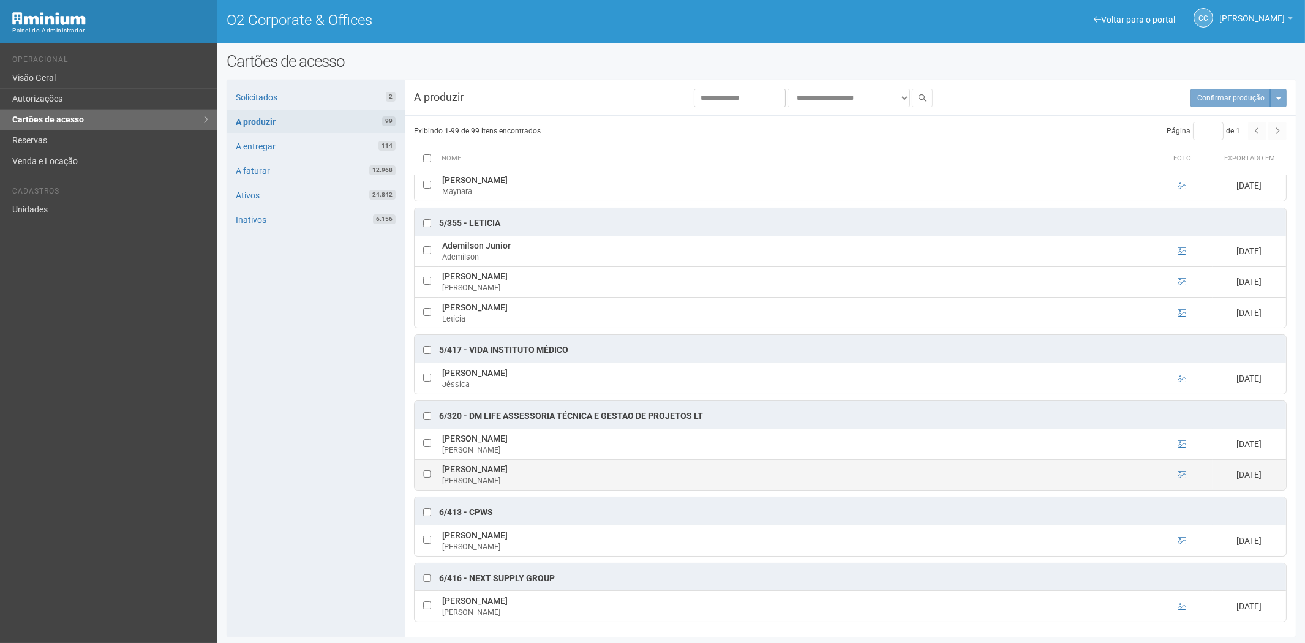
drag, startPoint x: 578, startPoint y: 482, endPoint x: 450, endPoint y: 481, distance: 127.4
click at [441, 481] on td "Pablo Siqueira dos Santos Souza Pablo" at bounding box center [795, 474] width 712 height 31
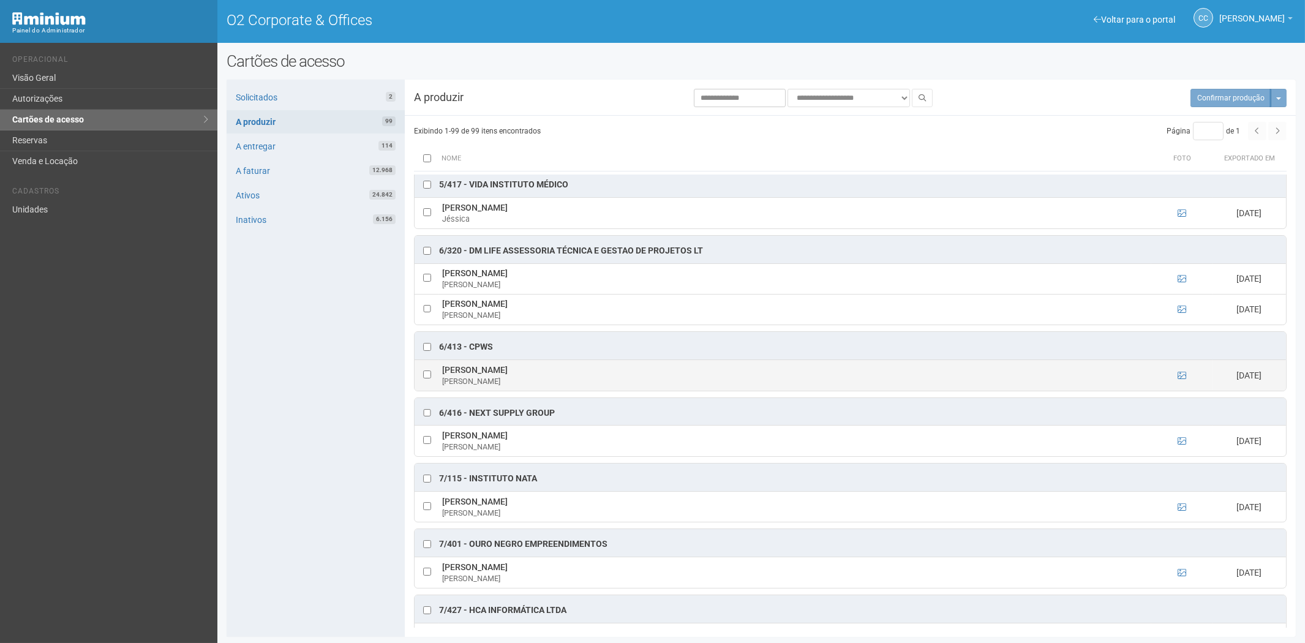
scroll to position [3402, 0]
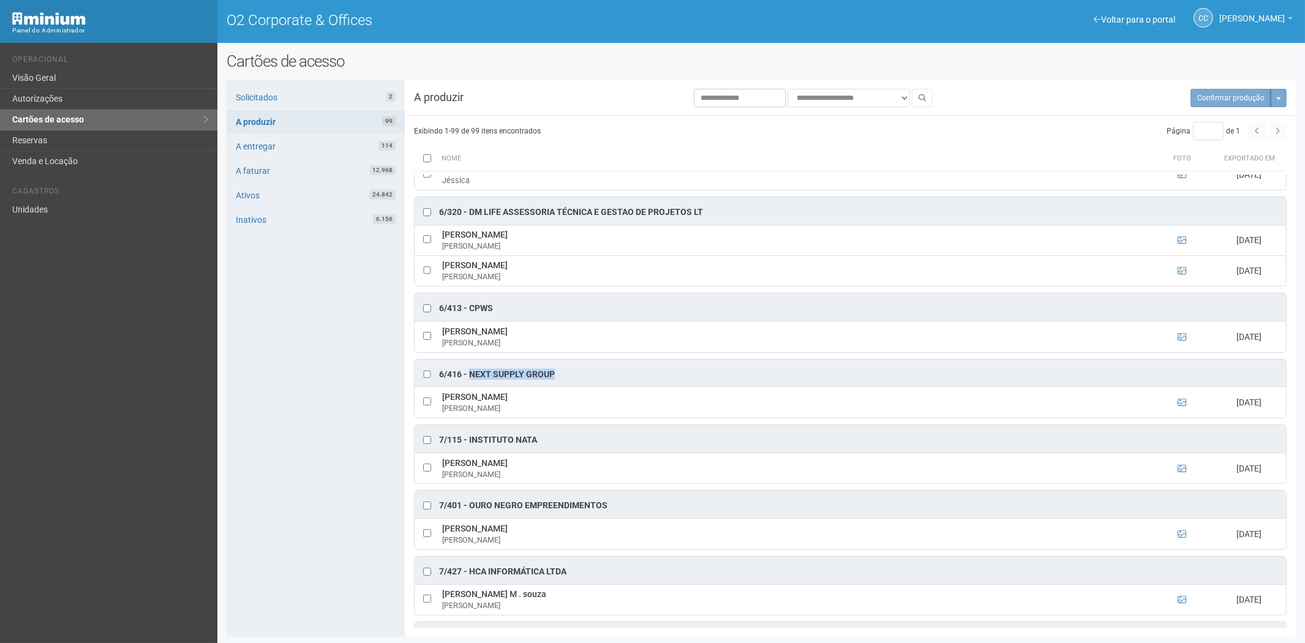
drag, startPoint x: 559, startPoint y: 383, endPoint x: 469, endPoint y: 391, distance: 90.9
click at [469, 387] on div "6/416 - Next Supply Group" at bounding box center [851, 374] width 872 height 28
drag, startPoint x: 542, startPoint y: 409, endPoint x: 444, endPoint y: 409, distance: 98.0
click at [442, 409] on td "Gabriel Ferreira da Silva Gabriel" at bounding box center [795, 402] width 712 height 31
click at [1180, 407] on icon at bounding box center [1182, 402] width 9 height 9
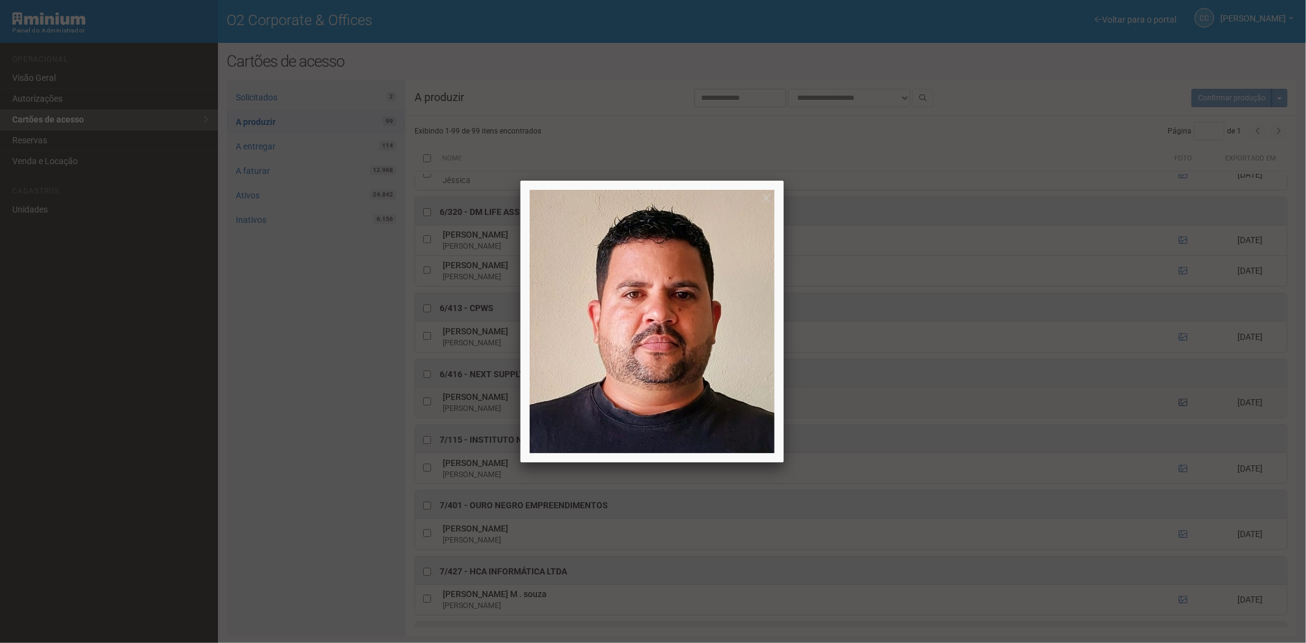
click at [1180, 418] on div at bounding box center [653, 321] width 1306 height 643
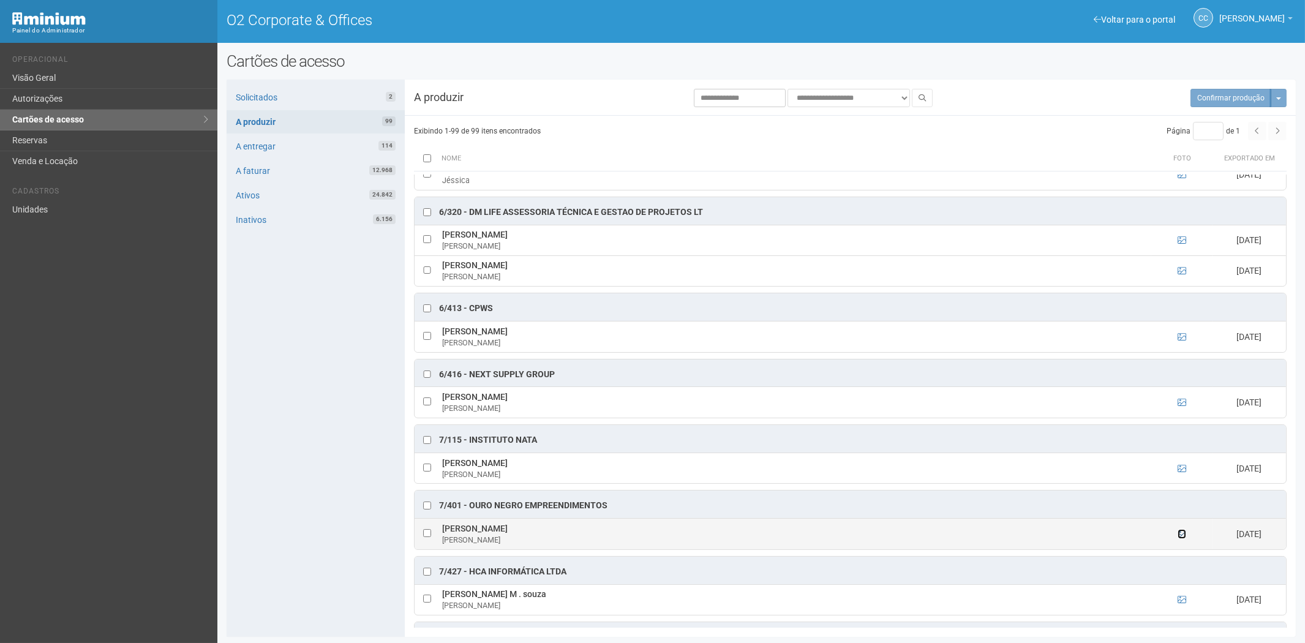
click at [1180, 538] on icon at bounding box center [1182, 534] width 9 height 9
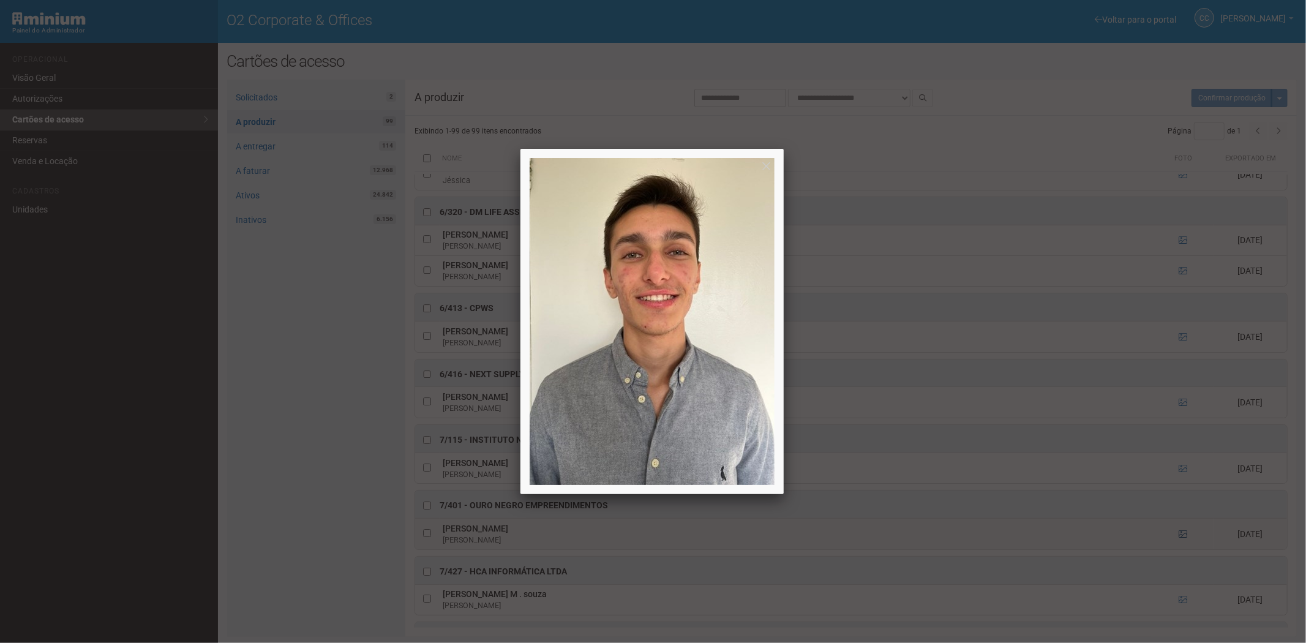
click at [1180, 548] on div at bounding box center [653, 321] width 1306 height 643
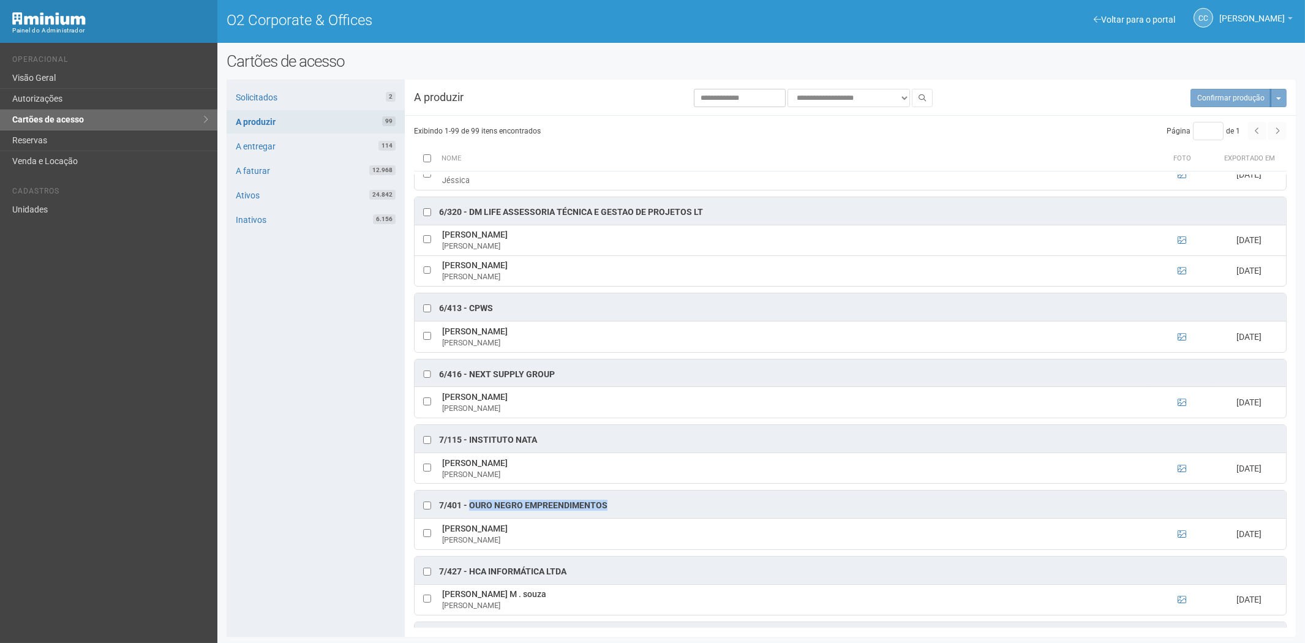
drag, startPoint x: 469, startPoint y: 521, endPoint x: 608, endPoint y: 519, distance: 139.0
click at [608, 518] on div "7/401 - OURO NEGRO EMPREENDIMENTOS" at bounding box center [851, 505] width 872 height 28
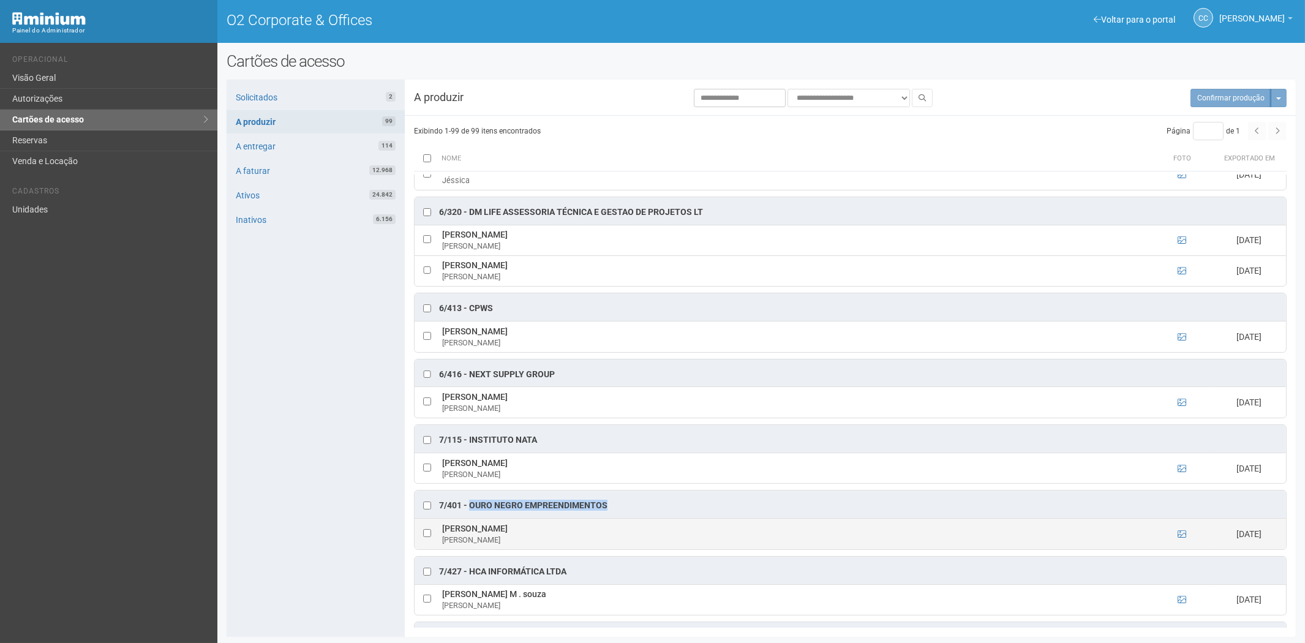
drag, startPoint x: 556, startPoint y: 544, endPoint x: 443, endPoint y: 543, distance: 113.3
click at [443, 543] on td "Rodrigo Fontanella Mahmoud Rodrigo" at bounding box center [795, 534] width 712 height 31
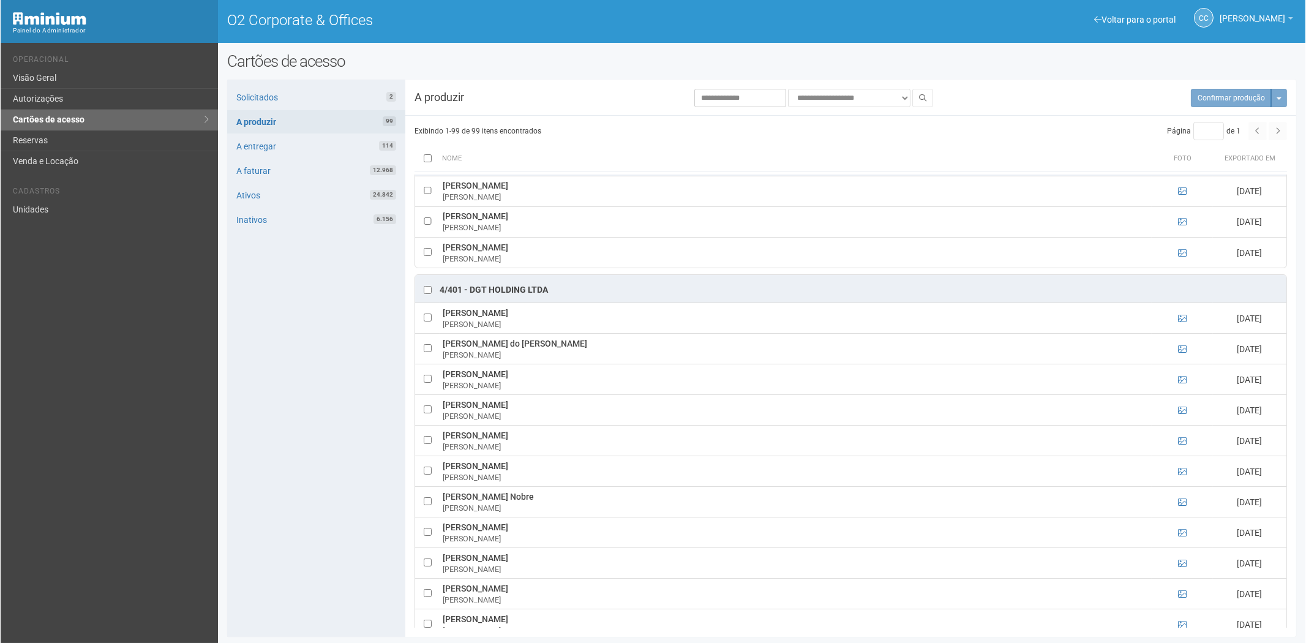
scroll to position [1905, 0]
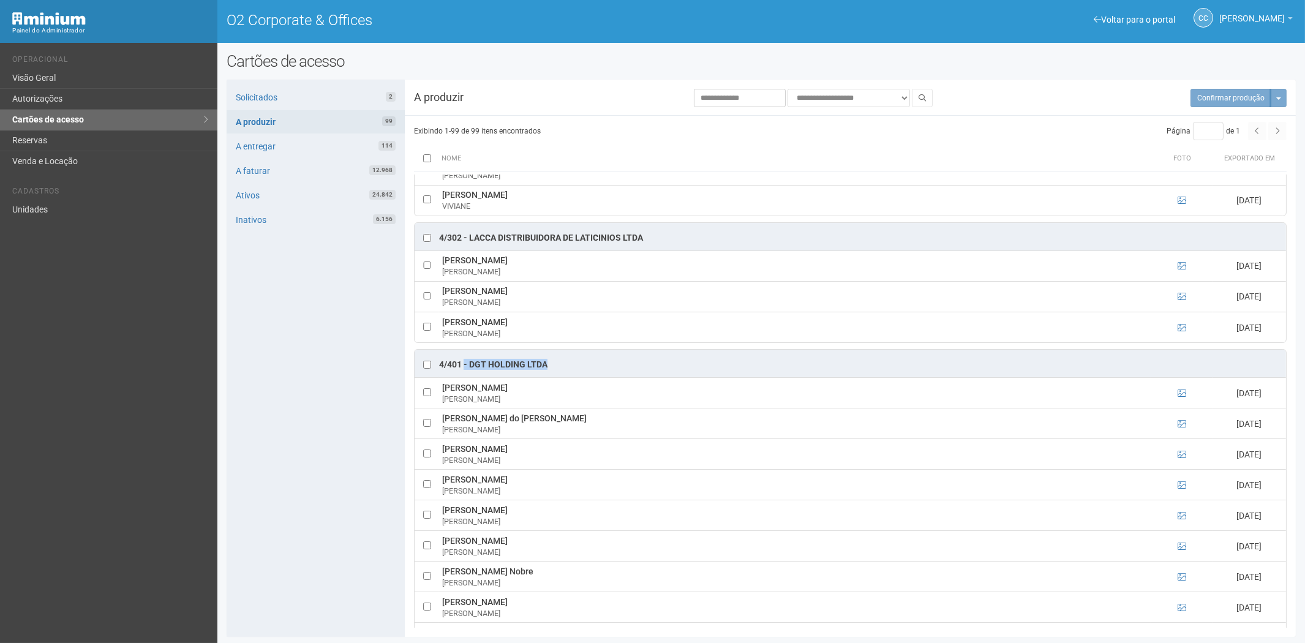
drag, startPoint x: 524, startPoint y: 372, endPoint x: 464, endPoint y: 372, distance: 59.4
click at [464, 372] on div "4/401 - DGT HOLDING LTDA" at bounding box center [851, 364] width 872 height 28
click at [480, 371] on div "4/401 - DGT HOLDING LTDA" at bounding box center [493, 365] width 108 height 12
click at [425, 369] on div at bounding box center [427, 365] width 12 height 12
drag, startPoint x: 548, startPoint y: 372, endPoint x: 470, endPoint y: 374, distance: 77.8
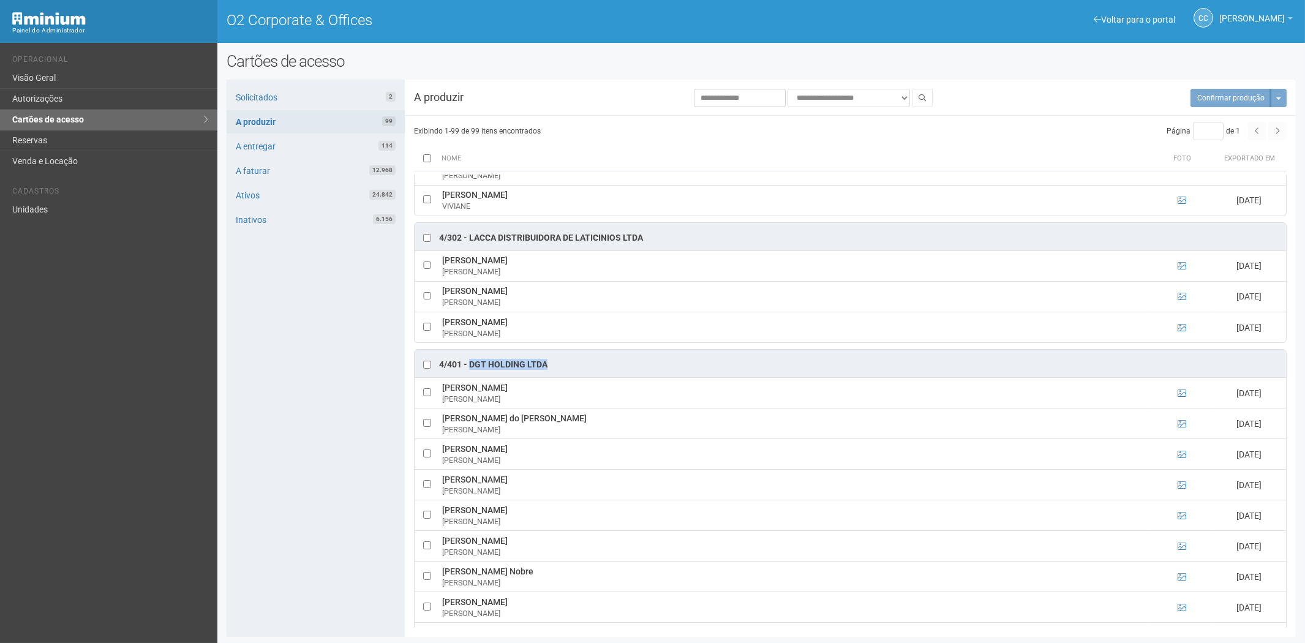
click at [470, 374] on div "4/401 - DGT HOLDING LTDA" at bounding box center [851, 364] width 872 height 28
click at [356, 85] on div "Solicitados 2 A produzir 99 A entregar 114 A faturar 12.968 Ativos 24.842 Inati…" at bounding box center [316, 358] width 178 height 557
drag, startPoint x: 344, startPoint y: 91, endPoint x: 279, endPoint y: 97, distance: 65.2
click at [344, 91] on link "Solicitados 2" at bounding box center [316, 97] width 178 height 23
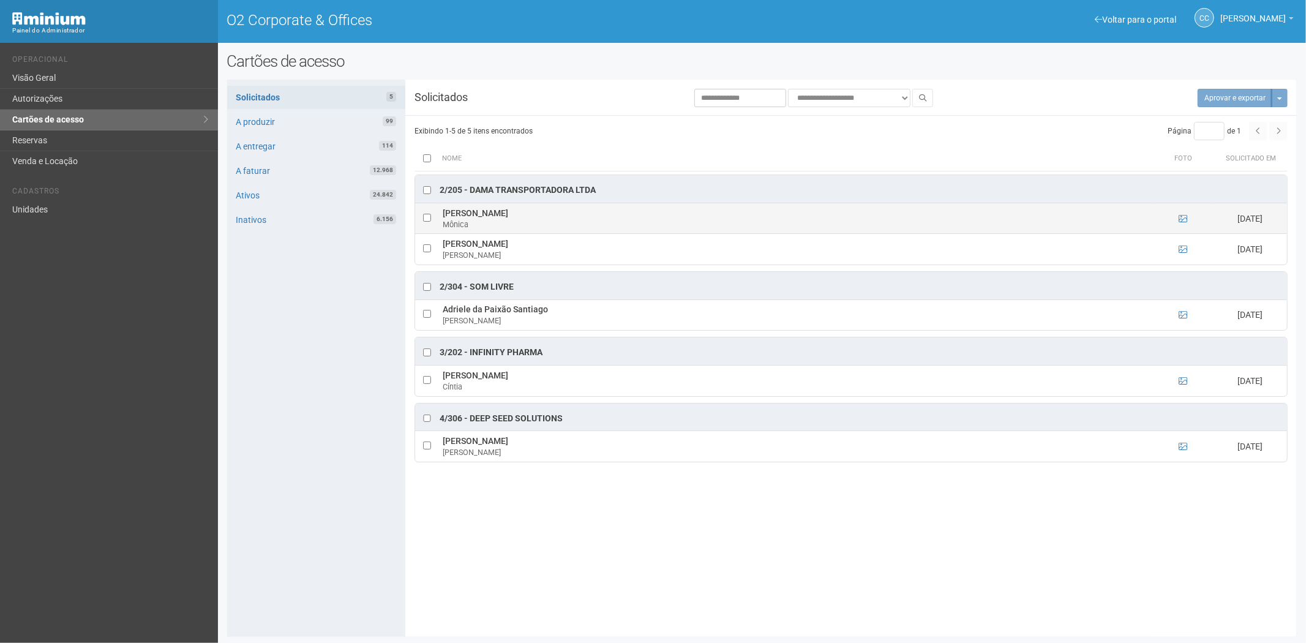
drag, startPoint x: 443, startPoint y: 213, endPoint x: 518, endPoint y: 213, distance: 74.7
click at [535, 213] on td "Mônica lima de menezes Mônica" at bounding box center [796, 218] width 713 height 31
copy td "Mônica lima de meneze"
click at [1185, 219] on icon at bounding box center [1183, 218] width 9 height 9
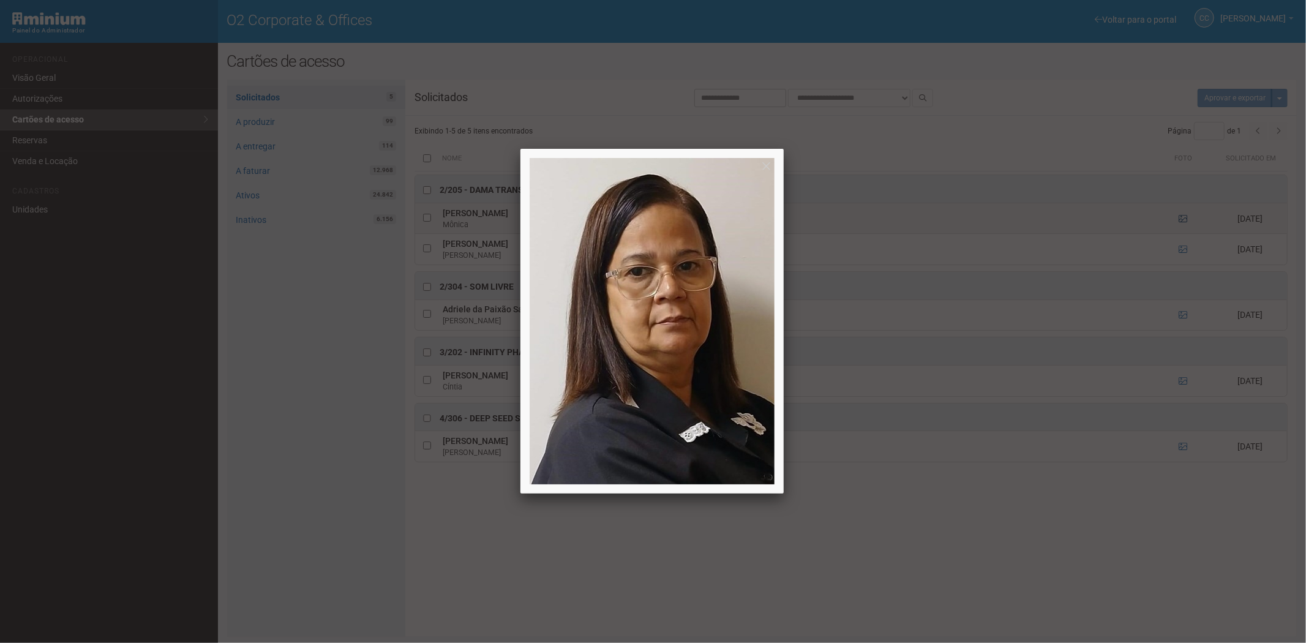
click at [1185, 219] on div at bounding box center [653, 321] width 1306 height 643
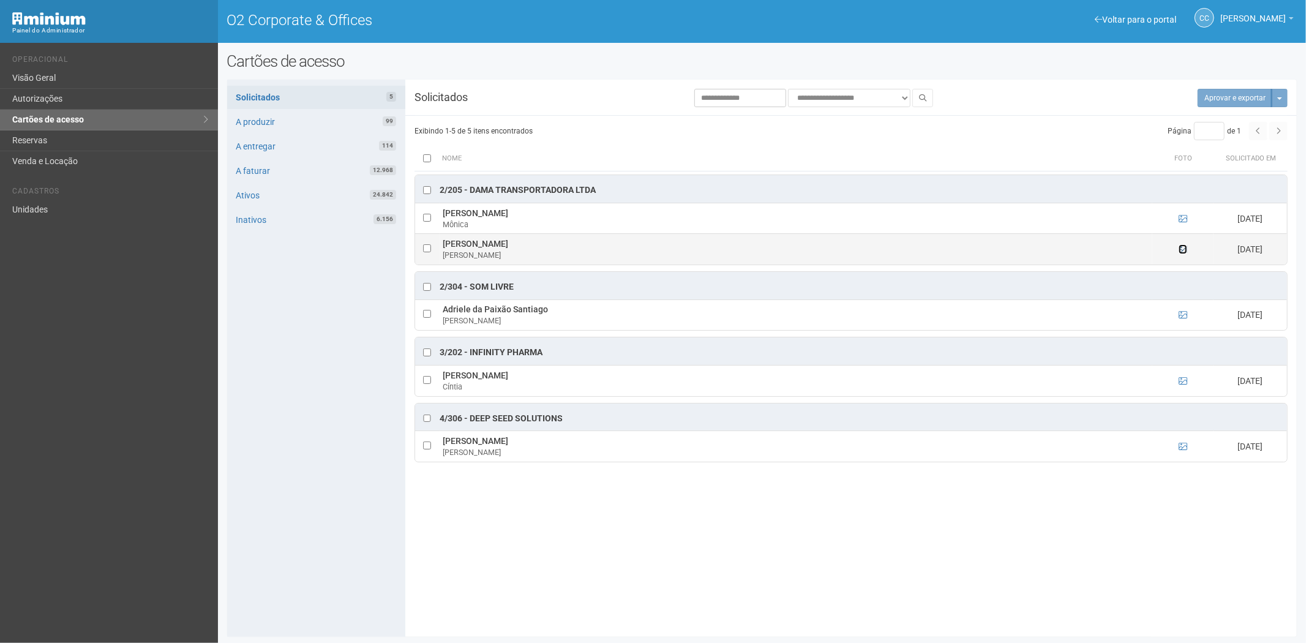
click at [1181, 250] on icon at bounding box center [1183, 249] width 9 height 9
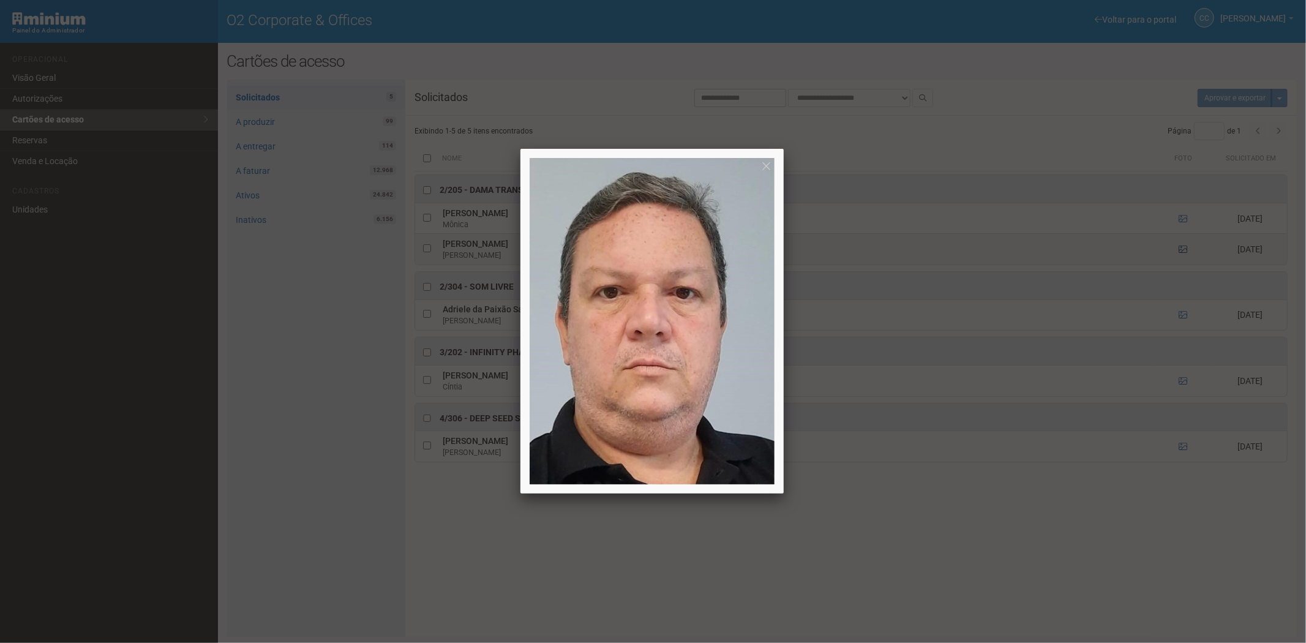
click at [1181, 250] on div at bounding box center [653, 321] width 1306 height 643
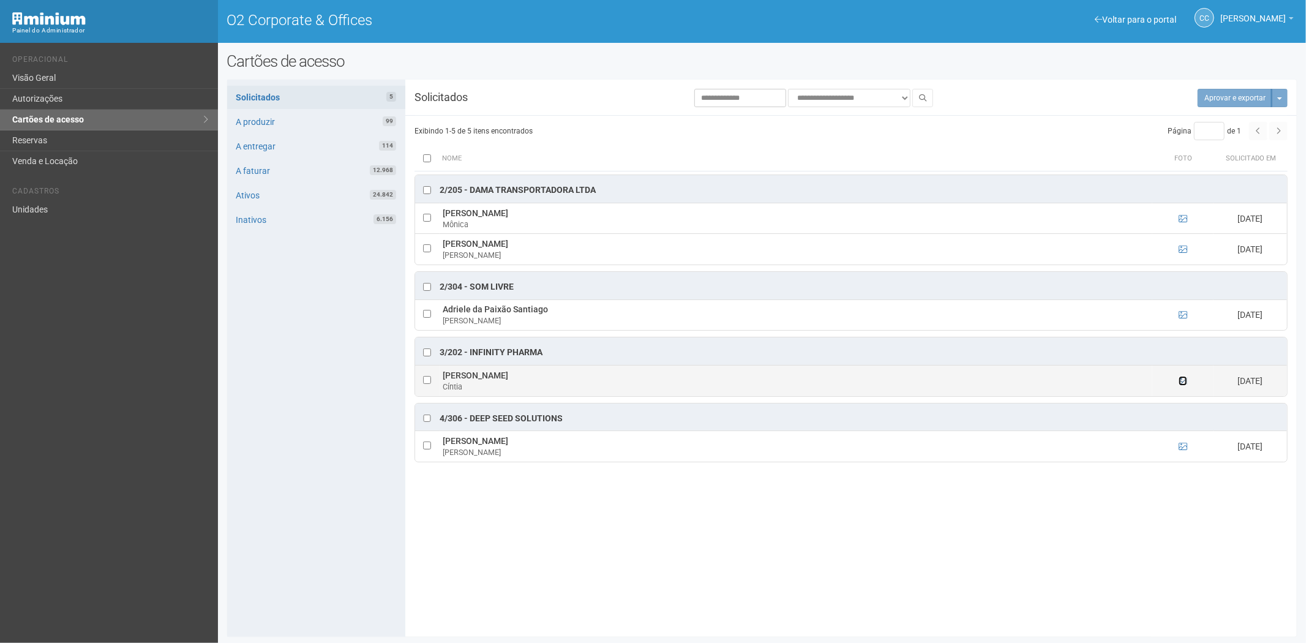
click at [1187, 381] on icon at bounding box center [1183, 381] width 9 height 9
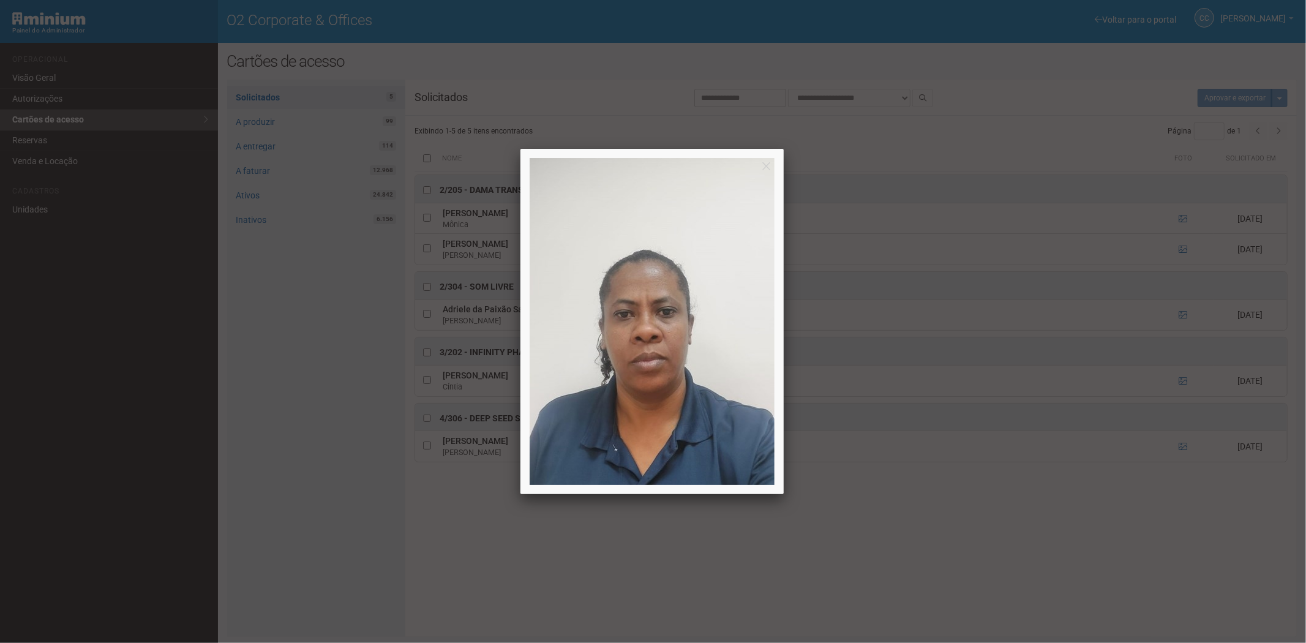
click at [964, 621] on div at bounding box center [653, 321] width 1306 height 643
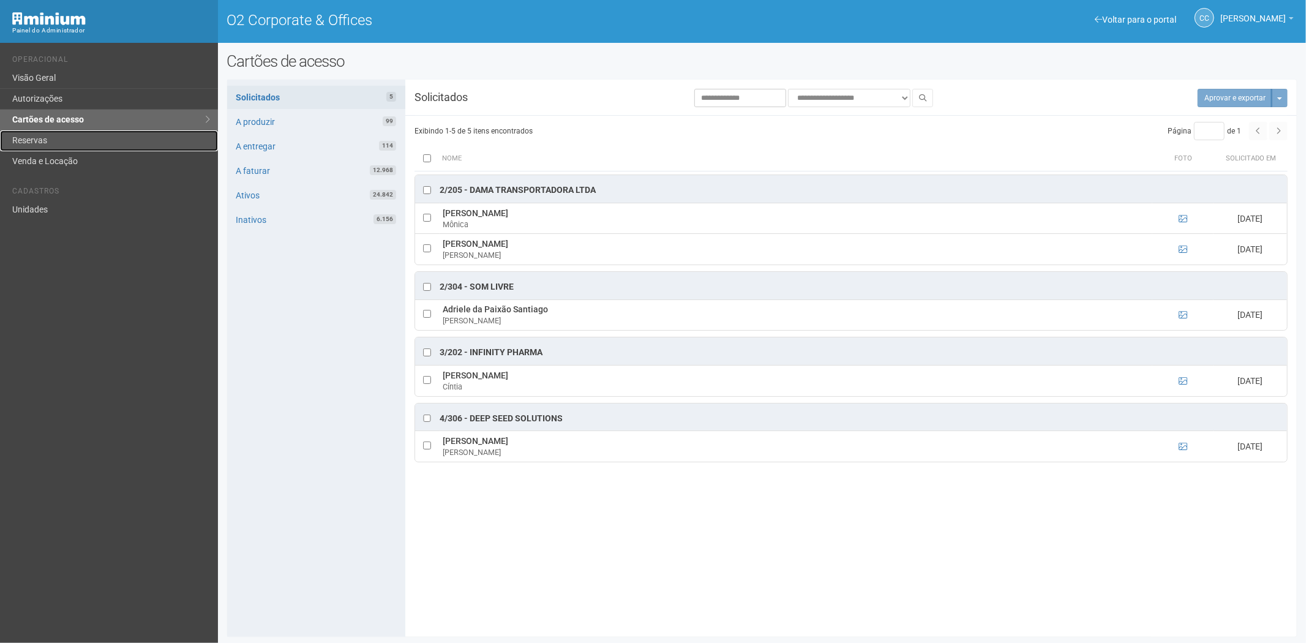
click at [39, 136] on link "Reservas" at bounding box center [109, 140] width 218 height 21
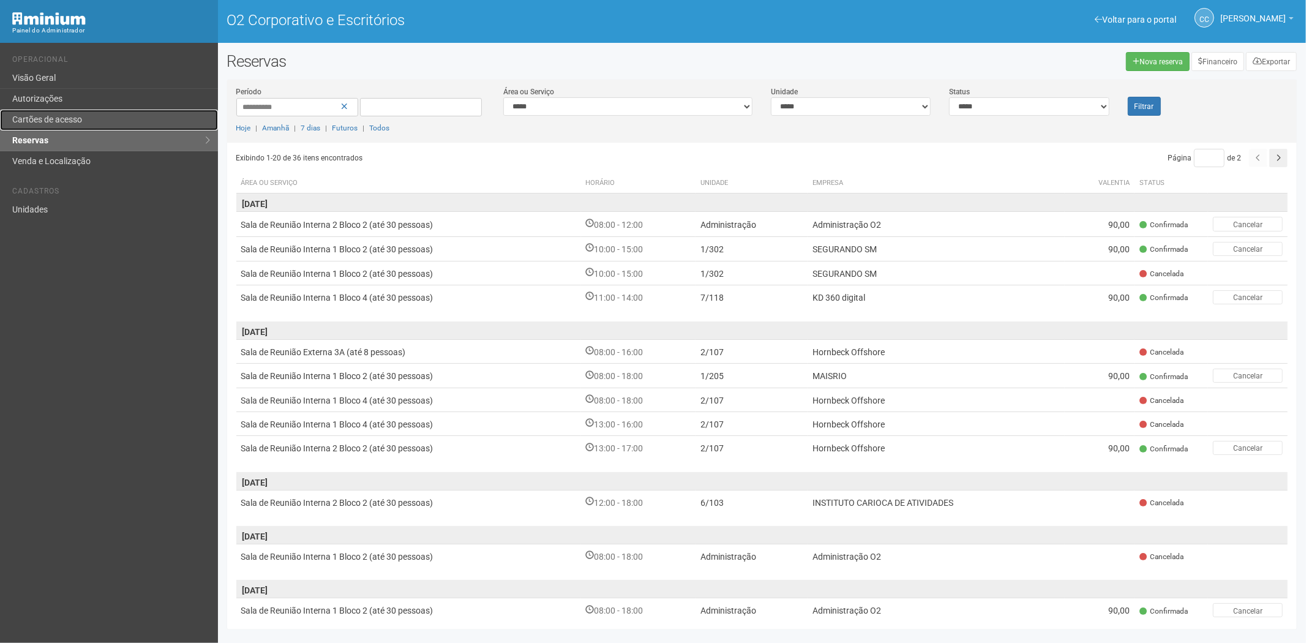
click at [89, 125] on link "Cartões de acesso" at bounding box center [109, 120] width 218 height 21
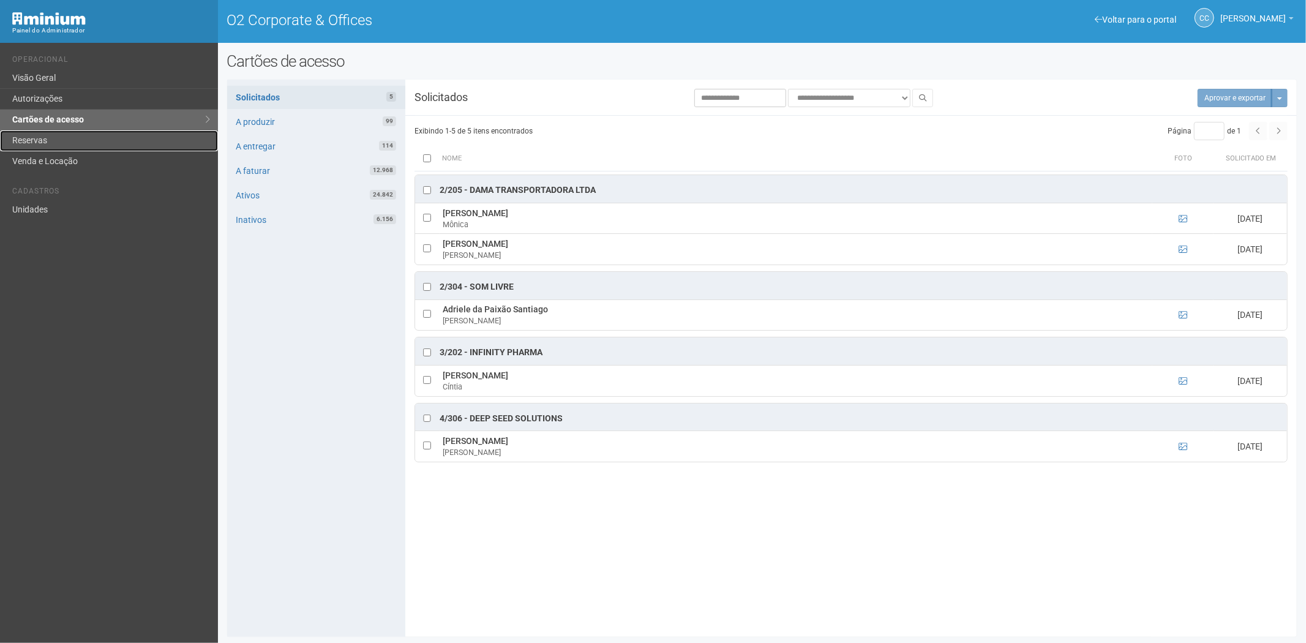
click at [26, 130] on link "Reservas" at bounding box center [109, 140] width 218 height 21
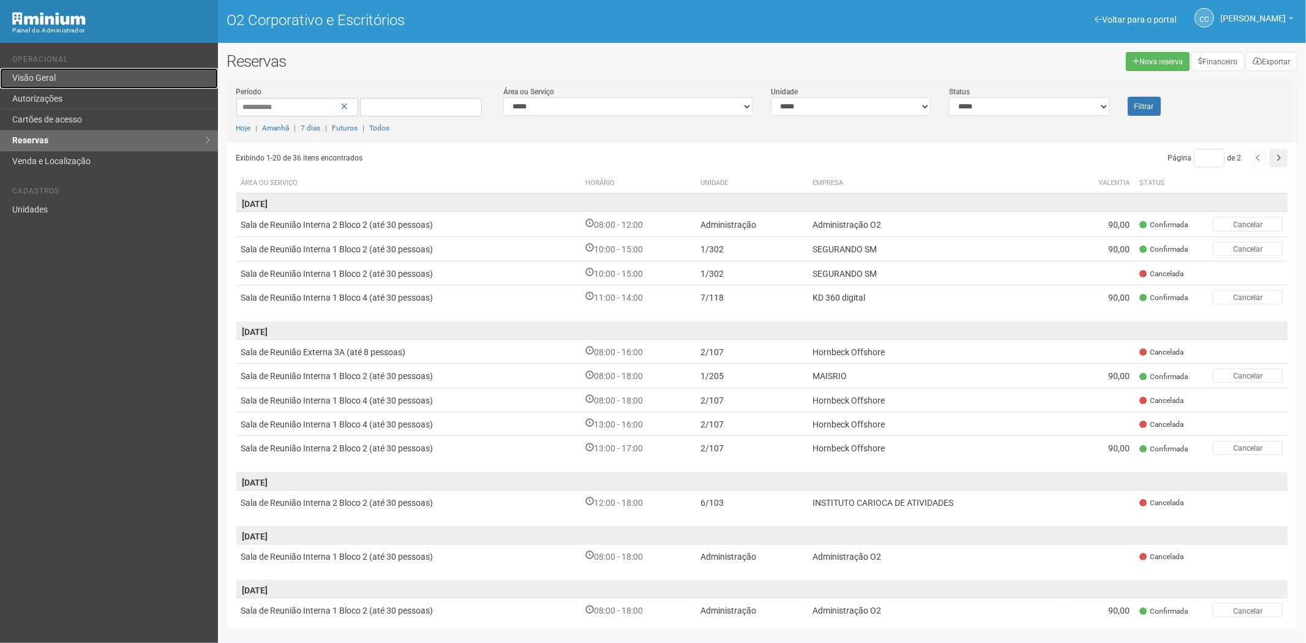
click at [78, 78] on link "Visão Geral" at bounding box center [109, 78] width 218 height 21
click at [69, 99] on link "Autorizações" at bounding box center [109, 99] width 218 height 21
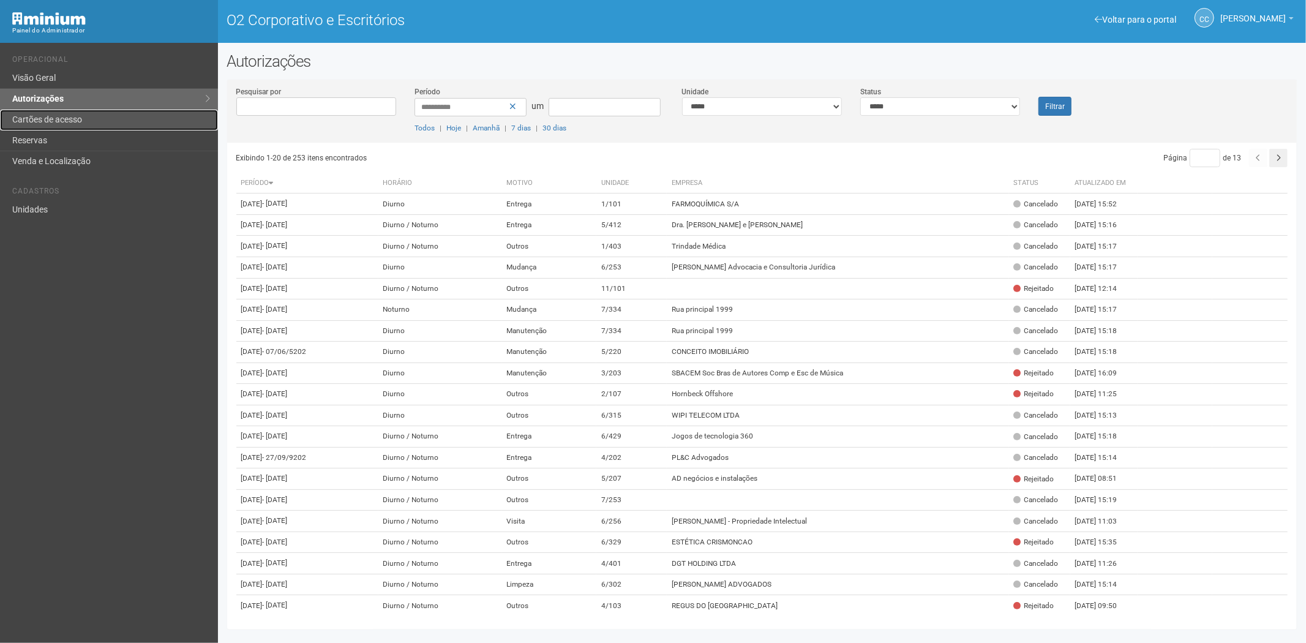
click at [95, 114] on link "Cartões de acesso" at bounding box center [109, 120] width 218 height 21
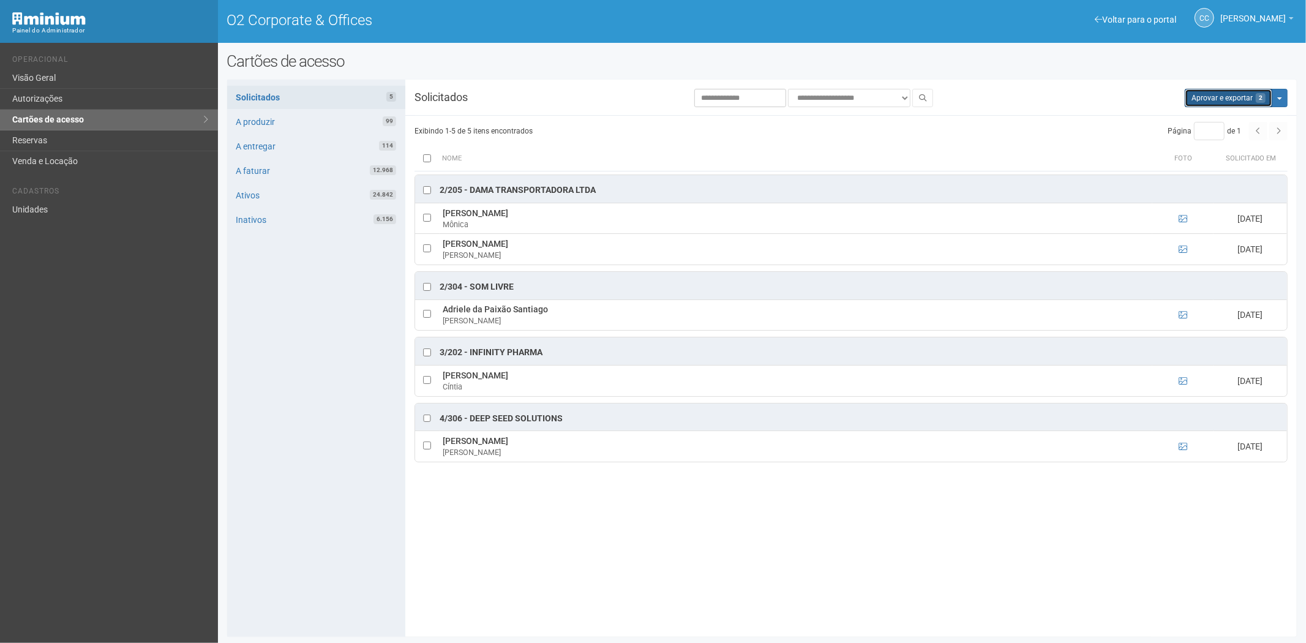
click at [1233, 100] on button "Aprovar e exportar 2" at bounding box center [1229, 98] width 88 height 18
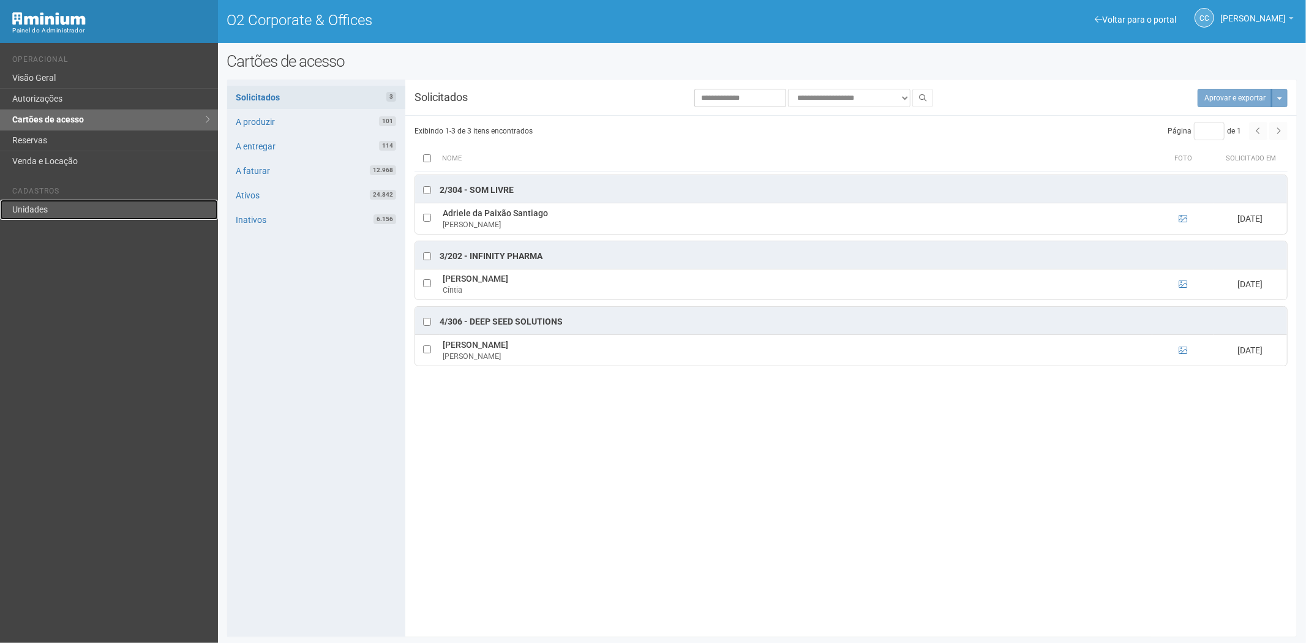
click at [40, 205] on link "Unidades" at bounding box center [109, 210] width 218 height 20
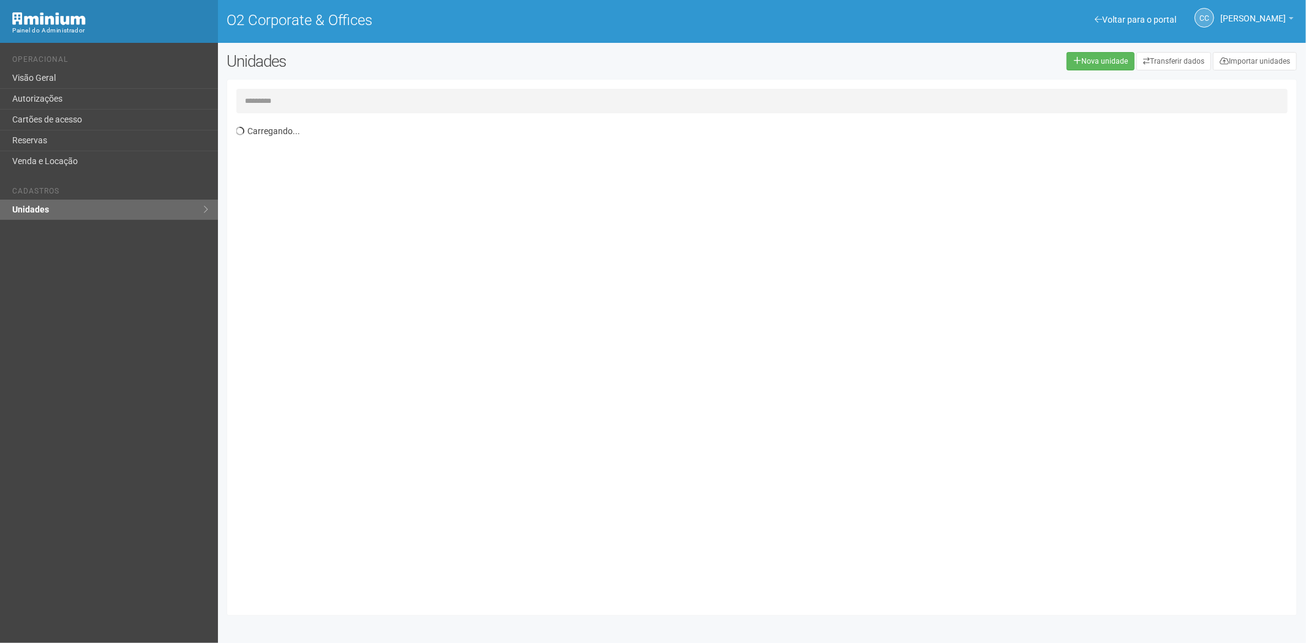
drag, startPoint x: 267, startPoint y: 98, endPoint x: 271, endPoint y: 106, distance: 9.0
click at [272, 98] on input "text" at bounding box center [762, 101] width 1052 height 24
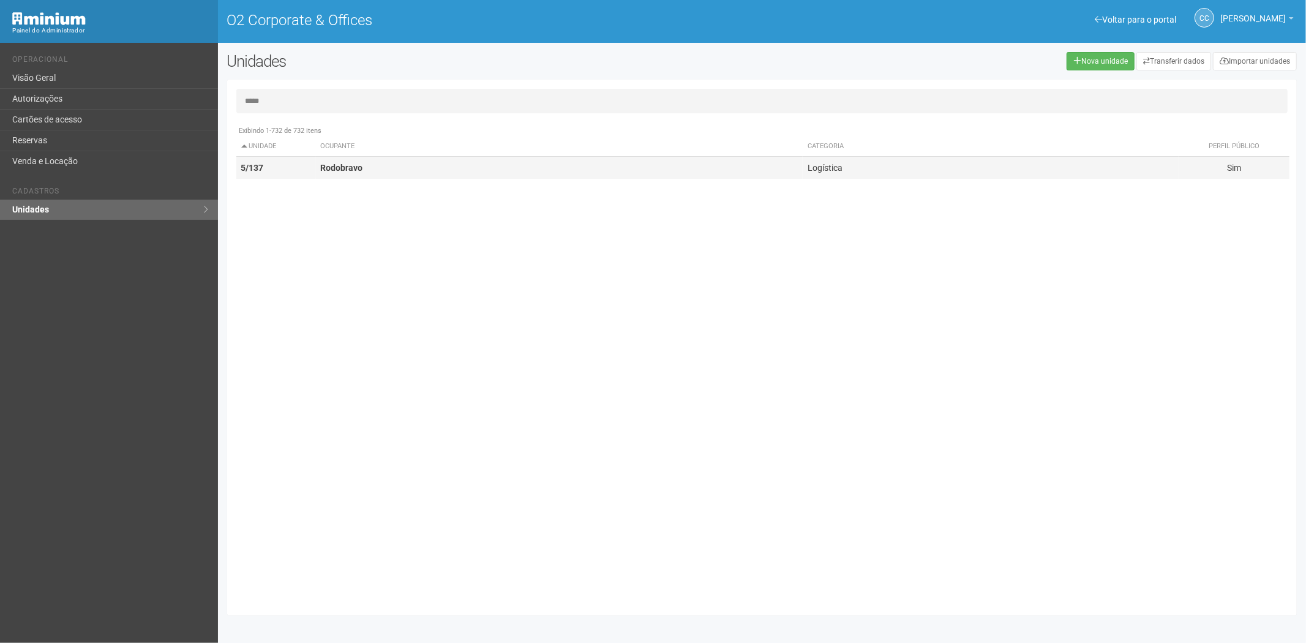
type input "*****"
click at [390, 173] on td "Rodobravo" at bounding box center [560, 168] width 488 height 23
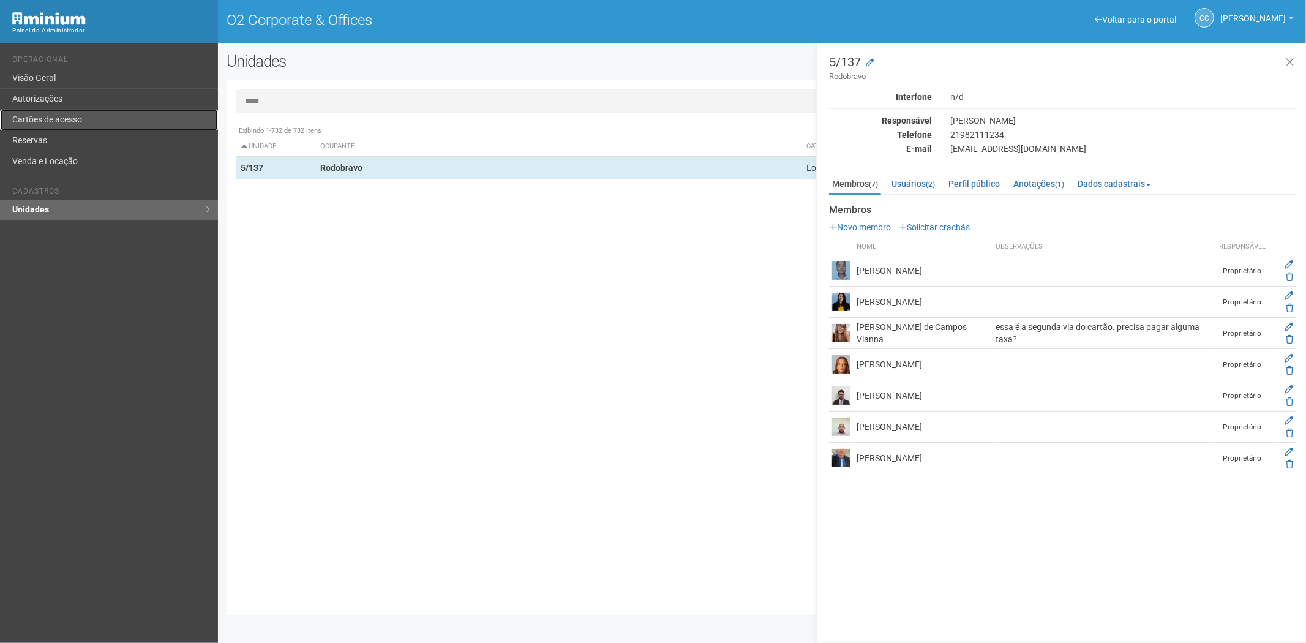
click at [45, 113] on link "Cartões de acesso" at bounding box center [109, 120] width 218 height 21
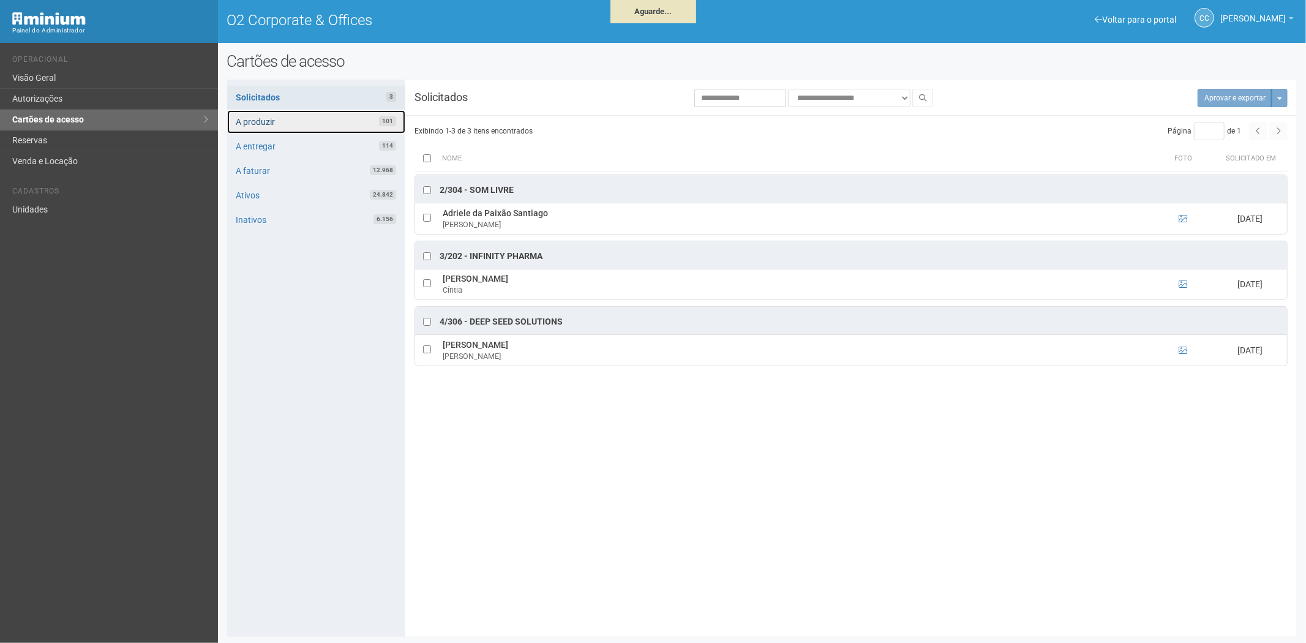
click at [277, 116] on link "A produzir 101" at bounding box center [316, 121] width 178 height 23
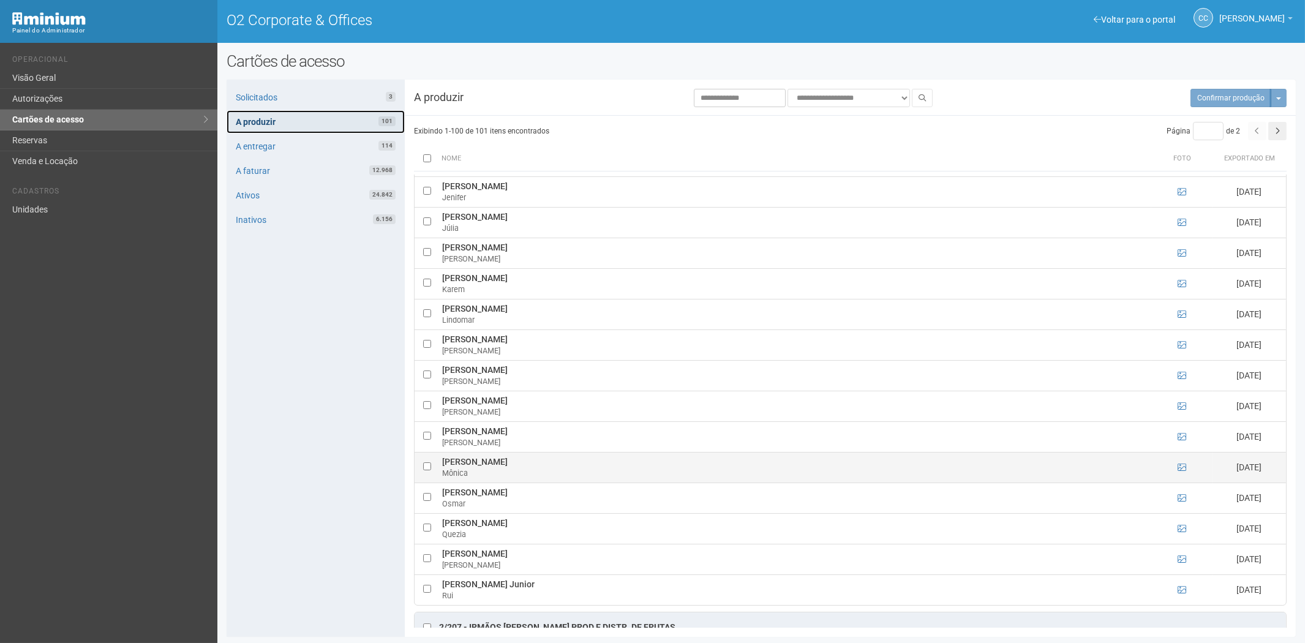
scroll to position [1088, 0]
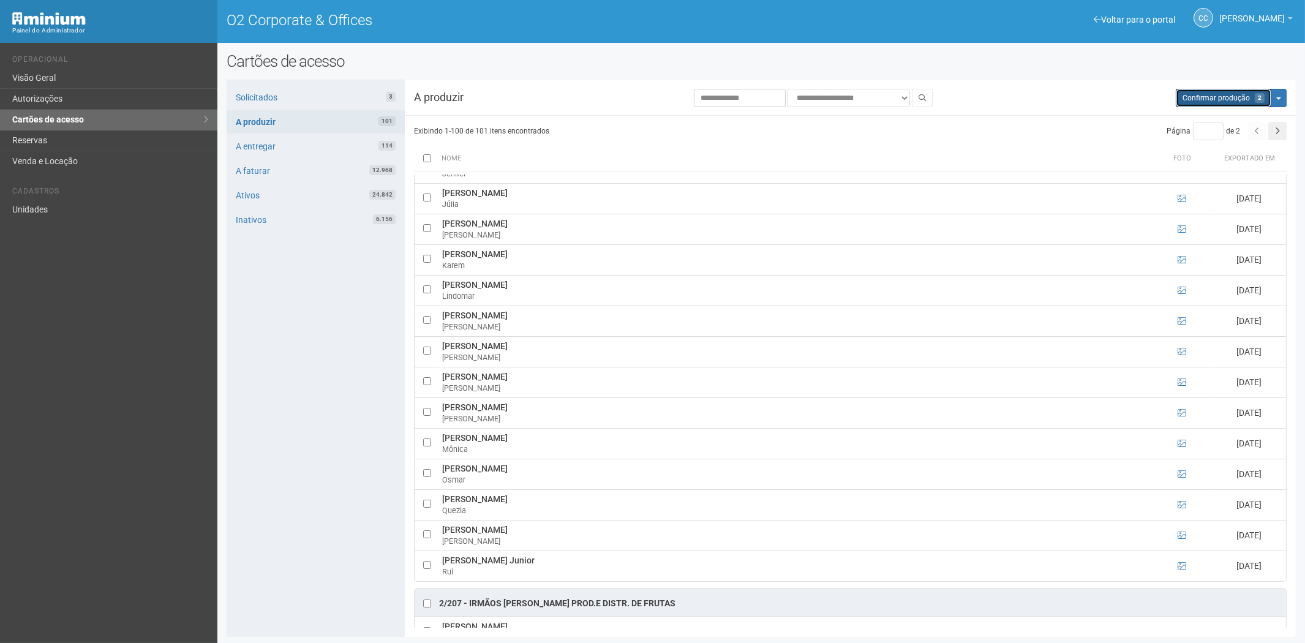
click at [1207, 98] on span "Confirmar produção" at bounding box center [1216, 98] width 67 height 9
click at [315, 148] on link "A entregar 114" at bounding box center [316, 146] width 178 height 23
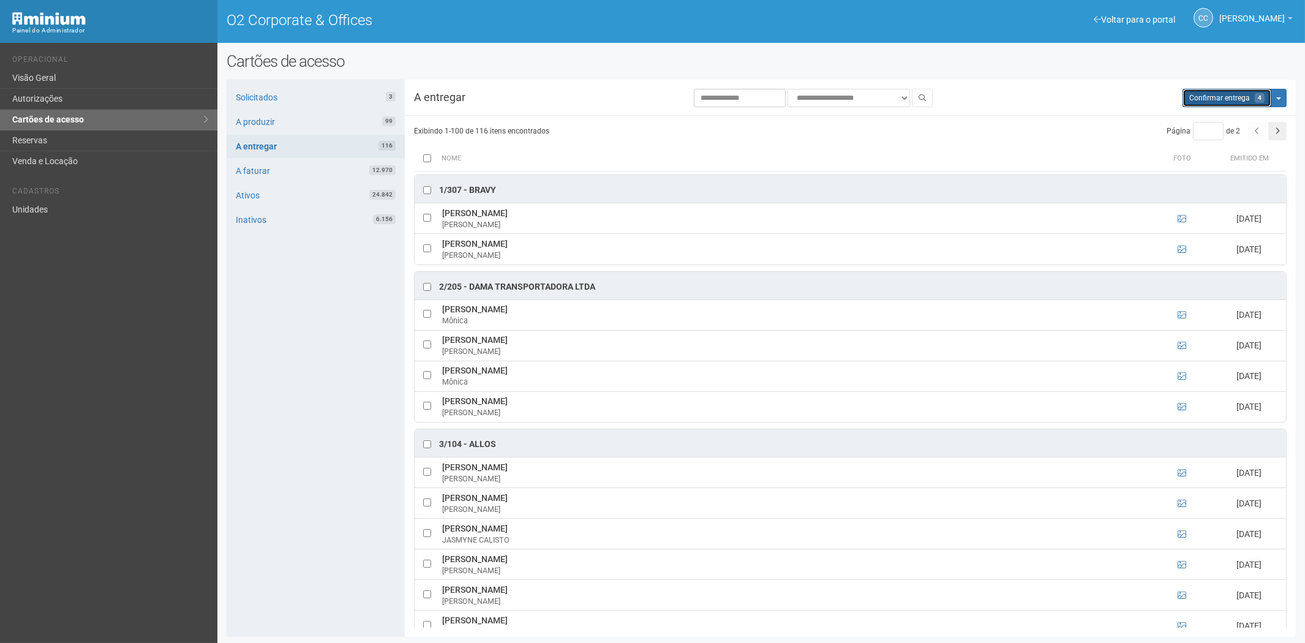
click at [1217, 98] on span "Confirmar entrega" at bounding box center [1219, 98] width 61 height 9
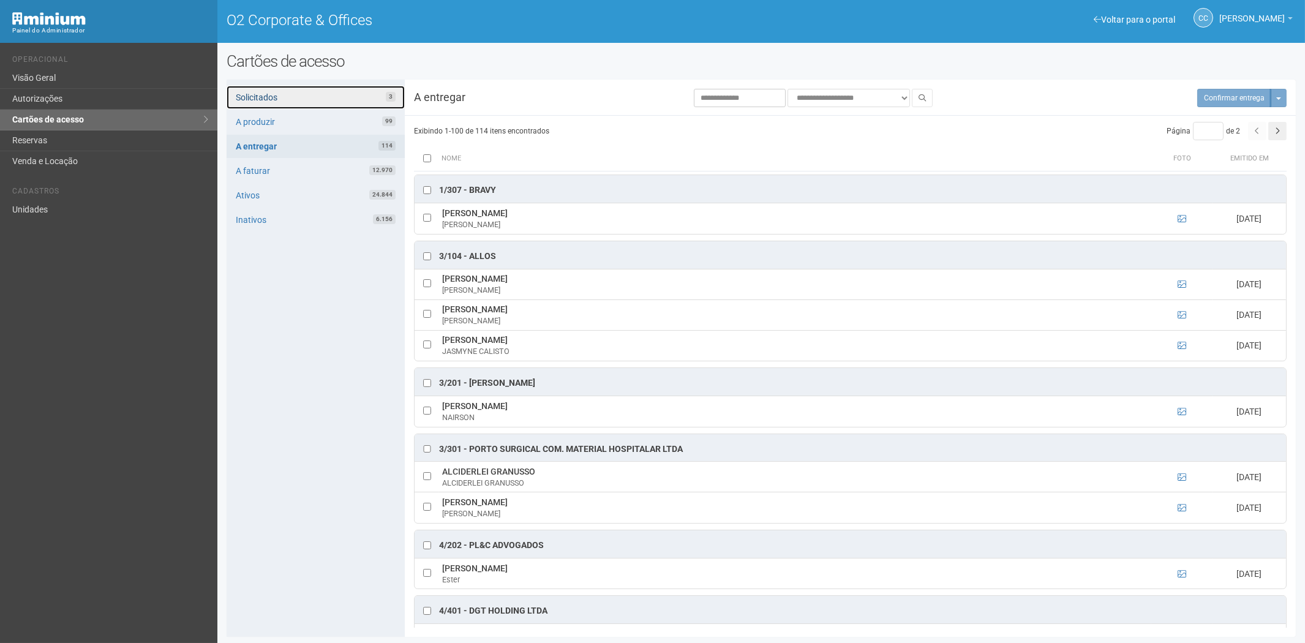
click at [309, 94] on link "Solicitados 3" at bounding box center [316, 97] width 178 height 23
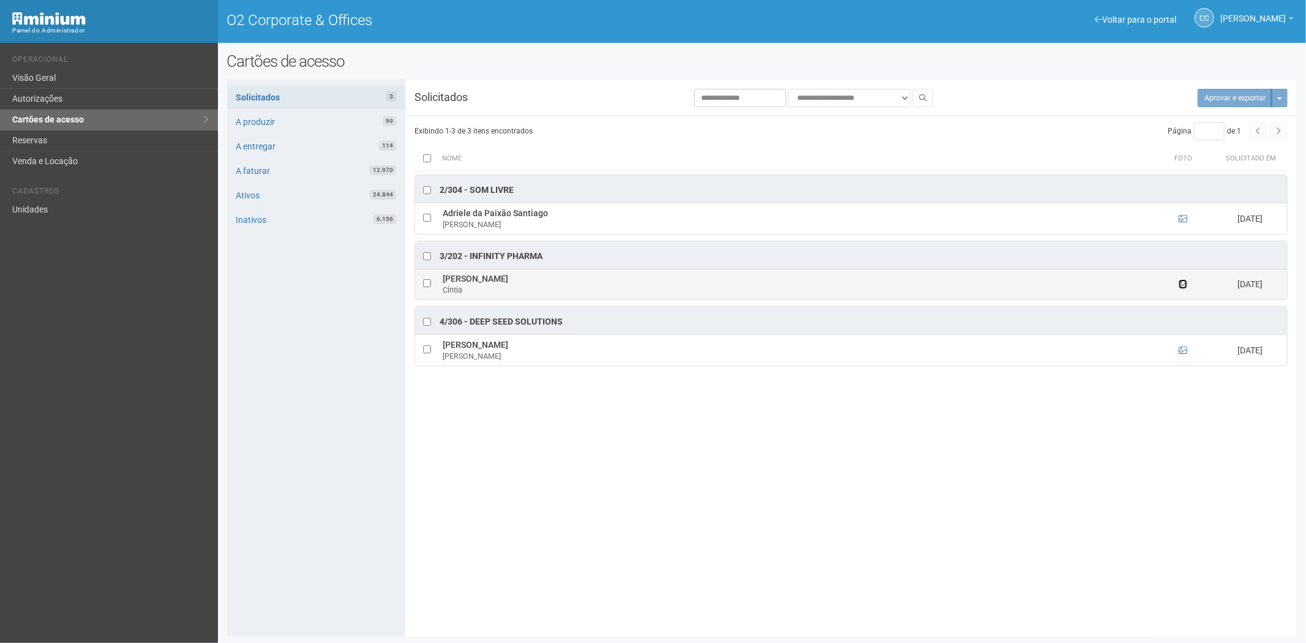
click at [1186, 283] on icon at bounding box center [1183, 284] width 9 height 9
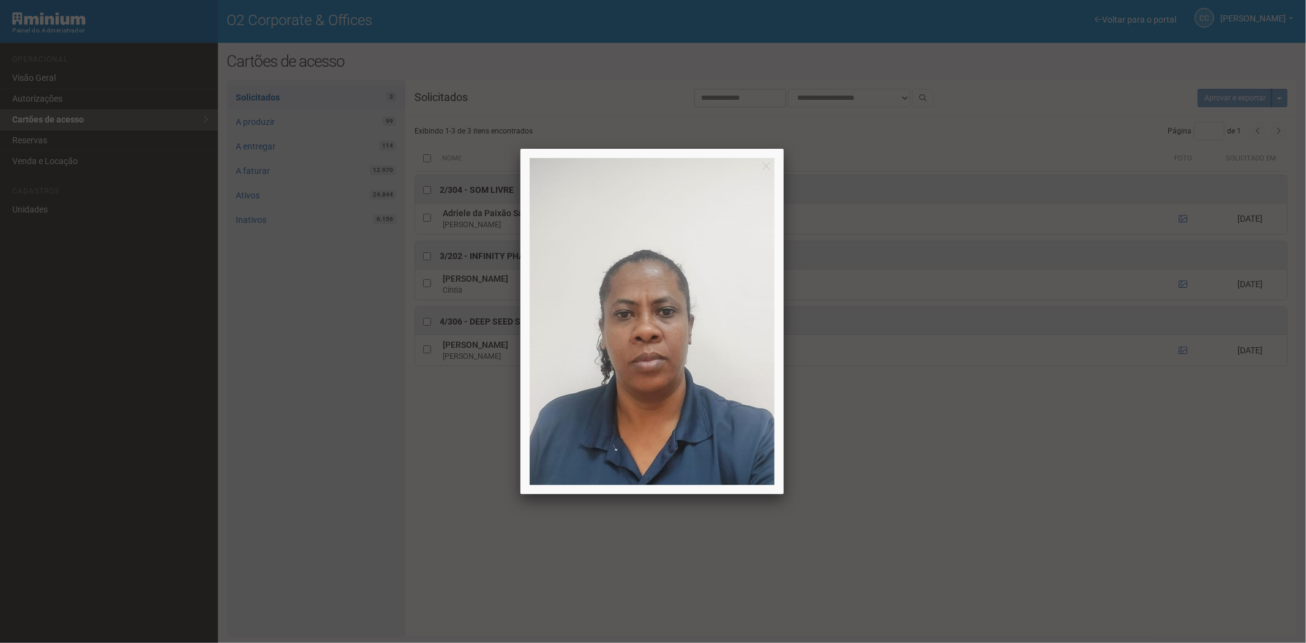
drag, startPoint x: 1186, startPoint y: 284, endPoint x: 1175, endPoint y: 283, distance: 11.7
click at [1186, 283] on div at bounding box center [653, 321] width 1306 height 643
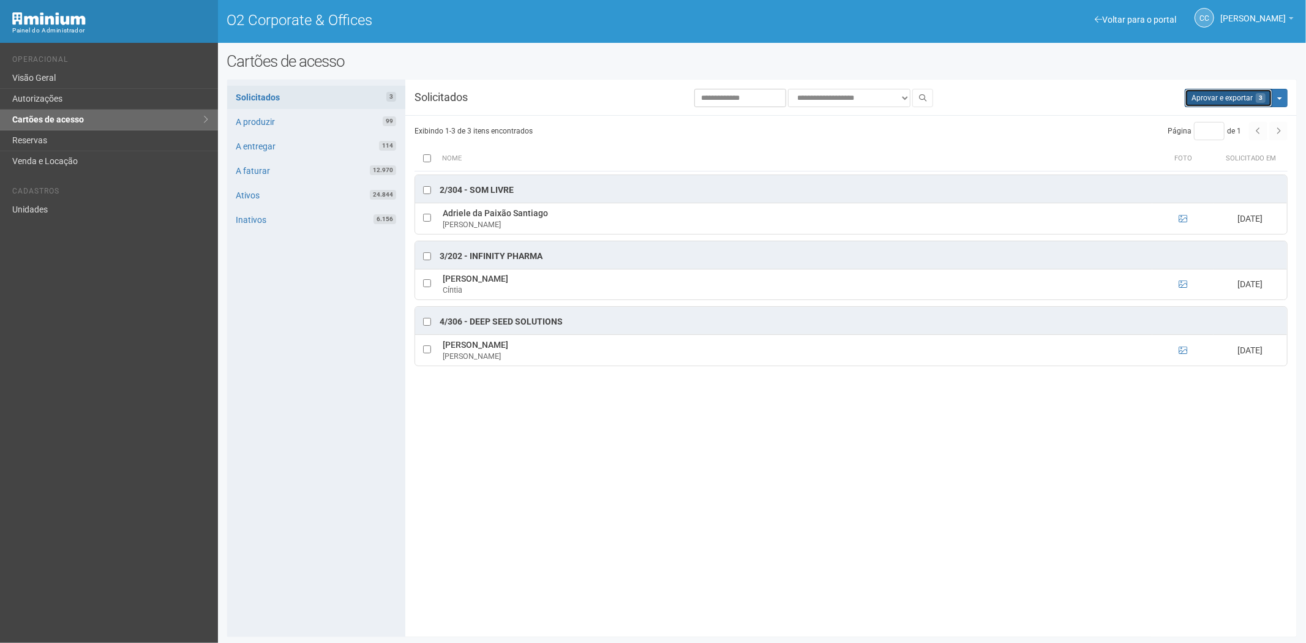
click at [1218, 93] on button "Aprovar e exportar 3" at bounding box center [1229, 98] width 88 height 18
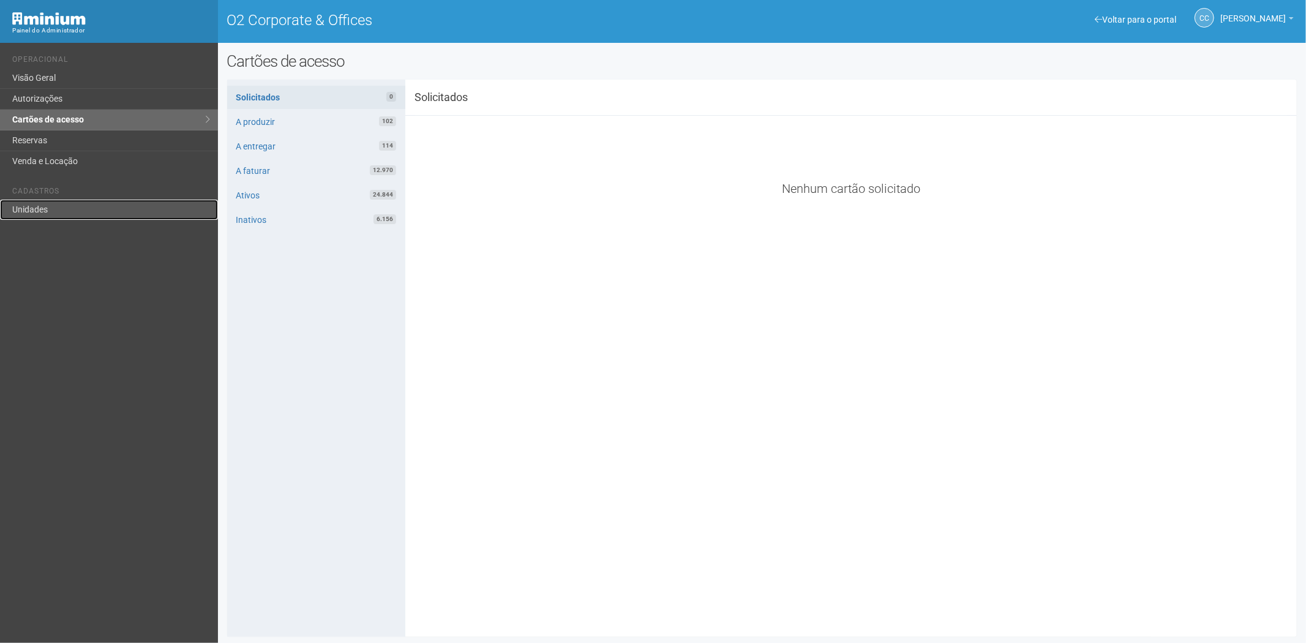
click at [60, 214] on link "Unidades" at bounding box center [109, 210] width 218 height 20
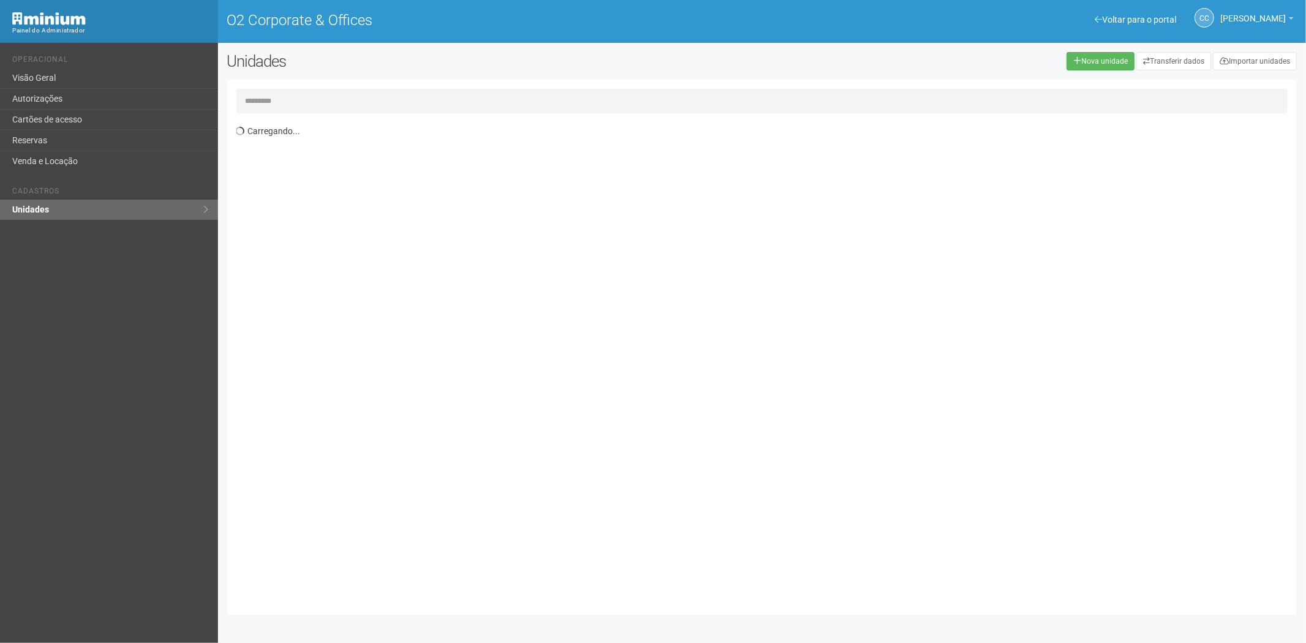
drag, startPoint x: 265, startPoint y: 96, endPoint x: 271, endPoint y: 86, distance: 11.0
click at [265, 96] on input "text" at bounding box center [762, 101] width 1052 height 24
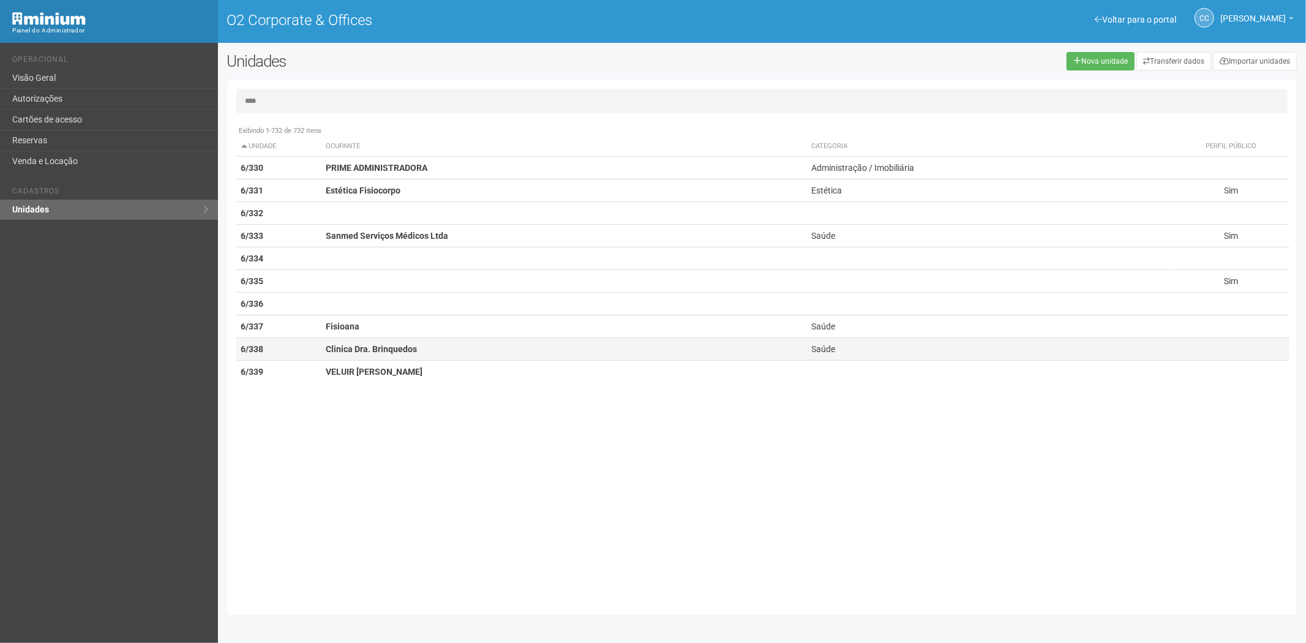
type input "****"
click at [426, 345] on td "Clinica Dra. Brinquedos" at bounding box center [564, 349] width 486 height 23
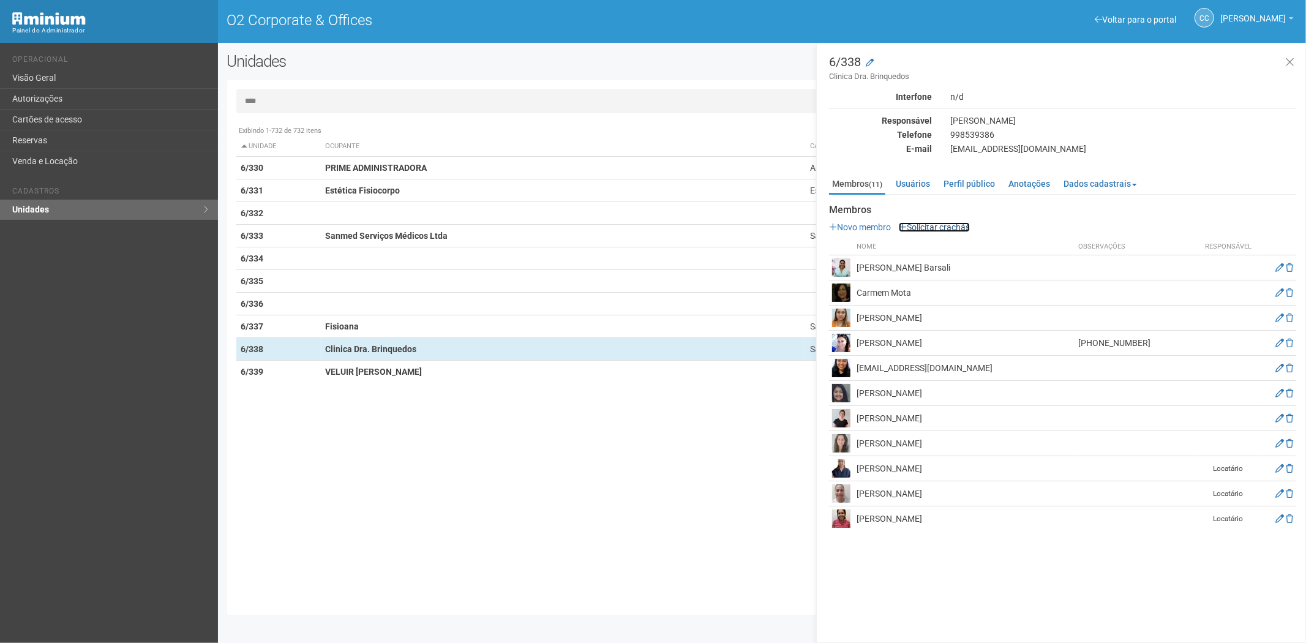
click at [932, 228] on link "Solicitar crachás" at bounding box center [934, 227] width 71 height 10
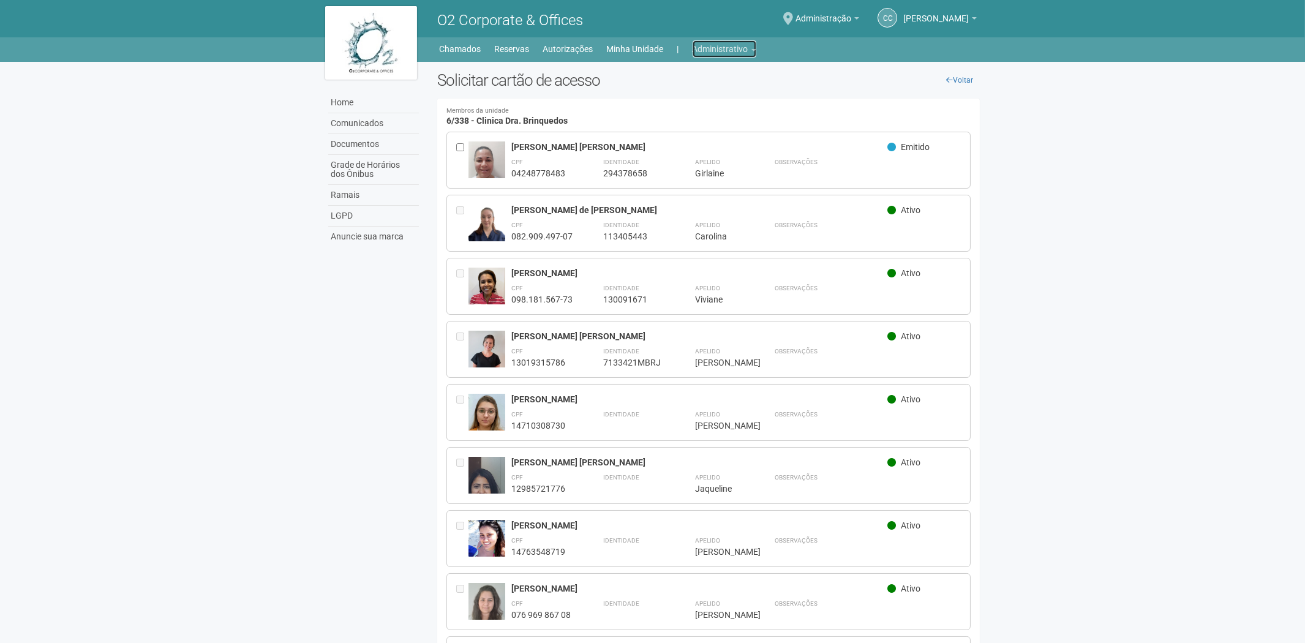
click at [711, 51] on link "Administrativo" at bounding box center [725, 48] width 64 height 17
click at [709, 97] on link "Cartões de acesso" at bounding box center [707, 96] width 104 height 21
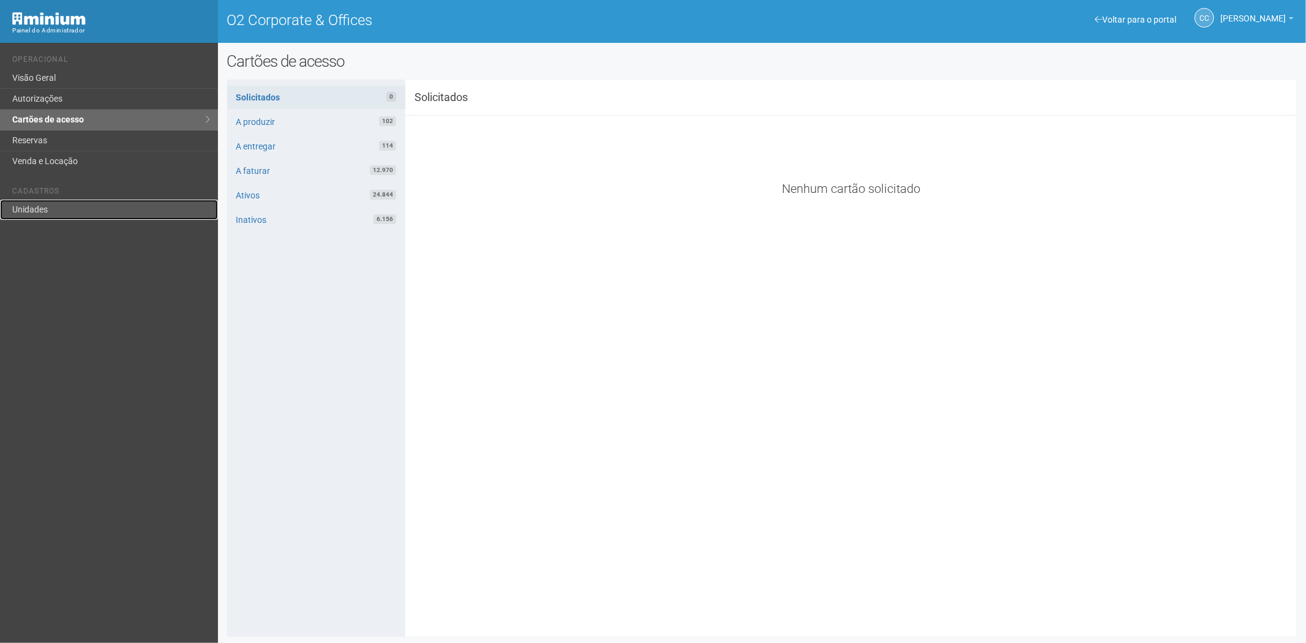
click at [41, 216] on link "Unidades" at bounding box center [109, 210] width 218 height 20
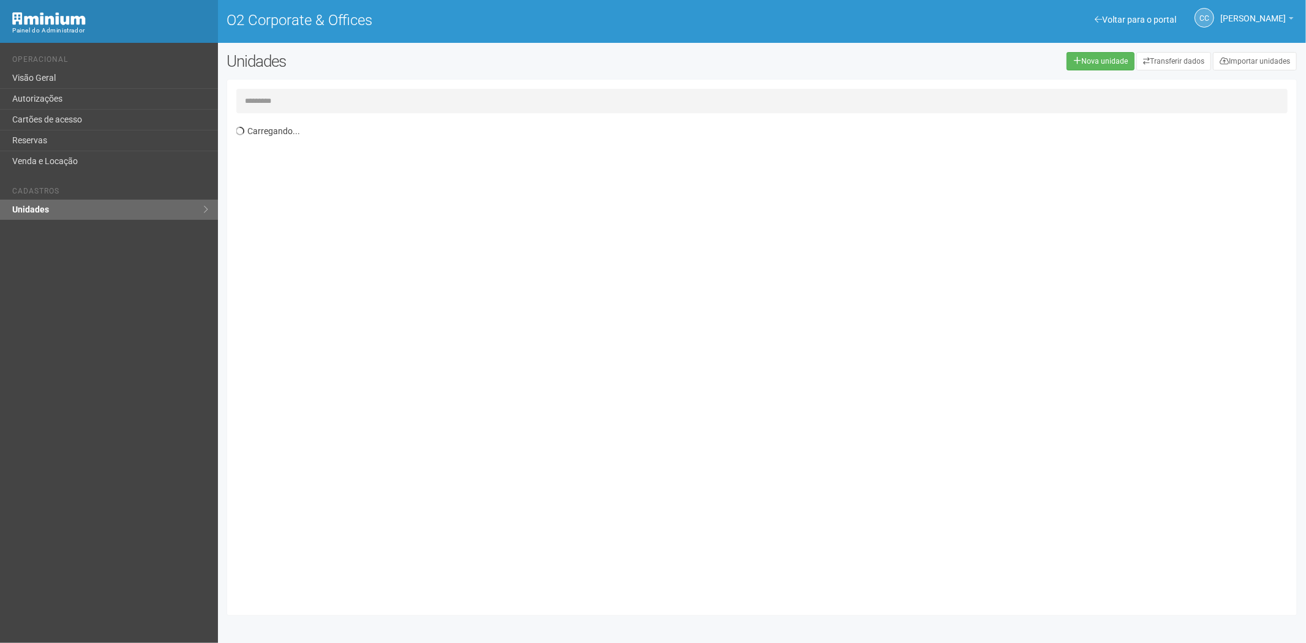
click at [285, 94] on input "text" at bounding box center [762, 101] width 1052 height 24
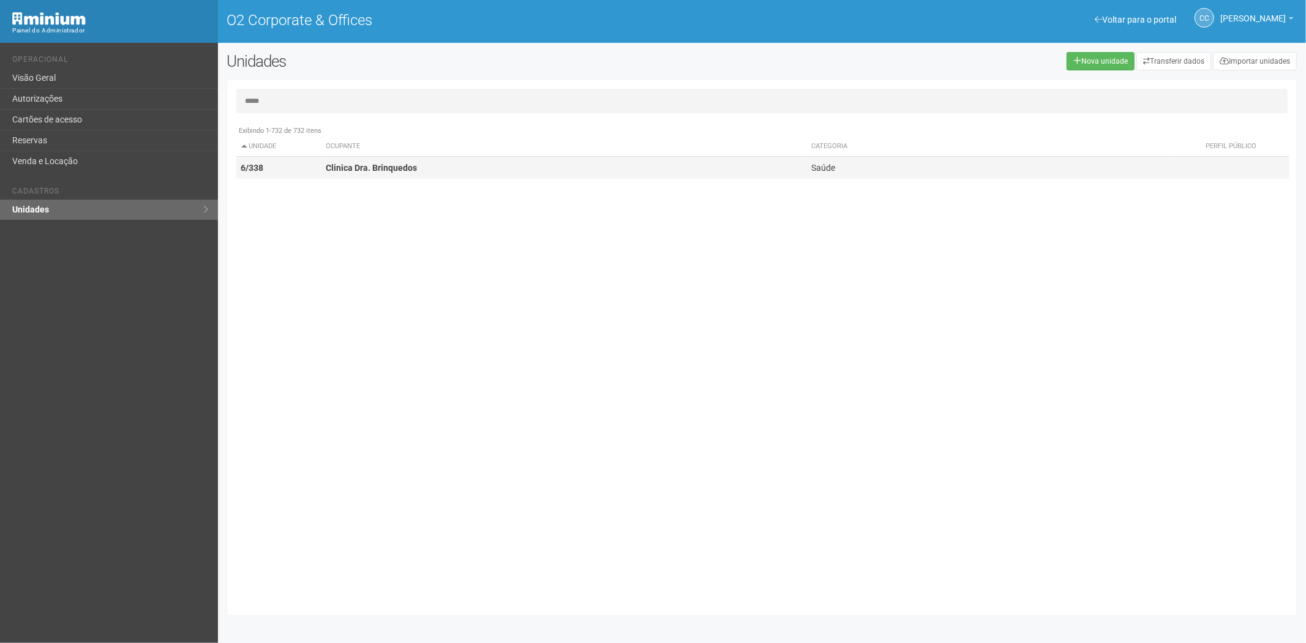
type input "*****"
click at [412, 168] on strong "Clinica Dra. Brinquedos" at bounding box center [371, 168] width 91 height 10
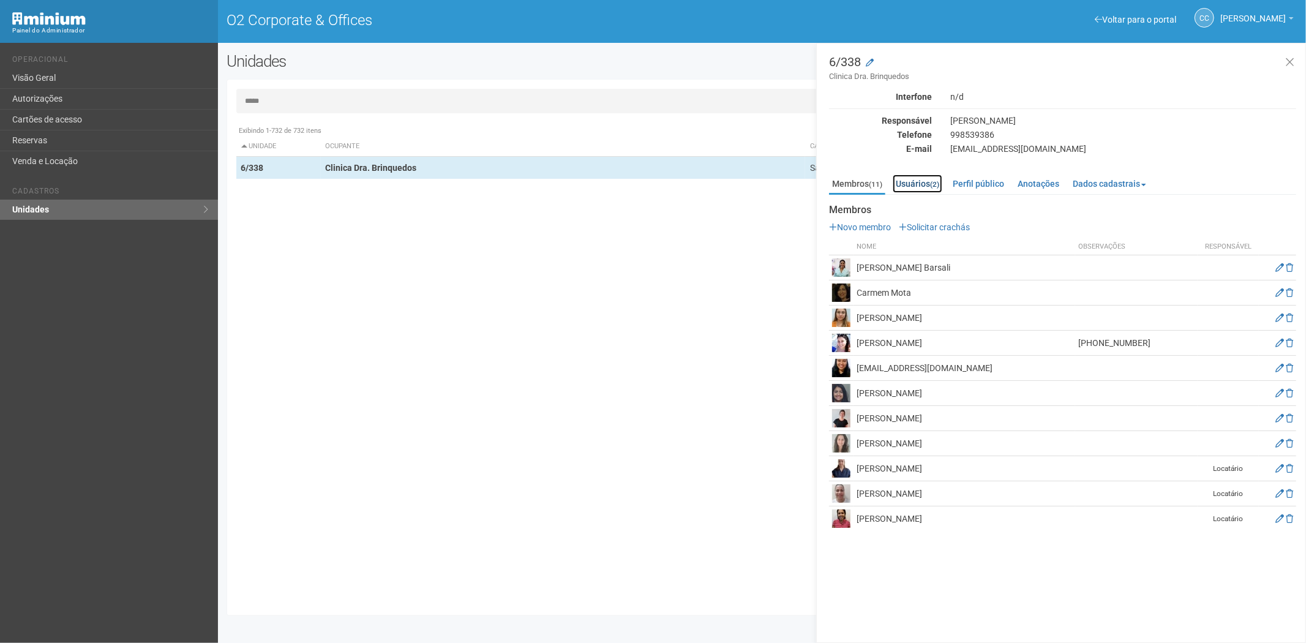
click at [910, 181] on link "Usuários (2)" at bounding box center [918, 184] width 50 height 18
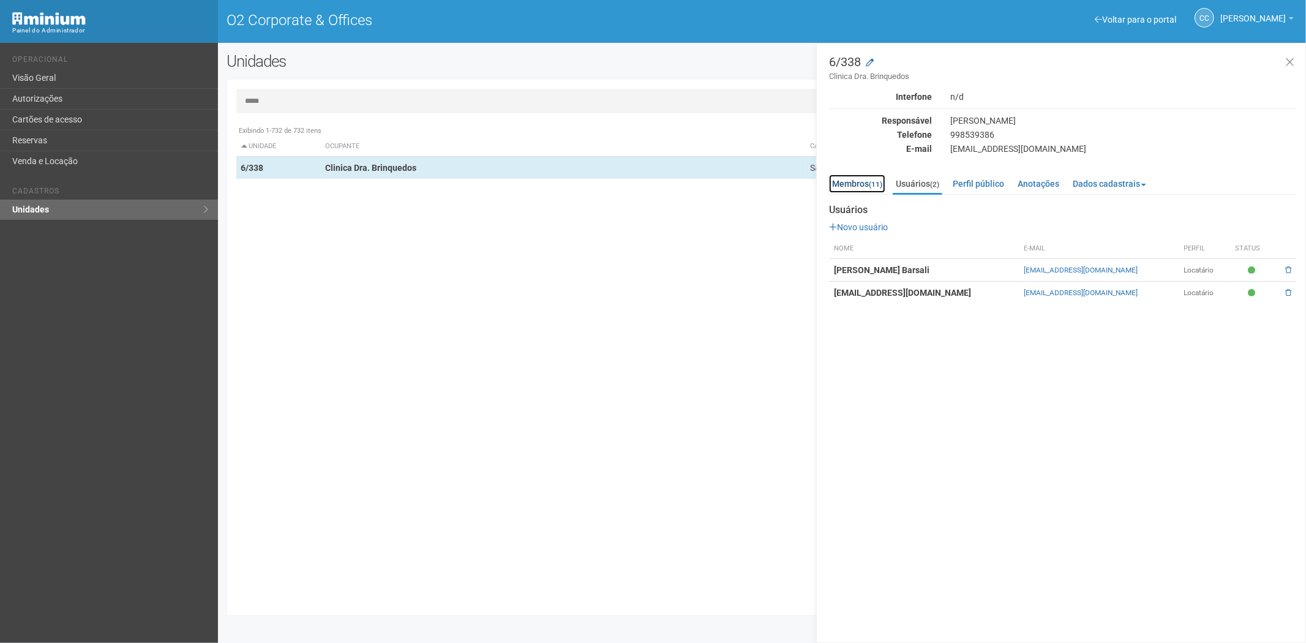
click at [849, 175] on link "Membros (11)" at bounding box center [857, 184] width 56 height 18
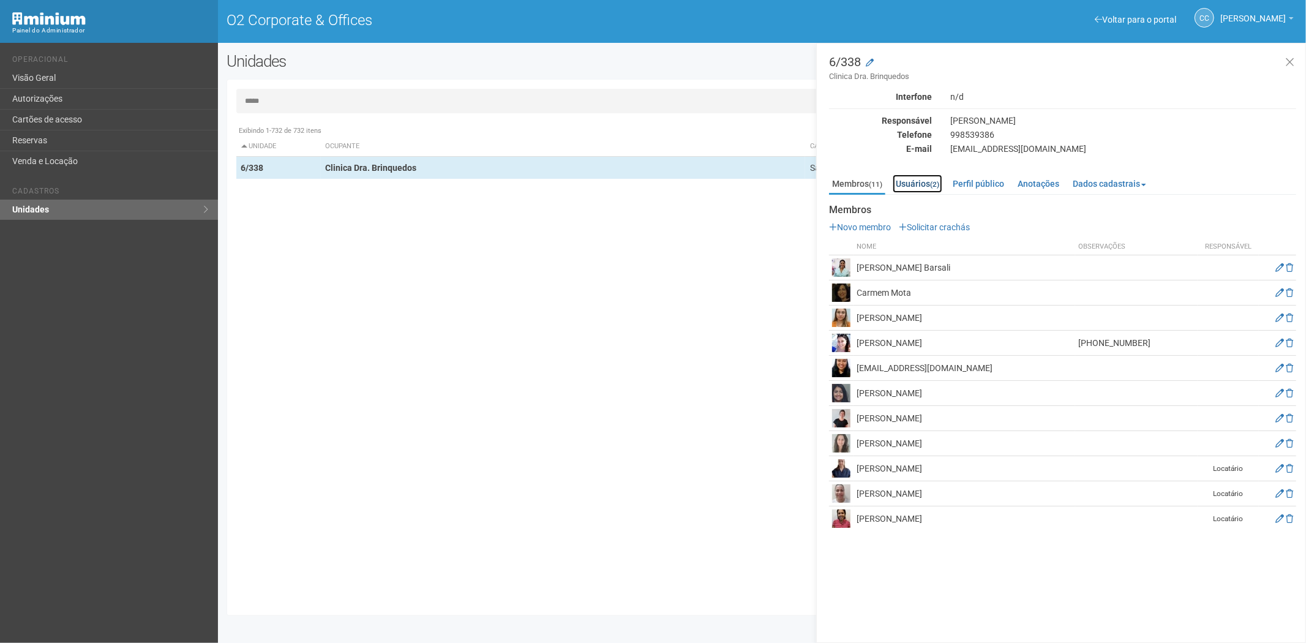
click at [925, 184] on link "Usuários (2)" at bounding box center [918, 184] width 50 height 18
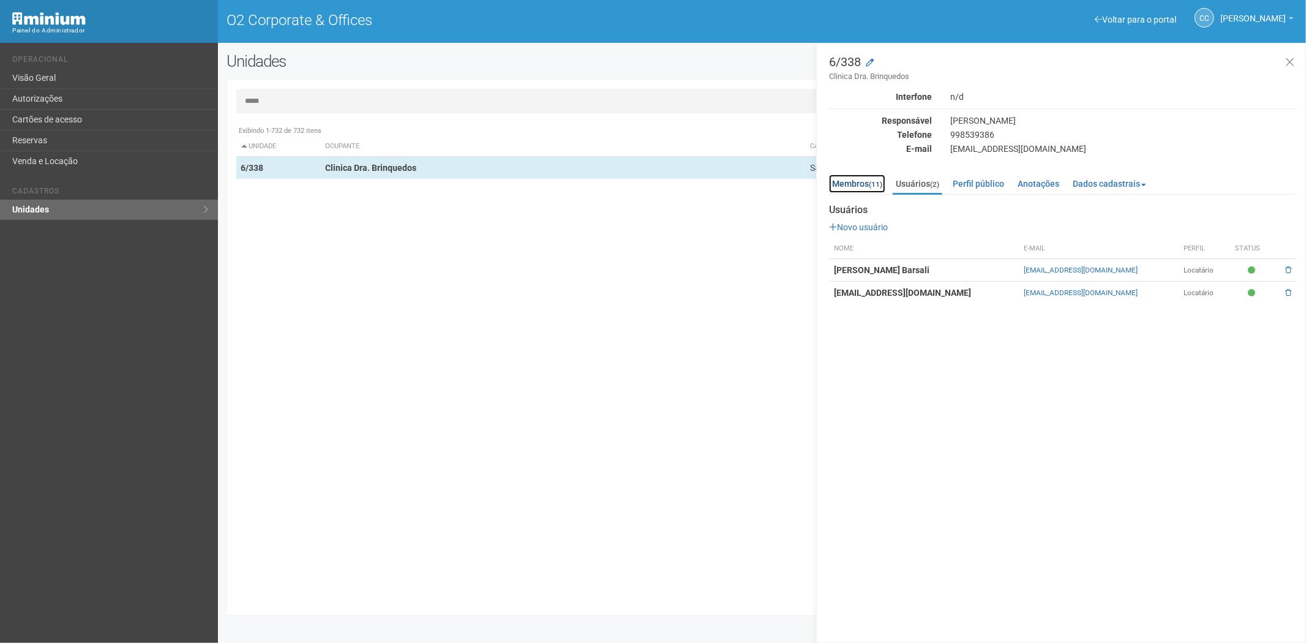
click at [864, 176] on link "Membros (11)" at bounding box center [857, 184] width 56 height 18
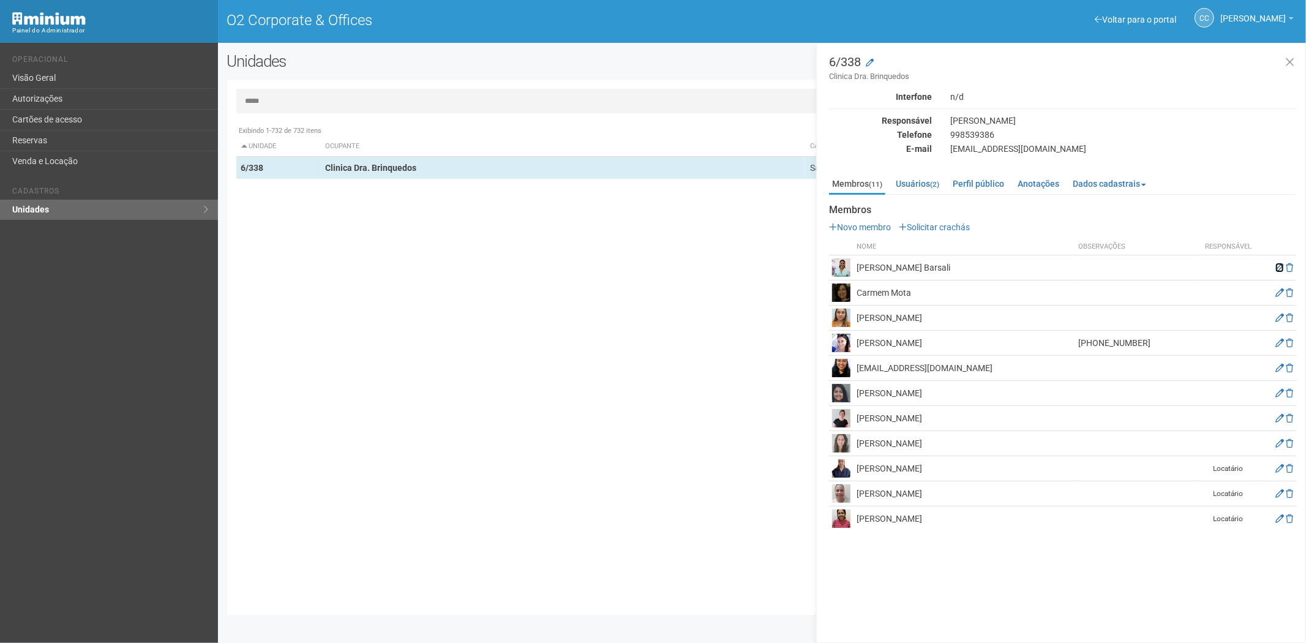
click at [1276, 269] on icon at bounding box center [1280, 267] width 9 height 9
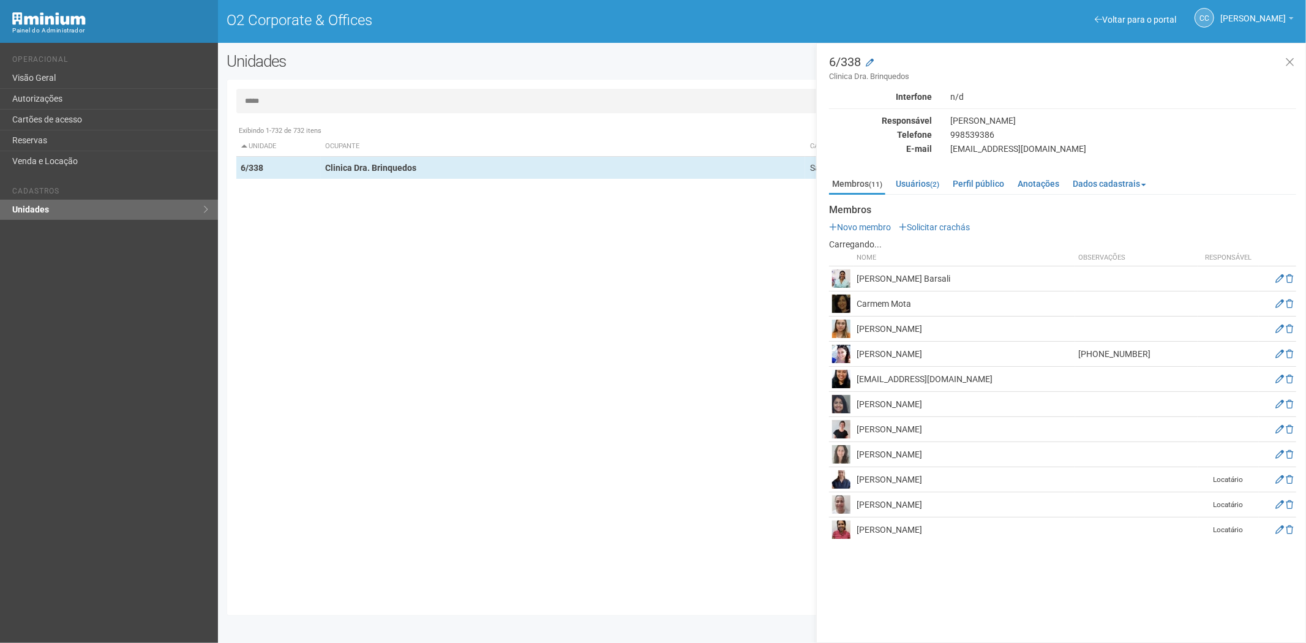
click at [1276, 286] on td at bounding box center [1277, 278] width 37 height 25
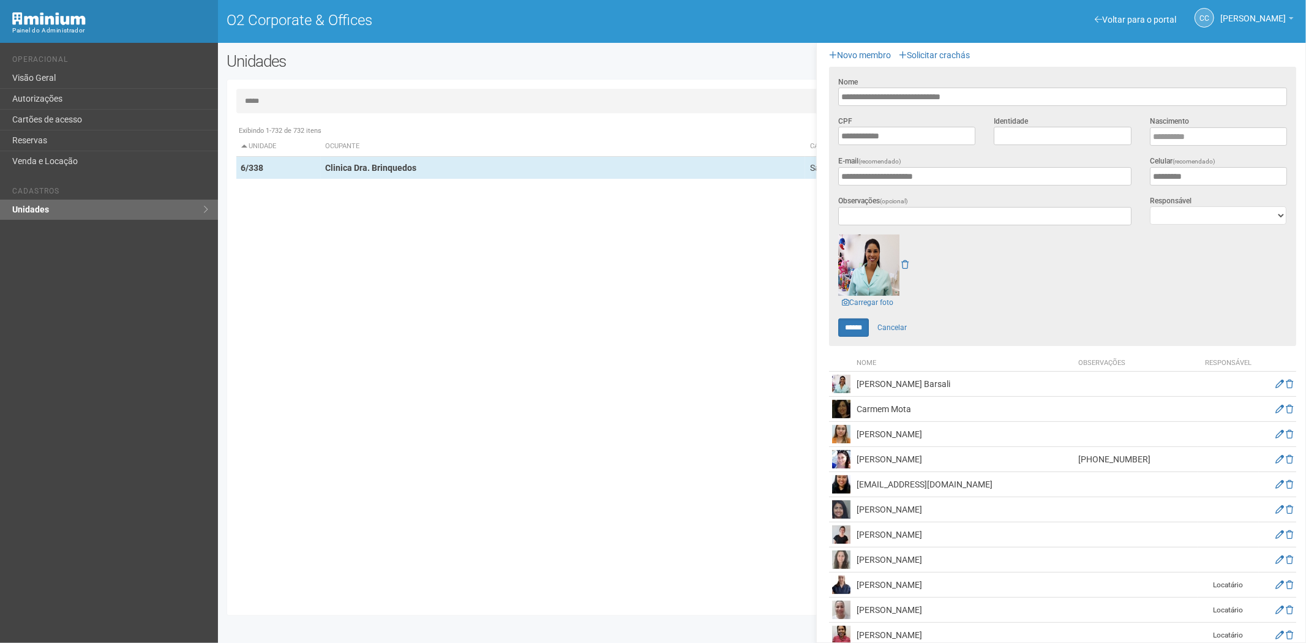
scroll to position [189, 0]
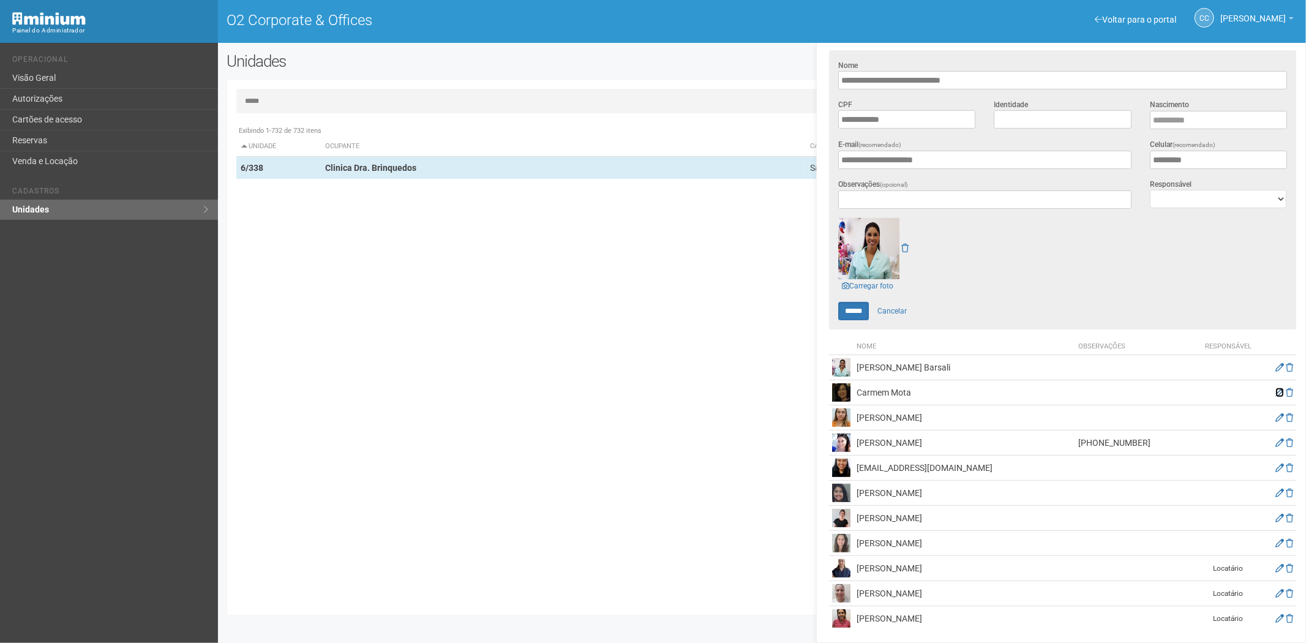
click at [1276, 393] on icon at bounding box center [1280, 392] width 9 height 9
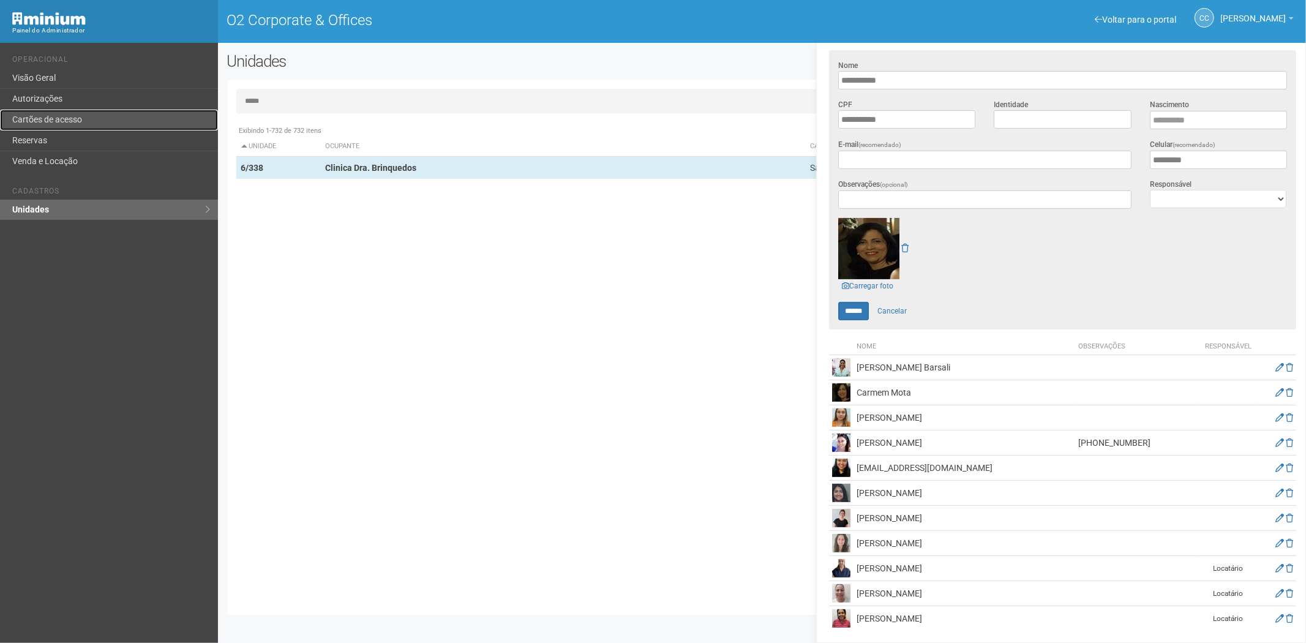
click at [114, 119] on link "Cartões de acesso" at bounding box center [109, 120] width 218 height 21
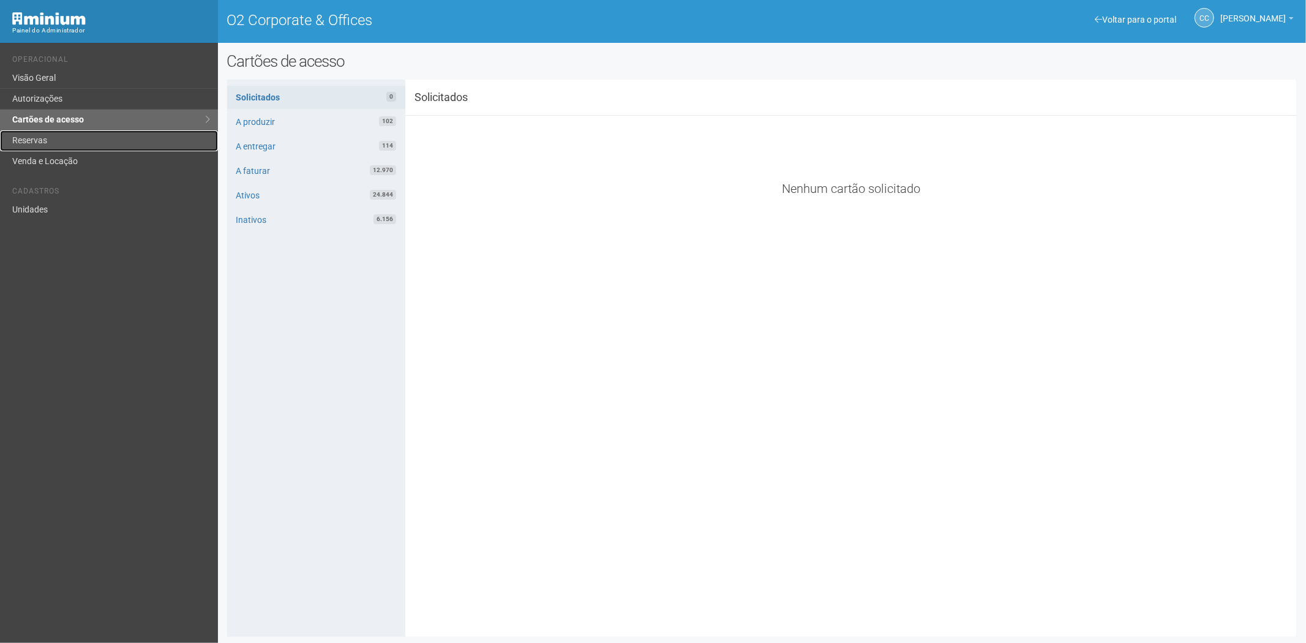
drag, startPoint x: 43, startPoint y: 137, endPoint x: 41, endPoint y: 112, distance: 24.6
click at [43, 136] on link "Reservas" at bounding box center [109, 140] width 218 height 21
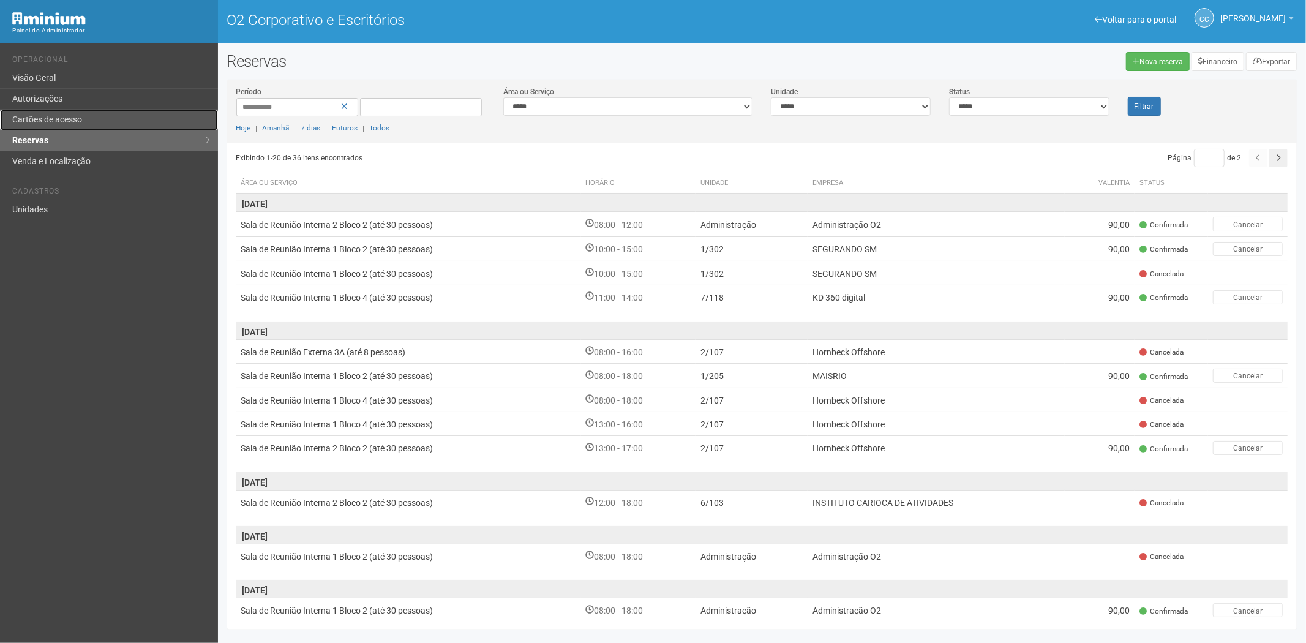
click at [104, 113] on link "Cartões de acesso" at bounding box center [109, 120] width 218 height 21
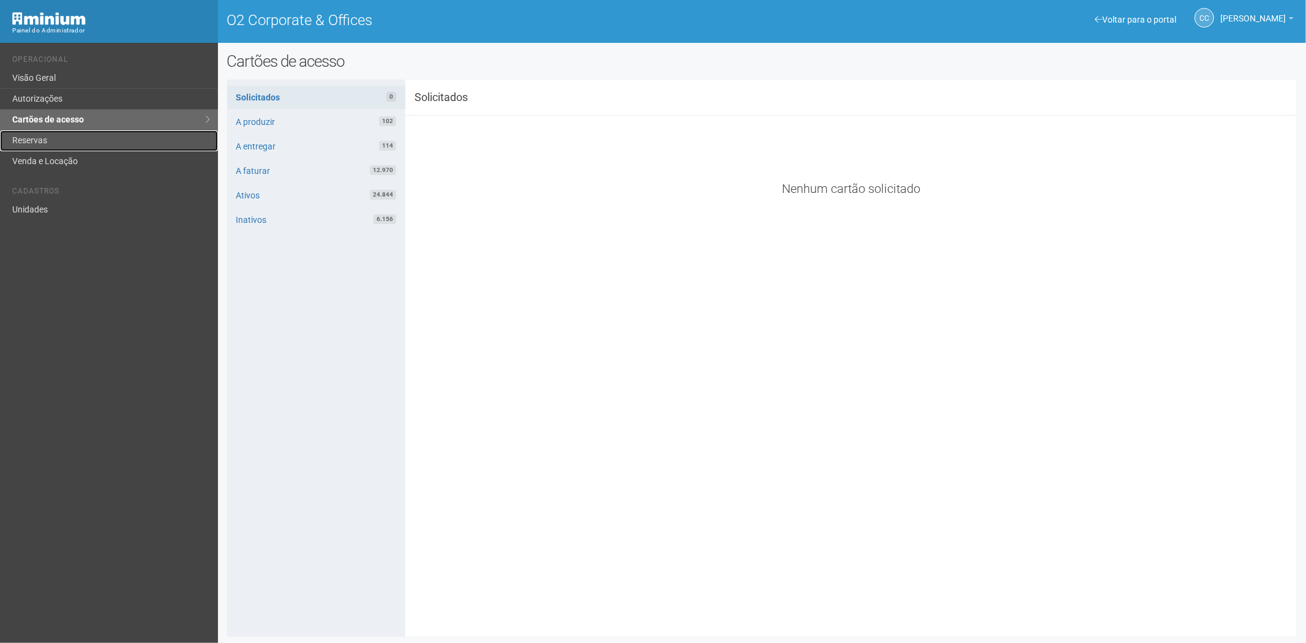
click at [54, 137] on link "Reservas" at bounding box center [109, 140] width 218 height 21
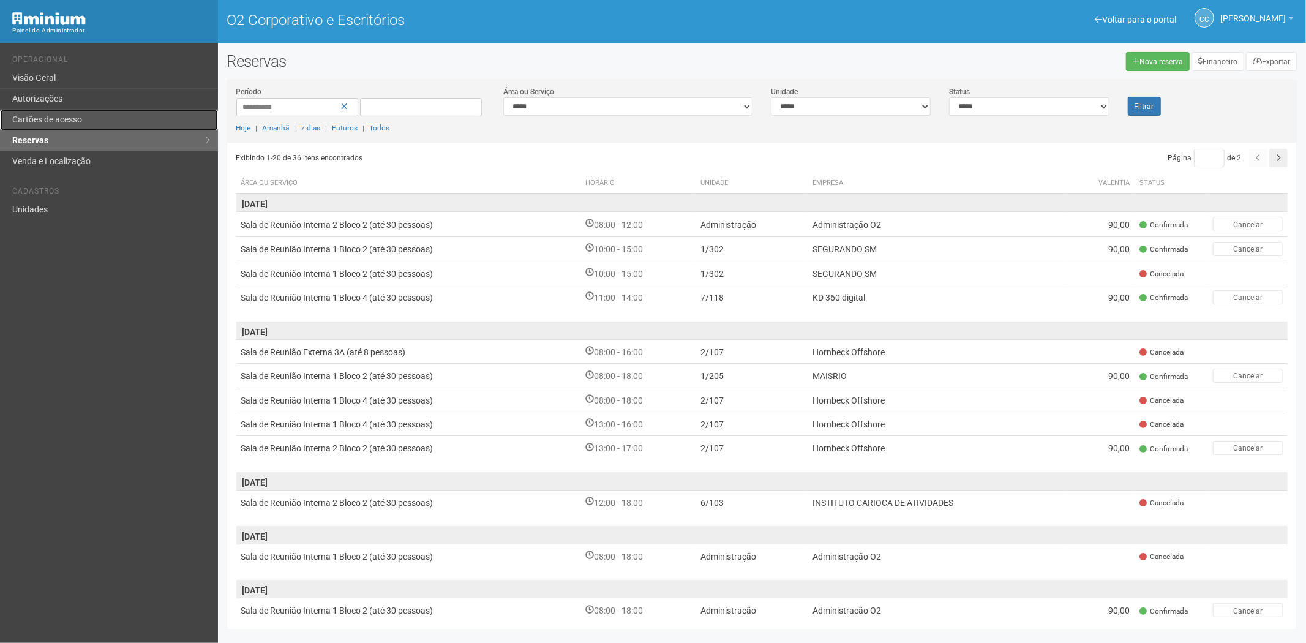
click at [88, 120] on link "Cartões de acesso" at bounding box center [109, 120] width 218 height 21
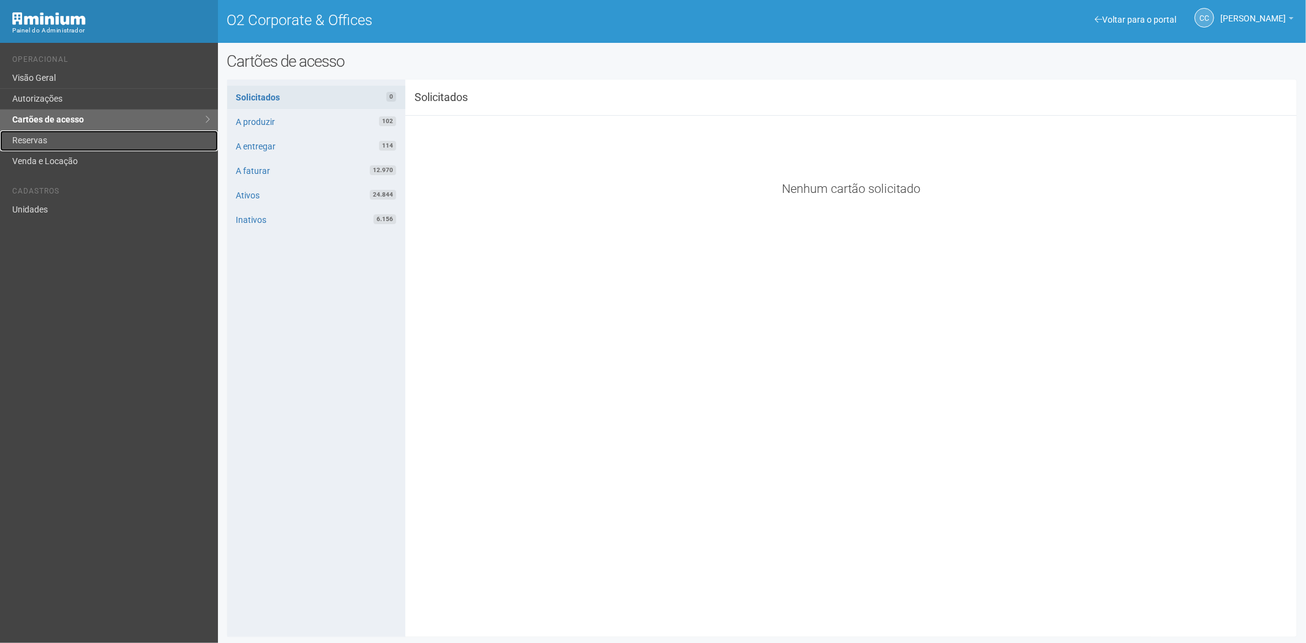
click at [80, 138] on link "Reservas" at bounding box center [109, 140] width 218 height 21
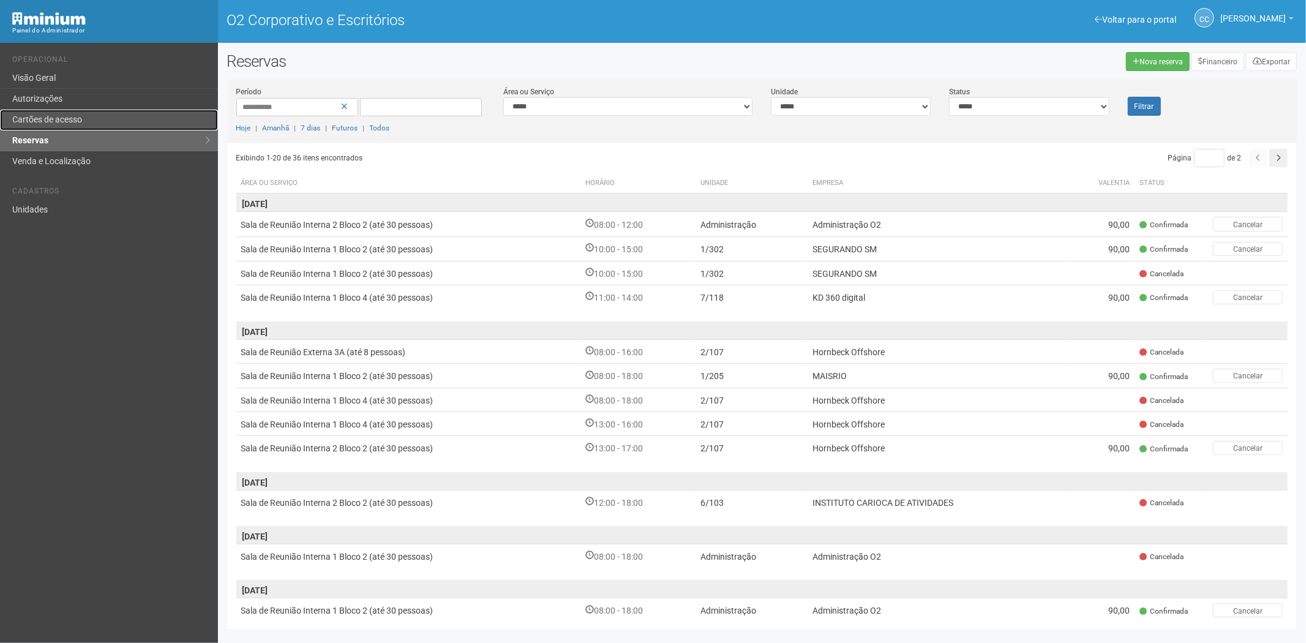
click at [70, 117] on font "Cartões de acesso" at bounding box center [47, 120] width 70 height 10
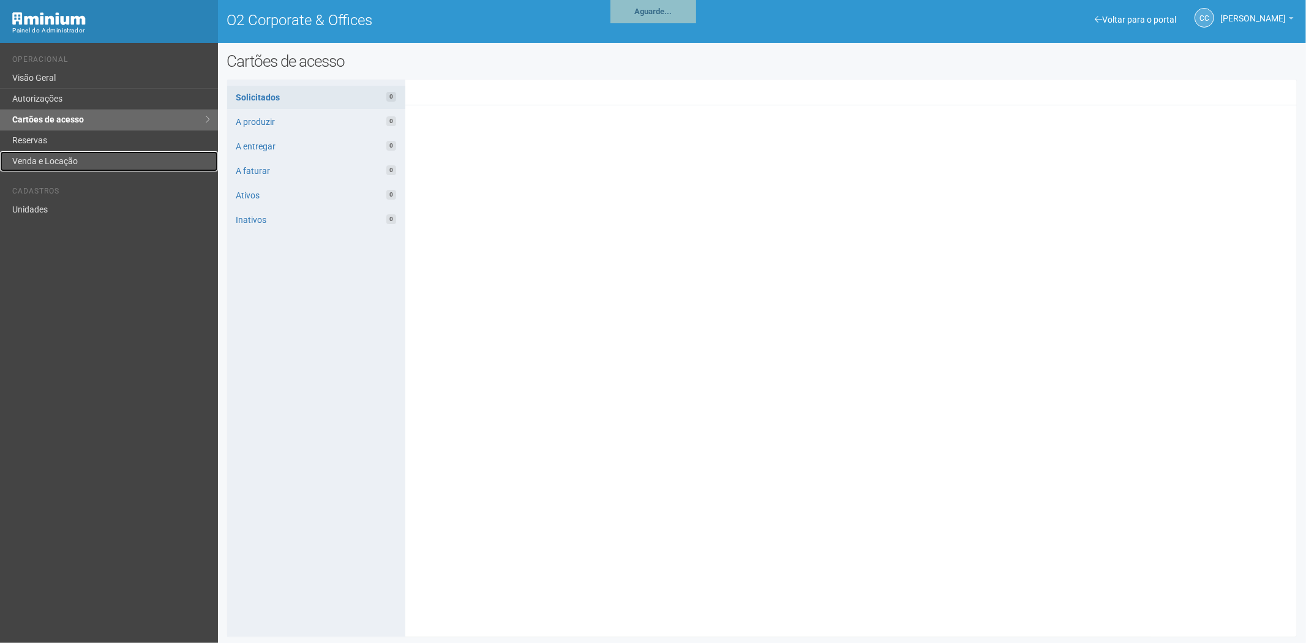
click at [160, 151] on link "Venda e Locação" at bounding box center [109, 161] width 218 height 20
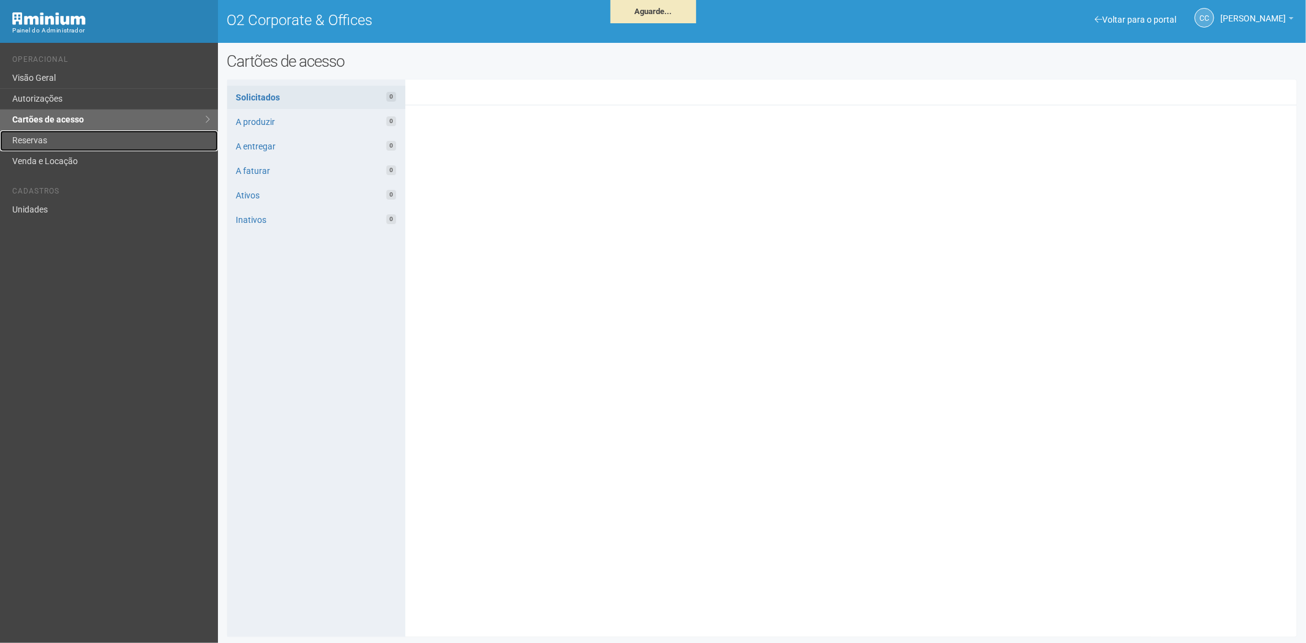
click at [141, 137] on link "Reservas" at bounding box center [109, 140] width 218 height 21
